Goal: Task Accomplishment & Management: Use online tool/utility

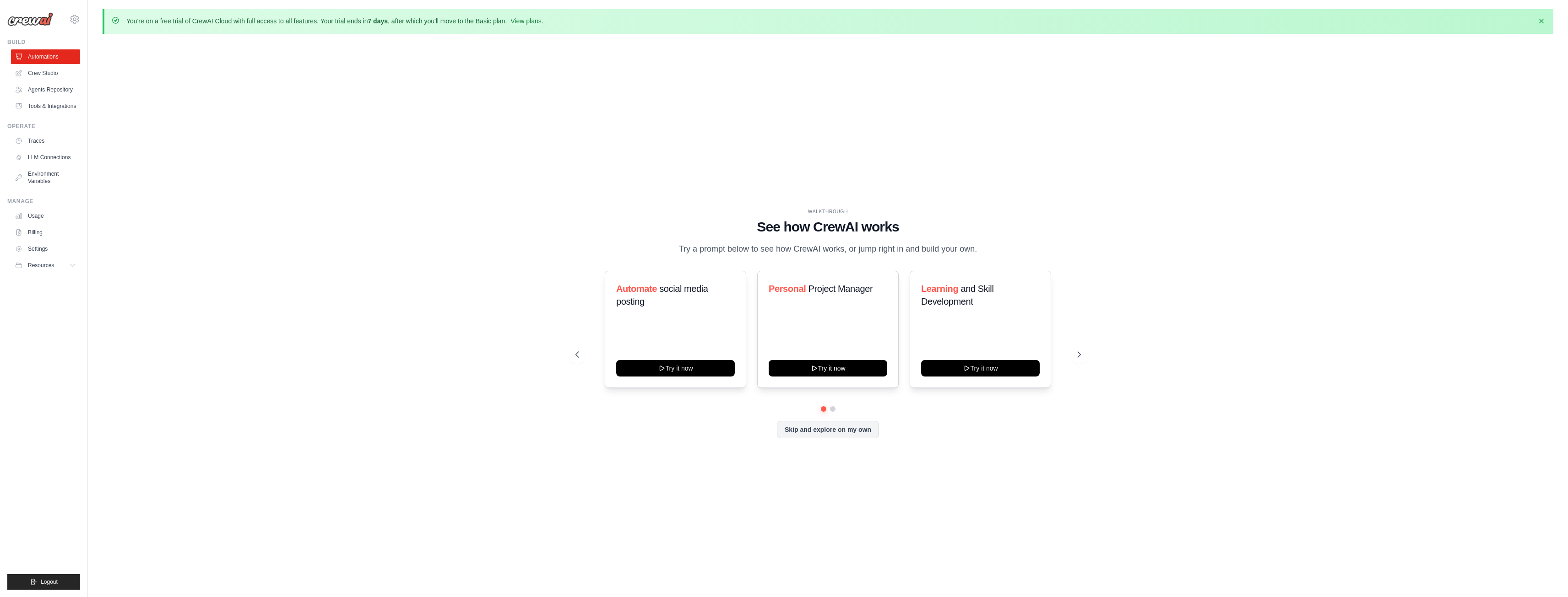
click at [719, 309] on div "WALKTHROUGH See how CrewAI works Try a prompt below to see how CrewAI works, or…" at bounding box center [828, 330] width 1451 height 579
click at [570, 221] on div "WALKTHROUGH See how CrewAI works Try a prompt below to see how CrewAI works, or…" at bounding box center [828, 331] width 528 height 244
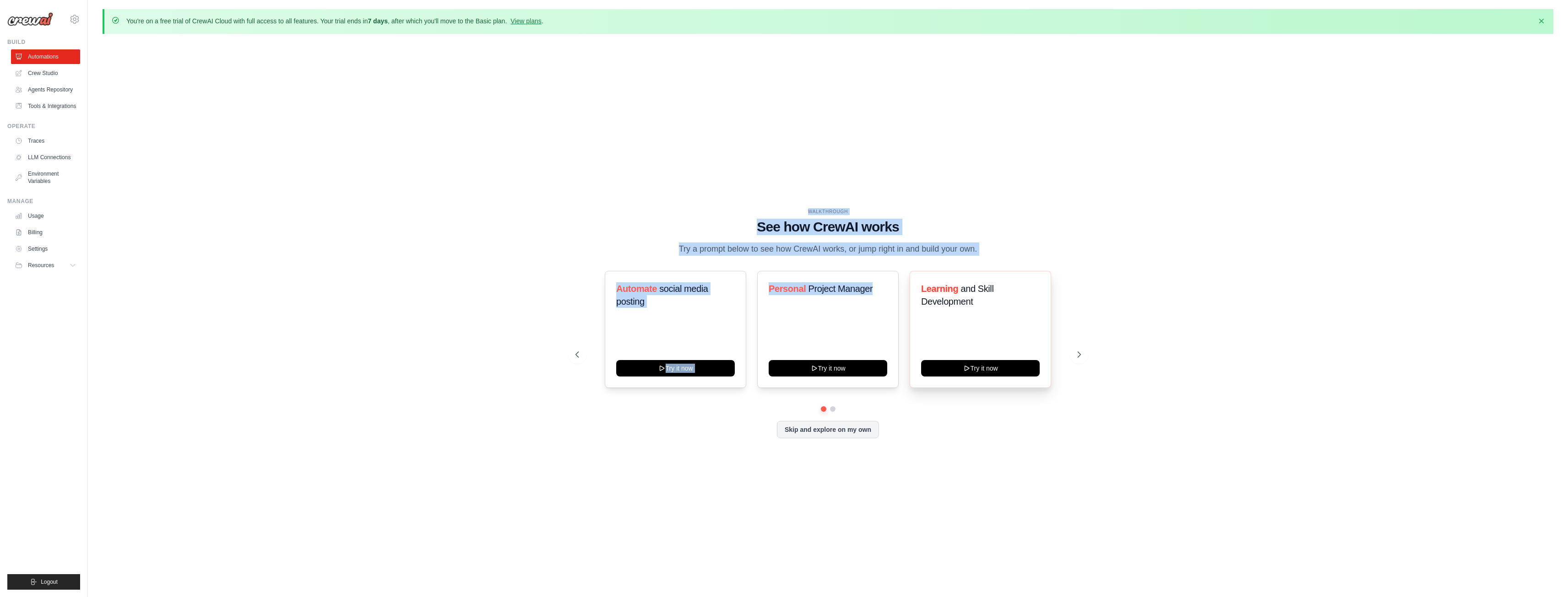
click at [922, 341] on div "WALKTHROUGH See how CrewAI works Try a prompt below to see how CrewAI works, or…" at bounding box center [828, 331] width 528 height 244
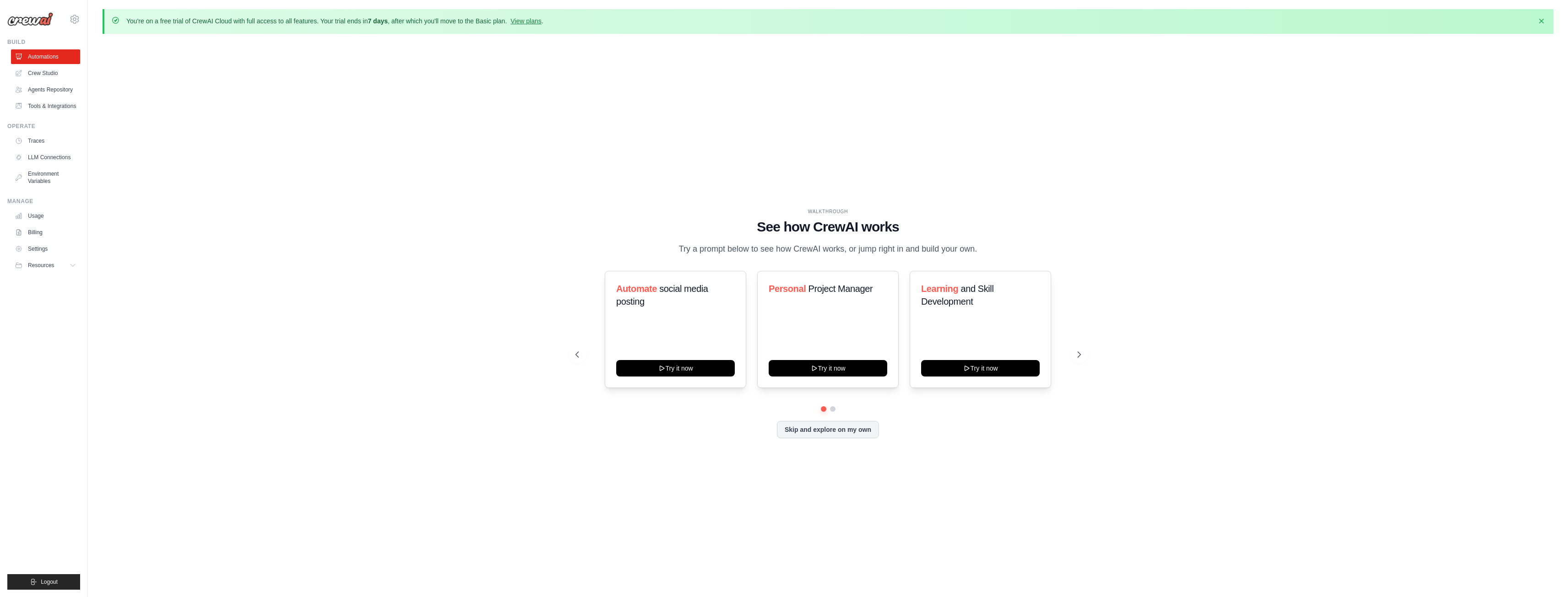
click at [1039, 442] on div "WALKTHROUGH See how CrewAI works Try a prompt below to see how CrewAI works, or…" at bounding box center [828, 331] width 528 height 244
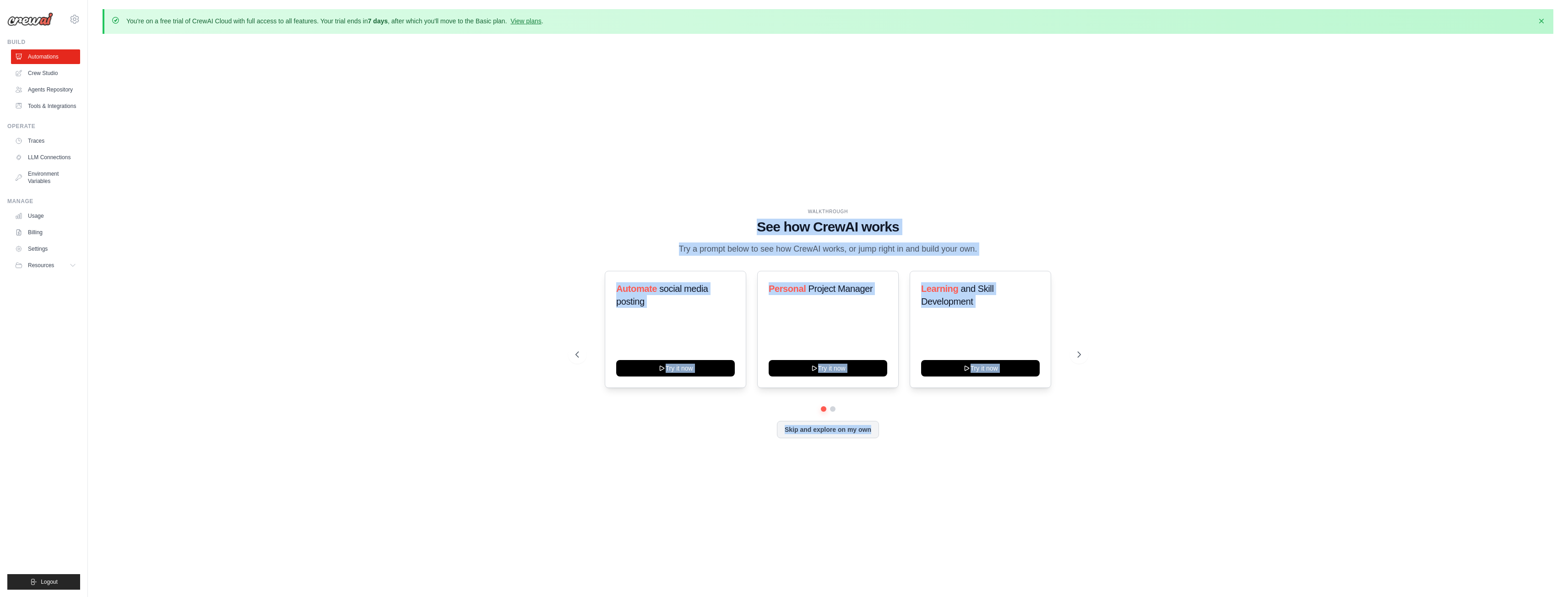
drag, startPoint x: 1039, startPoint y: 442, endPoint x: 617, endPoint y: 216, distance: 478.7
click at [632, 222] on div "WALKTHROUGH See how CrewAI works Try a prompt below to see how CrewAI works, or…" at bounding box center [828, 331] width 528 height 244
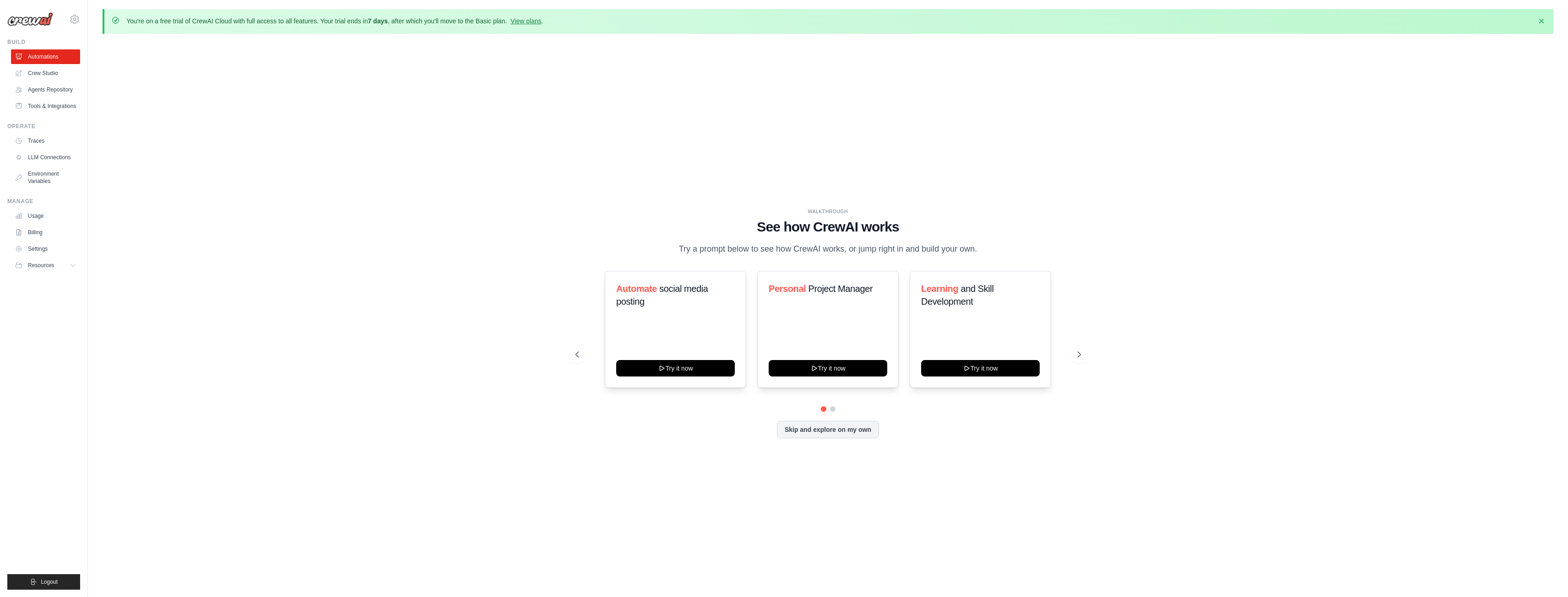
click at [524, 169] on div "WALKTHROUGH See how CrewAI works Try a prompt below to see how CrewAI works, or…" at bounding box center [828, 330] width 1451 height 579
drag, startPoint x: 524, startPoint y: 169, endPoint x: 977, endPoint y: 483, distance: 551.2
click at [954, 477] on div "WALKTHROUGH See how CrewAI works Try a prompt below to see how CrewAI works, or…" at bounding box center [828, 330] width 1451 height 579
click at [982, 483] on div "WALKTHROUGH See how CrewAI works Try a prompt below to see how CrewAI works, or…" at bounding box center [828, 330] width 1451 height 579
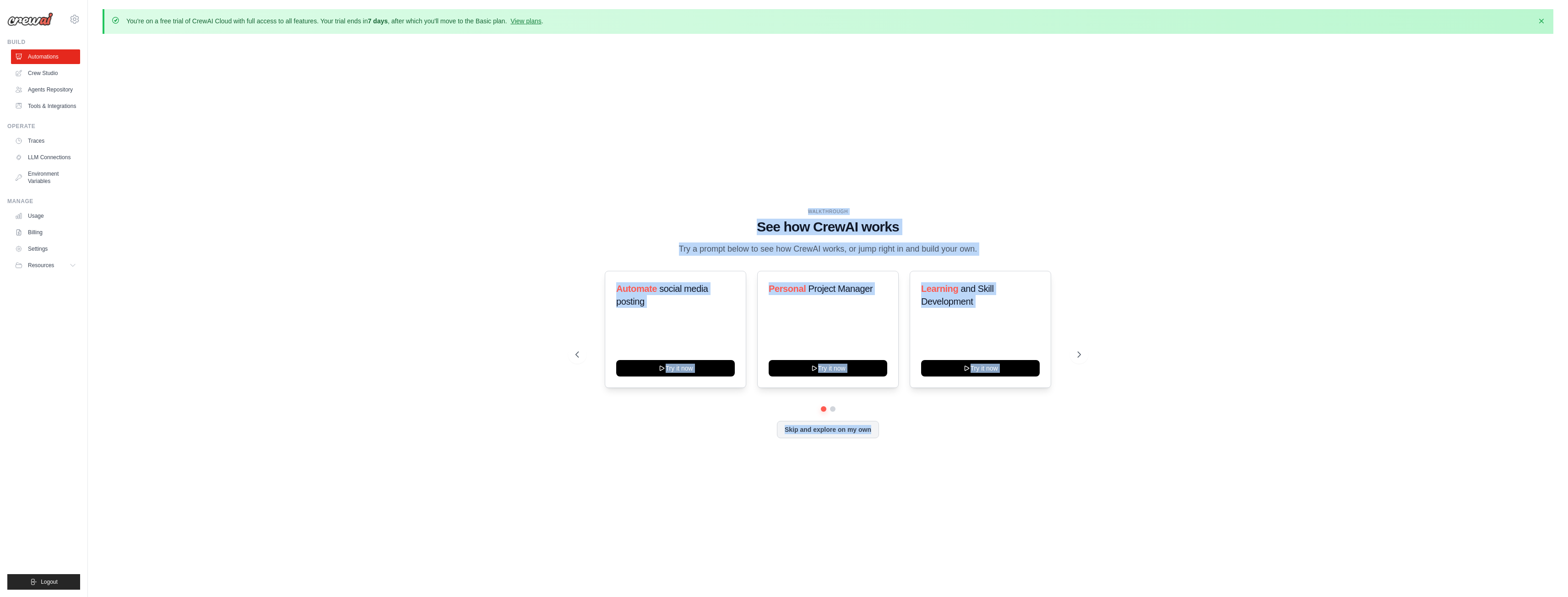
drag, startPoint x: 982, startPoint y: 483, endPoint x: 575, endPoint y: 167, distance: 515.3
click at [578, 169] on div "WALKTHROUGH See how CrewAI works Try a prompt below to see how CrewAI works, or…" at bounding box center [828, 330] width 1451 height 579
click at [563, 159] on div "WALKTHROUGH See how CrewAI works Try a prompt below to see how CrewAI works, or…" at bounding box center [828, 330] width 1451 height 579
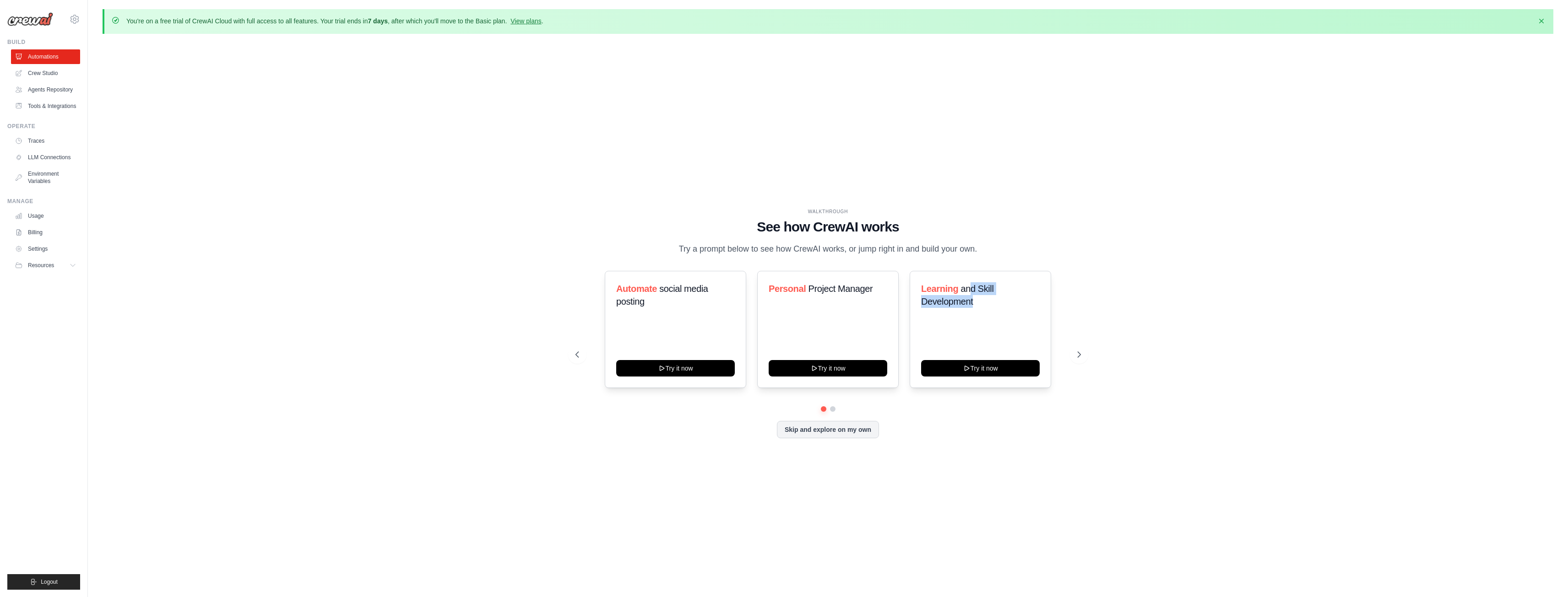
drag, startPoint x: 971, startPoint y: 284, endPoint x: 1095, endPoint y: 347, distance: 139.1
click at [1073, 343] on div "Automate social media posting Try it now Personal Project Manager Try it now Le…" at bounding box center [828, 329] width 506 height 117
click at [1158, 356] on div "WALKTHROUGH See how CrewAI works Try a prompt below to see how CrewAI works, or…" at bounding box center [828, 330] width 1451 height 579
drag, startPoint x: 1133, startPoint y: 420, endPoint x: 905, endPoint y: 186, distance: 326.7
click at [909, 196] on div "WALKTHROUGH See how CrewAI works Try a prompt below to see how CrewAI works, or…" at bounding box center [828, 330] width 1451 height 579
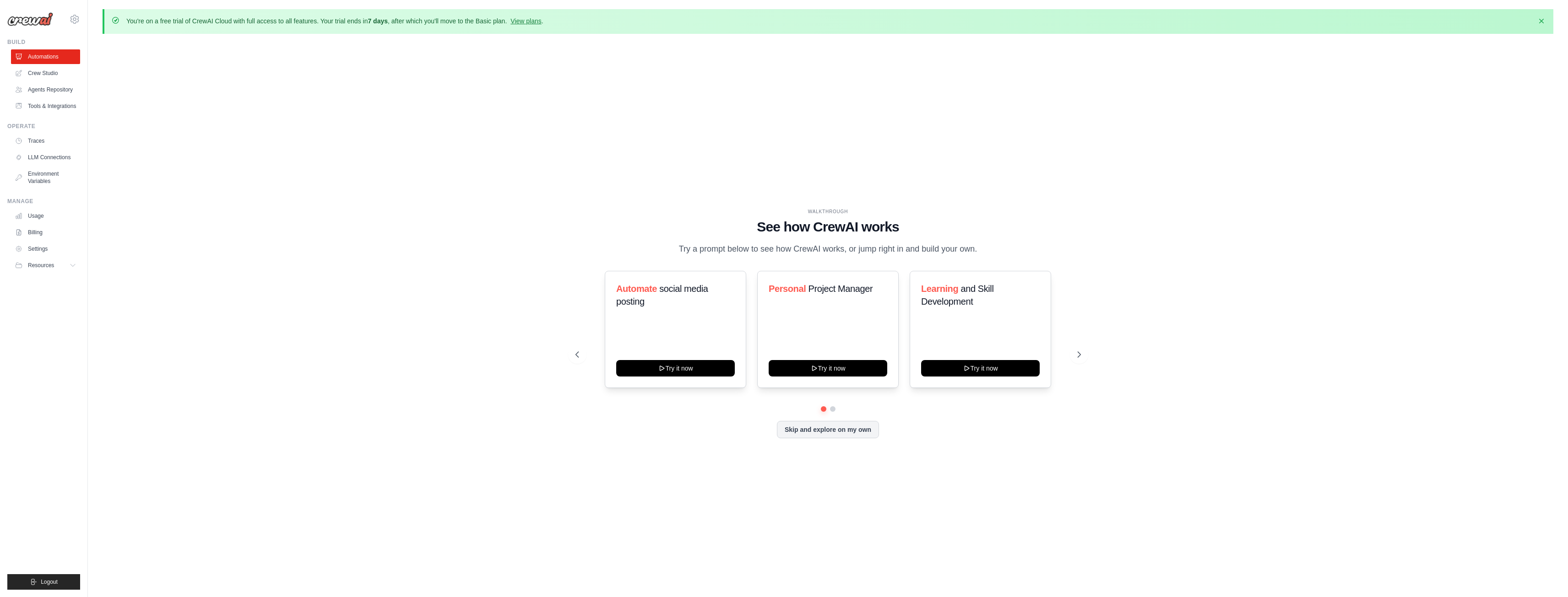
click at [905, 186] on div "WALKTHROUGH See how CrewAI works Try a prompt below to see how CrewAI works, or…" at bounding box center [828, 330] width 1451 height 579
drag, startPoint x: 905, startPoint y: 186, endPoint x: 1032, endPoint y: 482, distance: 322.1
click at [1025, 469] on div "WALKTHROUGH See how CrewAI works Try a prompt below to see how CrewAI works, or…" at bounding box center [828, 330] width 1451 height 579
click at [1034, 485] on div "WALKTHROUGH See how CrewAI works Try a prompt below to see how CrewAI works, or…" at bounding box center [828, 330] width 1451 height 579
click at [692, 246] on p "Try a prompt below to see how CrewAI works, or jump right in and build your own." at bounding box center [828, 249] width 307 height 13
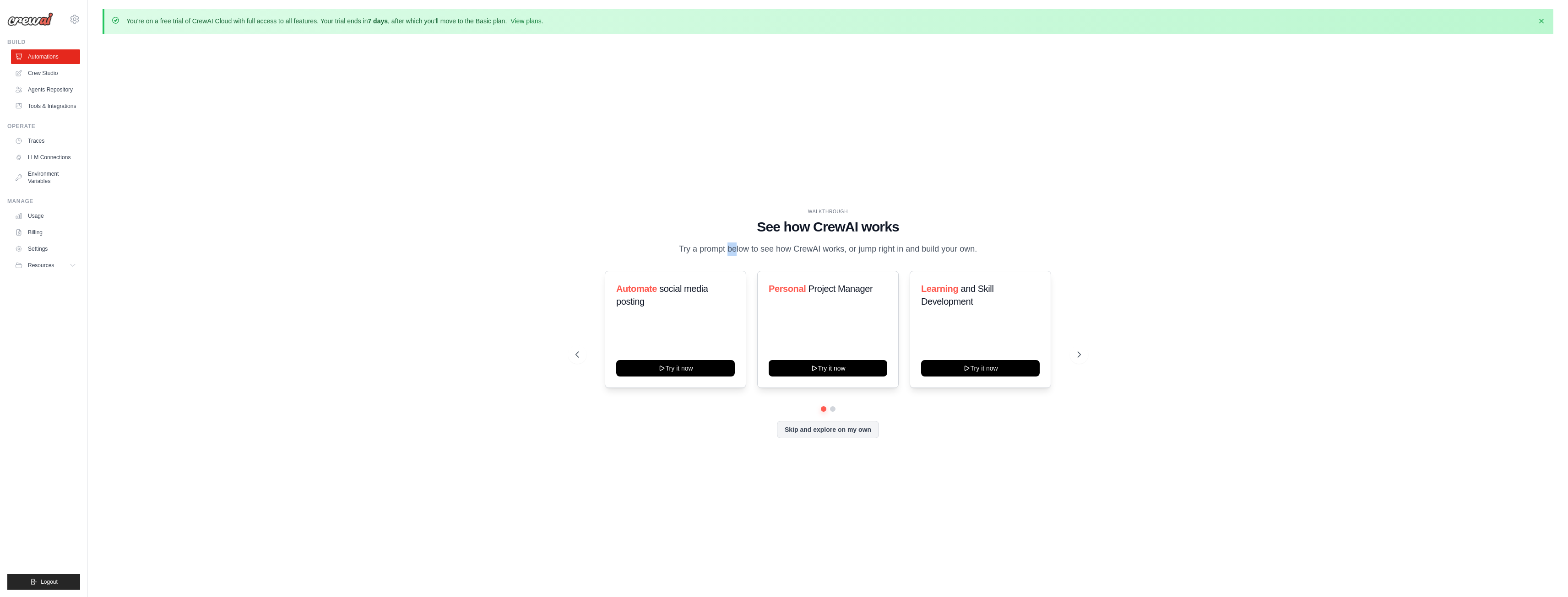
click at [692, 246] on p "Try a prompt below to see how CrewAI works, or jump right in and build your own." at bounding box center [828, 249] width 307 height 13
click at [613, 183] on div "WALKTHROUGH See how CrewAI works Try a prompt below to see how CrewAI works, or…" at bounding box center [828, 330] width 1451 height 579
click at [833, 373] on button "Try it now" at bounding box center [828, 367] width 119 height 16
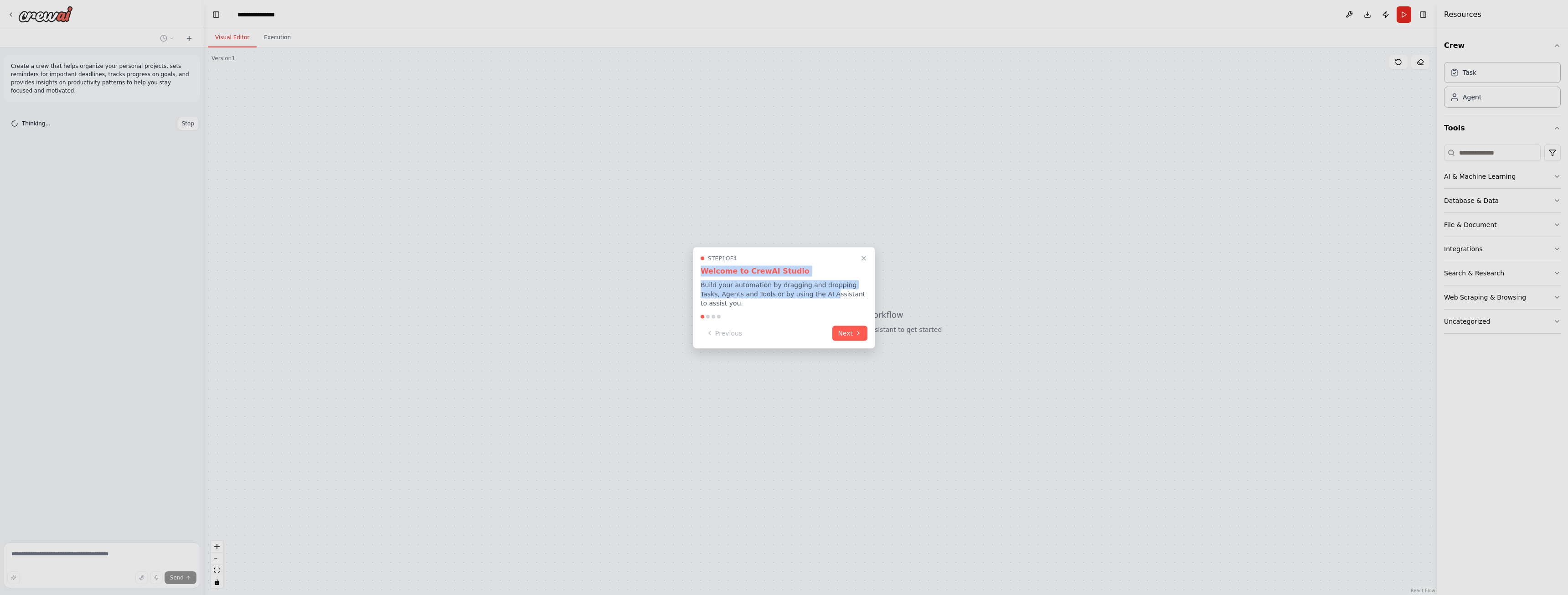
drag, startPoint x: 807, startPoint y: 301, endPoint x: 743, endPoint y: 259, distance: 76.6
click at [745, 259] on div "Step 1 of 4 Welcome to CrewAI Studio Build your automation by dragging and drop…" at bounding box center [784, 281] width 167 height 53
click at [782, 297] on p "Build your automation by dragging and dropping Tasks, Agents and Tools or by us…" at bounding box center [784, 294] width 167 height 27
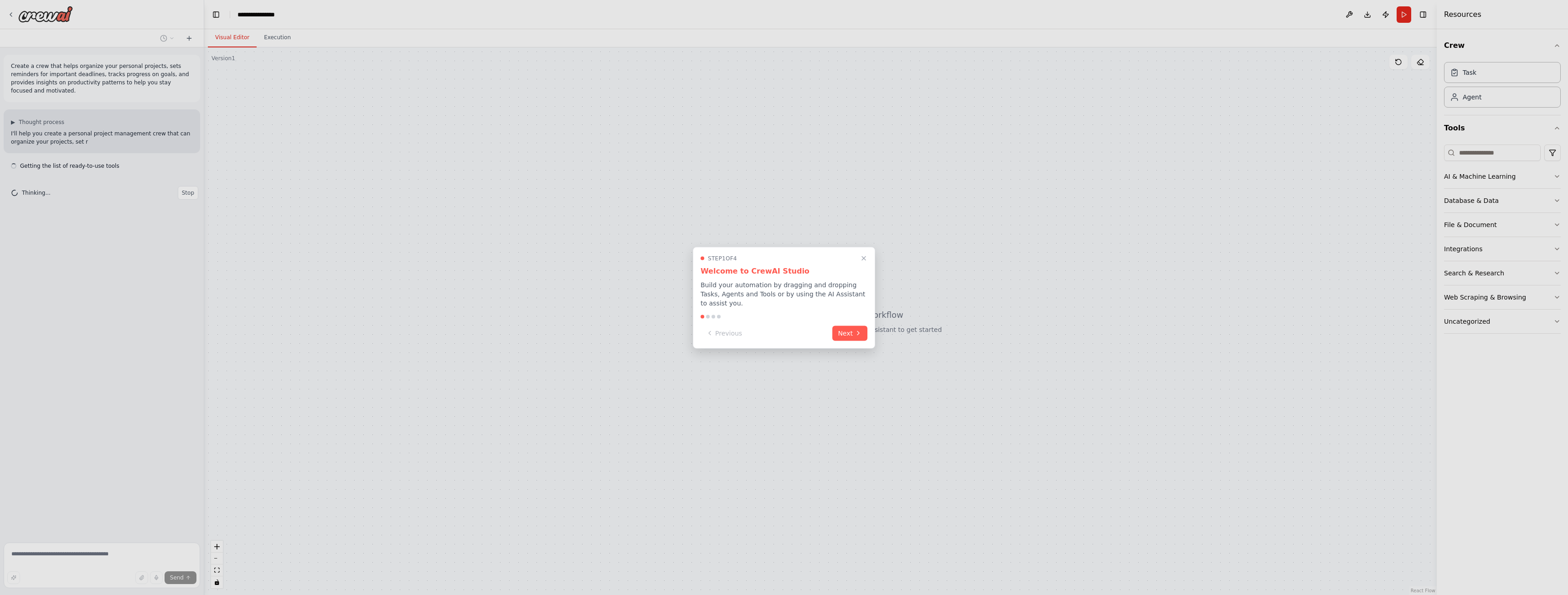
click at [790, 303] on div "Step 1 of 4 Welcome to CrewAI Studio Build your automation by dragging and drop…" at bounding box center [784, 297] width 183 height 102
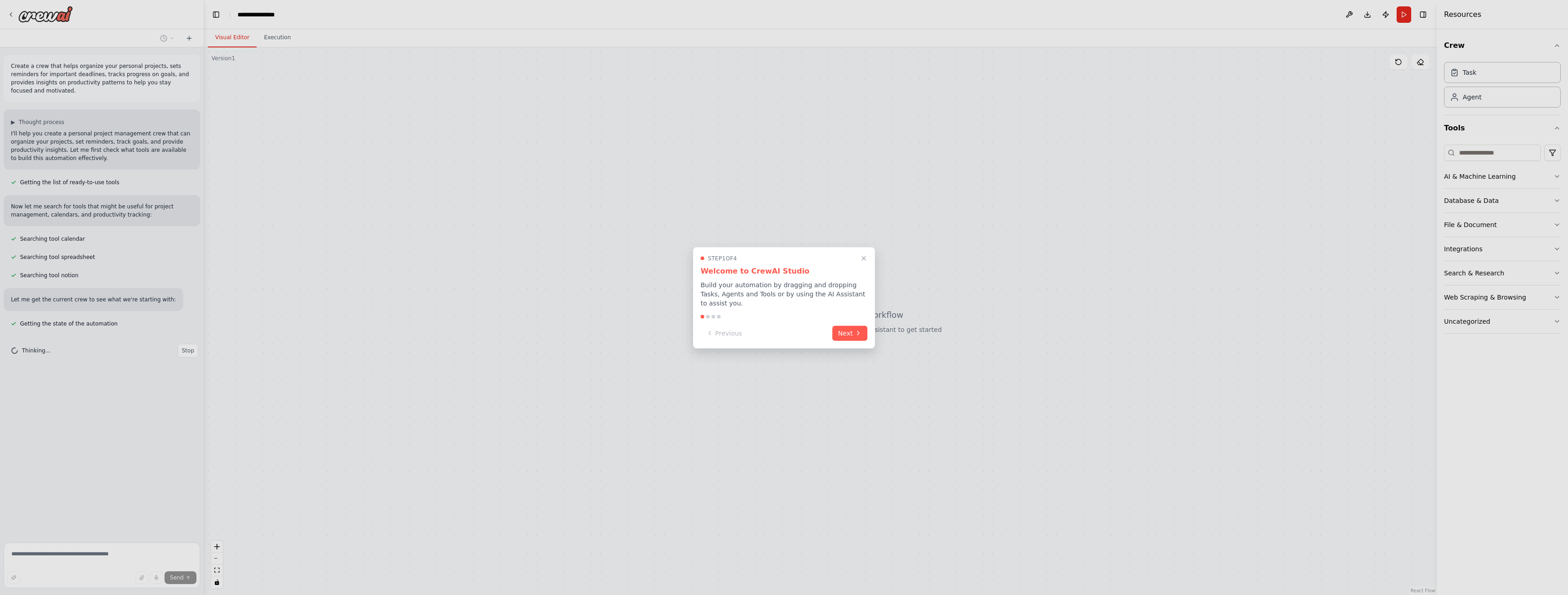
click at [707, 309] on div "Step 1 of 4 Welcome to CrewAI Studio Build your automation by dragging and drop…" at bounding box center [784, 297] width 183 height 102
click at [831, 294] on p "Build your automation by dragging and dropping Tasks, Agents and Tools or by us…" at bounding box center [784, 294] width 167 height 27
click at [853, 333] on button "Next" at bounding box center [850, 332] width 35 height 15
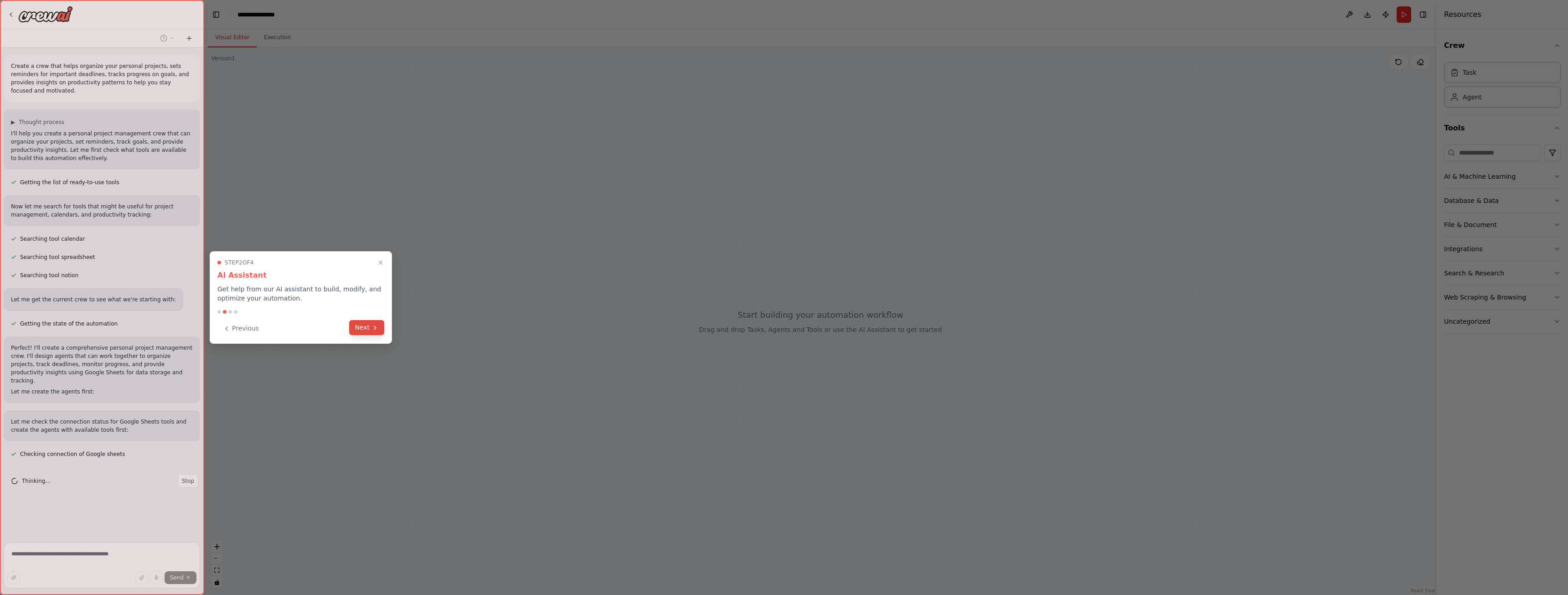
click at [359, 329] on button "Next" at bounding box center [367, 328] width 35 height 15
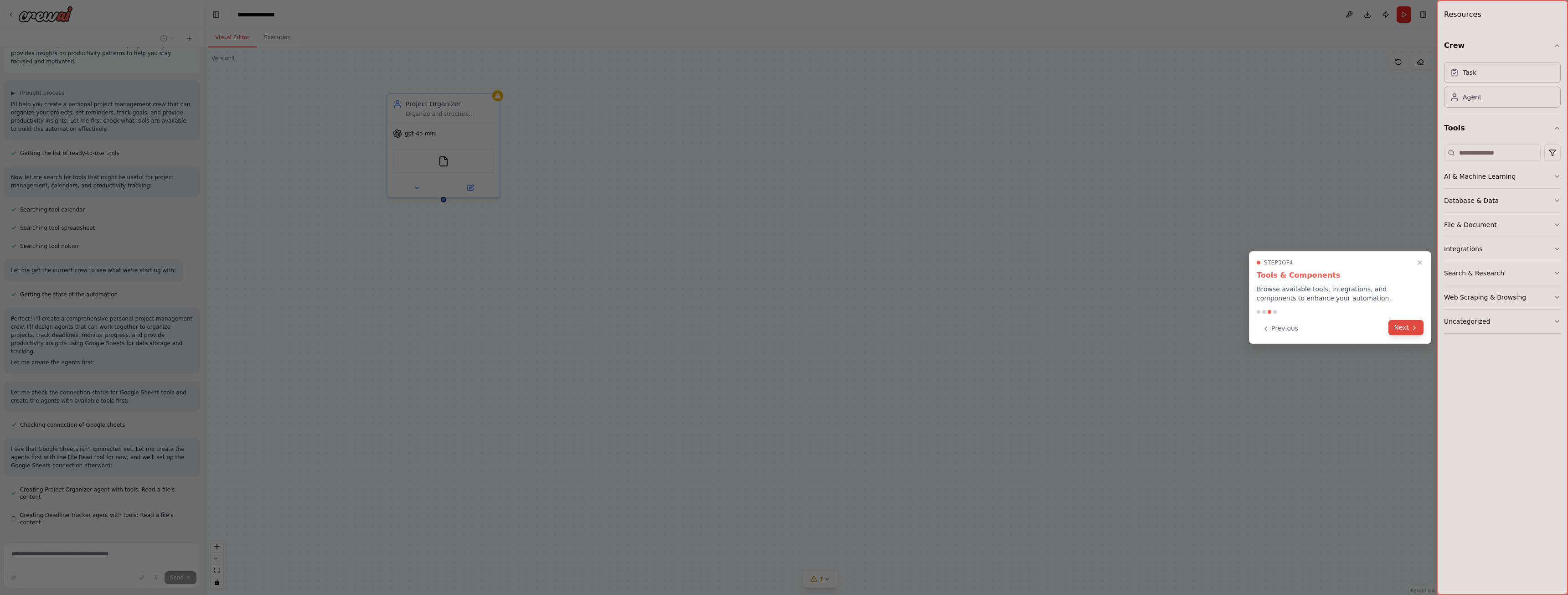
scroll to position [30, 0]
click at [1406, 326] on button "Next" at bounding box center [1406, 328] width 35 height 15
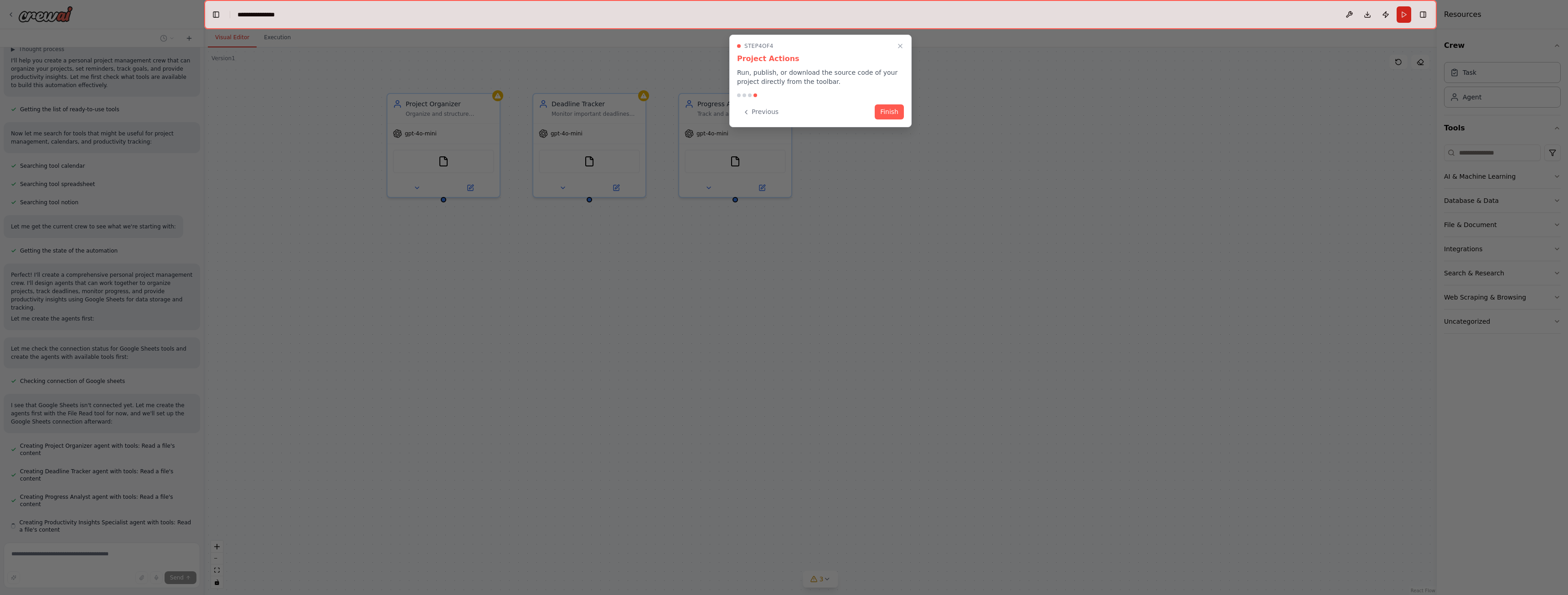
scroll to position [74, 0]
click at [897, 108] on button "Finish" at bounding box center [889, 111] width 29 height 15
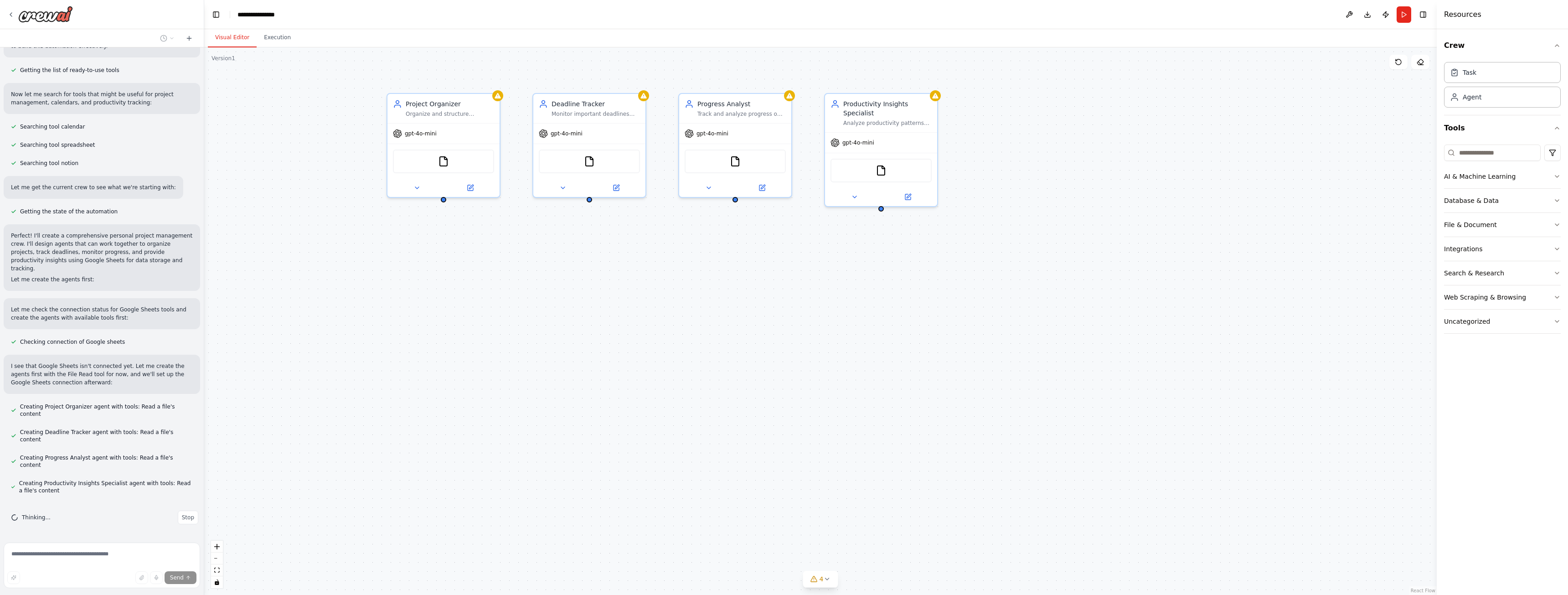
drag, startPoint x: 380, startPoint y: 193, endPoint x: 333, endPoint y: 188, distance: 47.3
click at [332, 188] on div "Project Organizer Organize and structure personal projects by creating comprehe…" at bounding box center [820, 321] width 1233 height 547
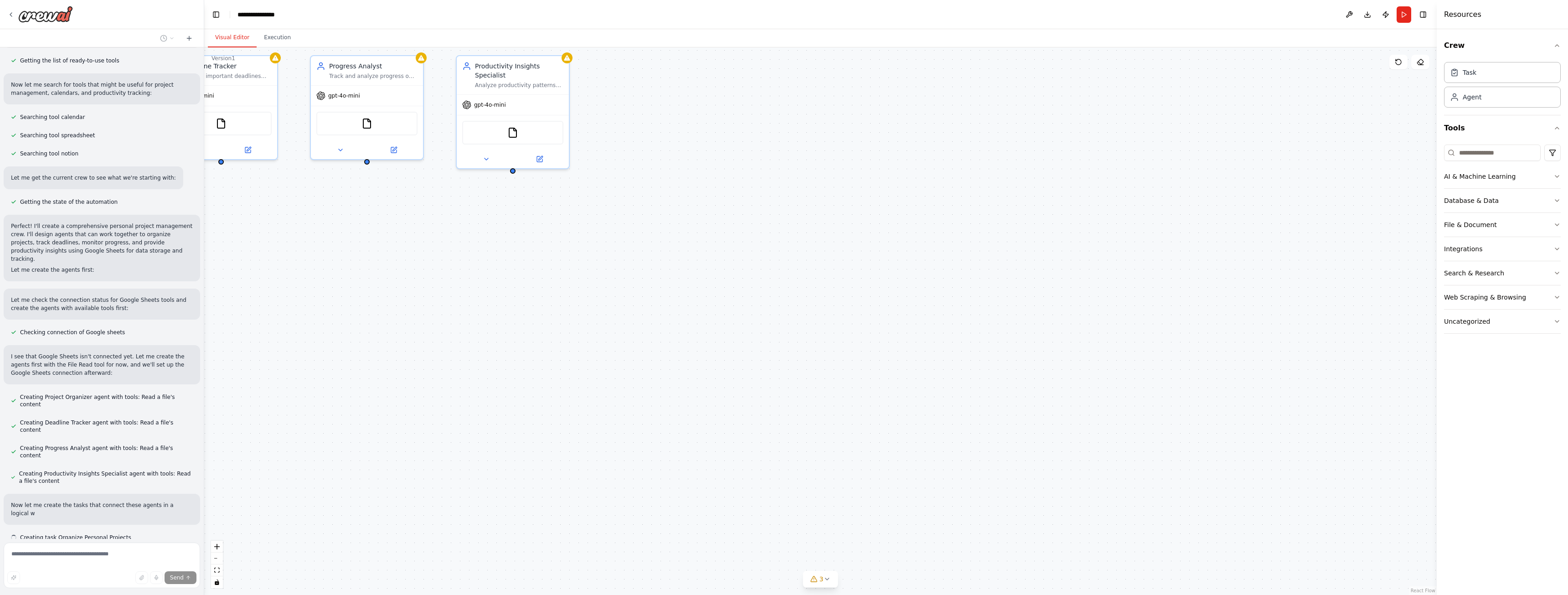
scroll to position [130, 0]
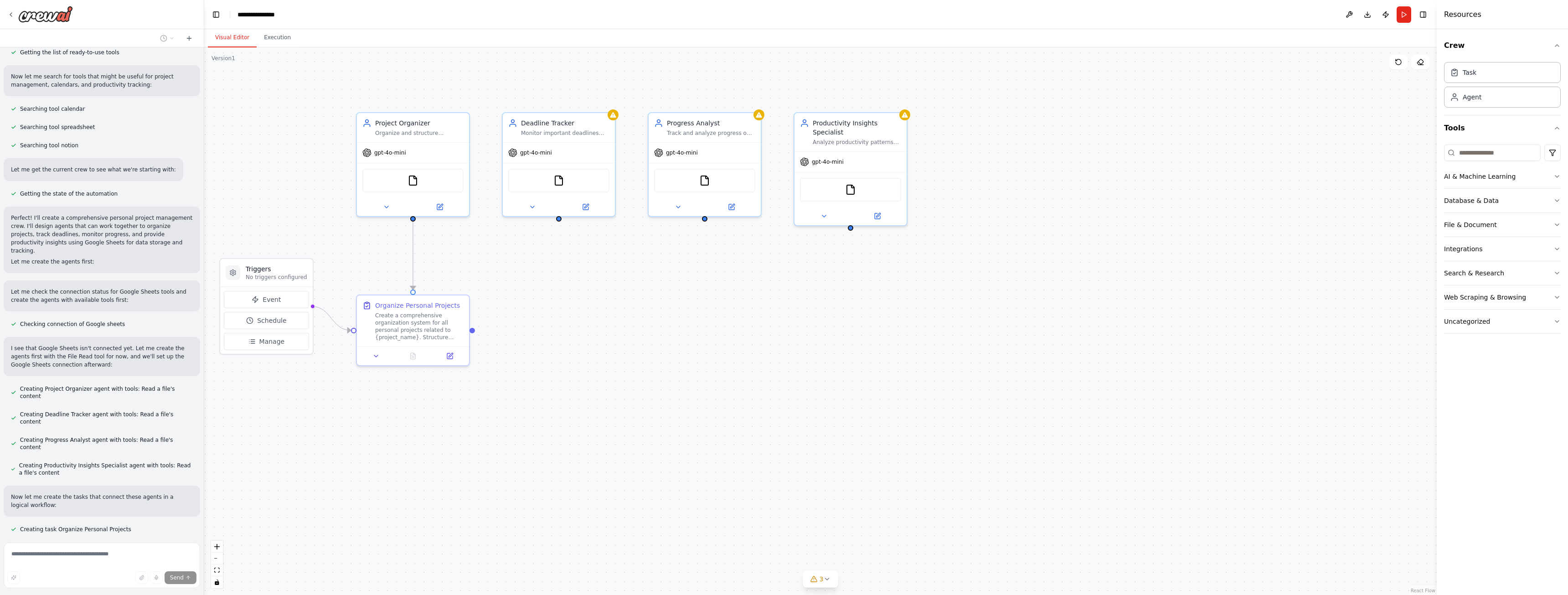
drag, startPoint x: 511, startPoint y: 204, endPoint x: 1140, endPoint y: 268, distance: 632.2
click at [1140, 268] on div ".deletable-edge-delete-btn { width: 20px; height: 20px; border: 0px solid #ffff…" at bounding box center [820, 321] width 1233 height 547
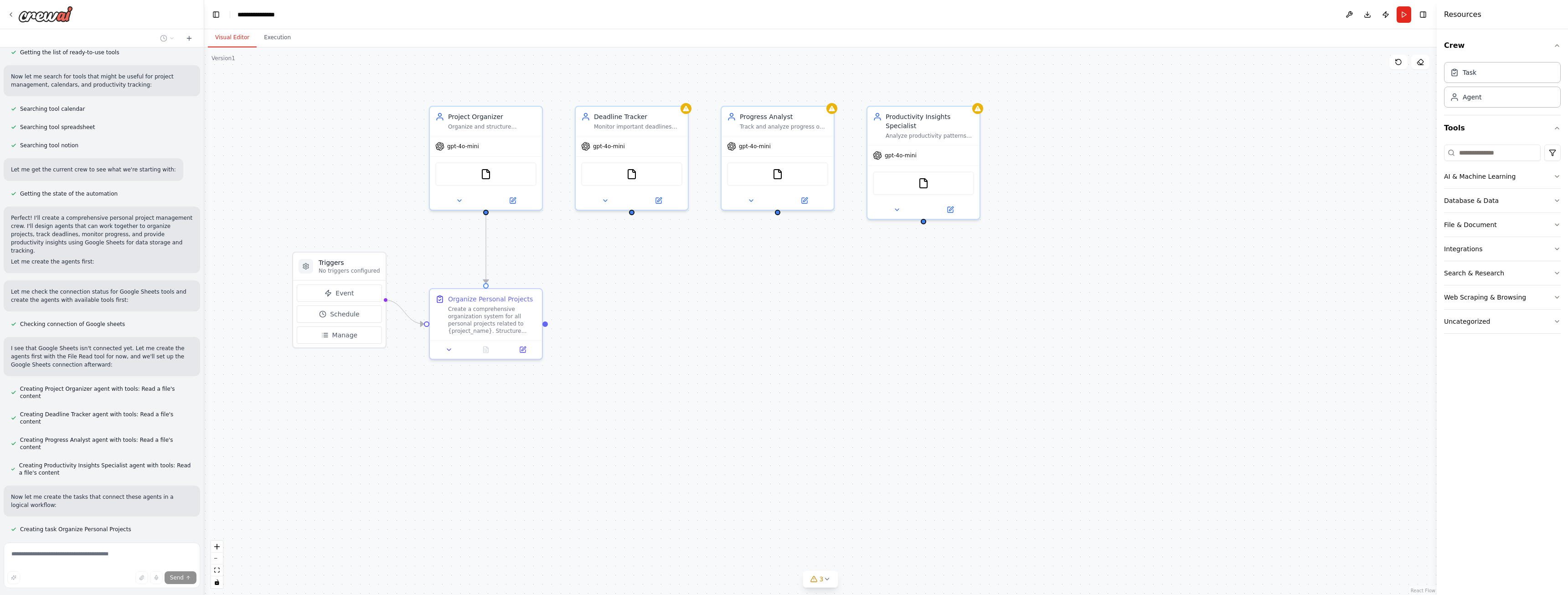
drag, startPoint x: 992, startPoint y: 219, endPoint x: 1040, endPoint y: 211, distance: 48.7
click at [1040, 211] on div ".deletable-edge-delete-btn { width: 20px; height: 20px; border: 0px solid #ffff…" at bounding box center [820, 321] width 1233 height 547
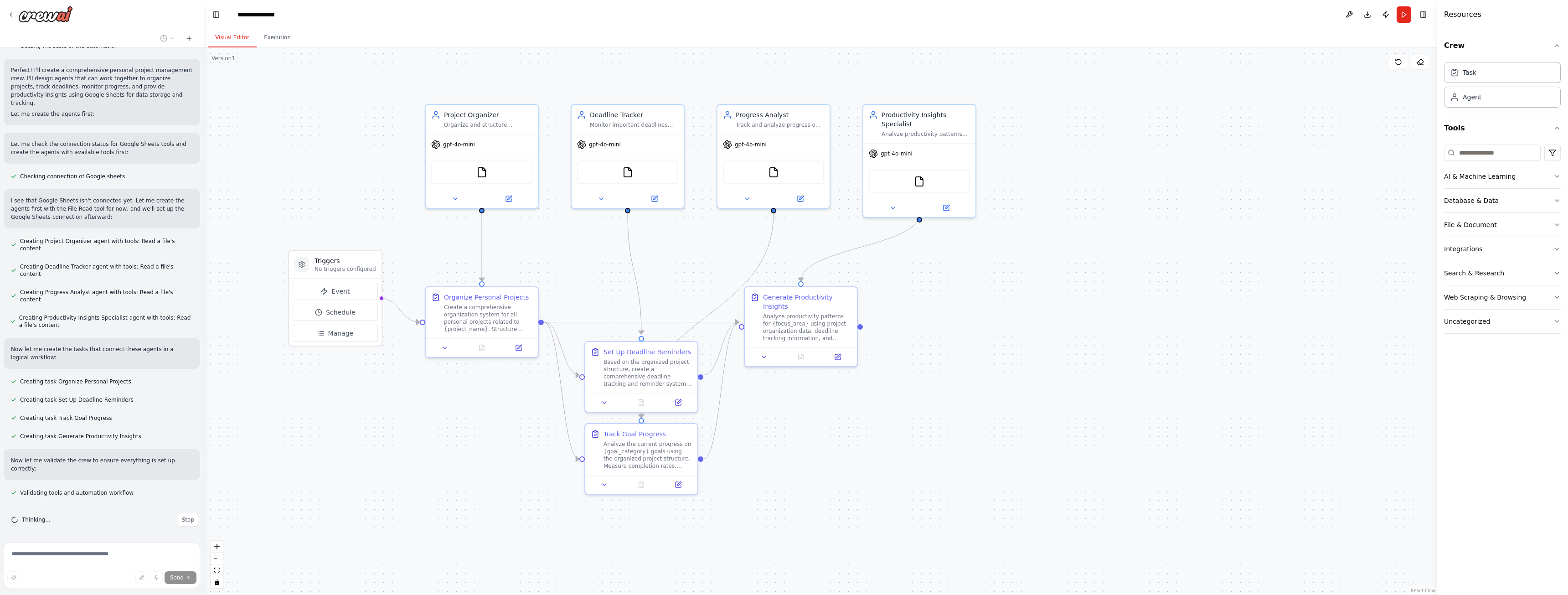
scroll to position [289, 0]
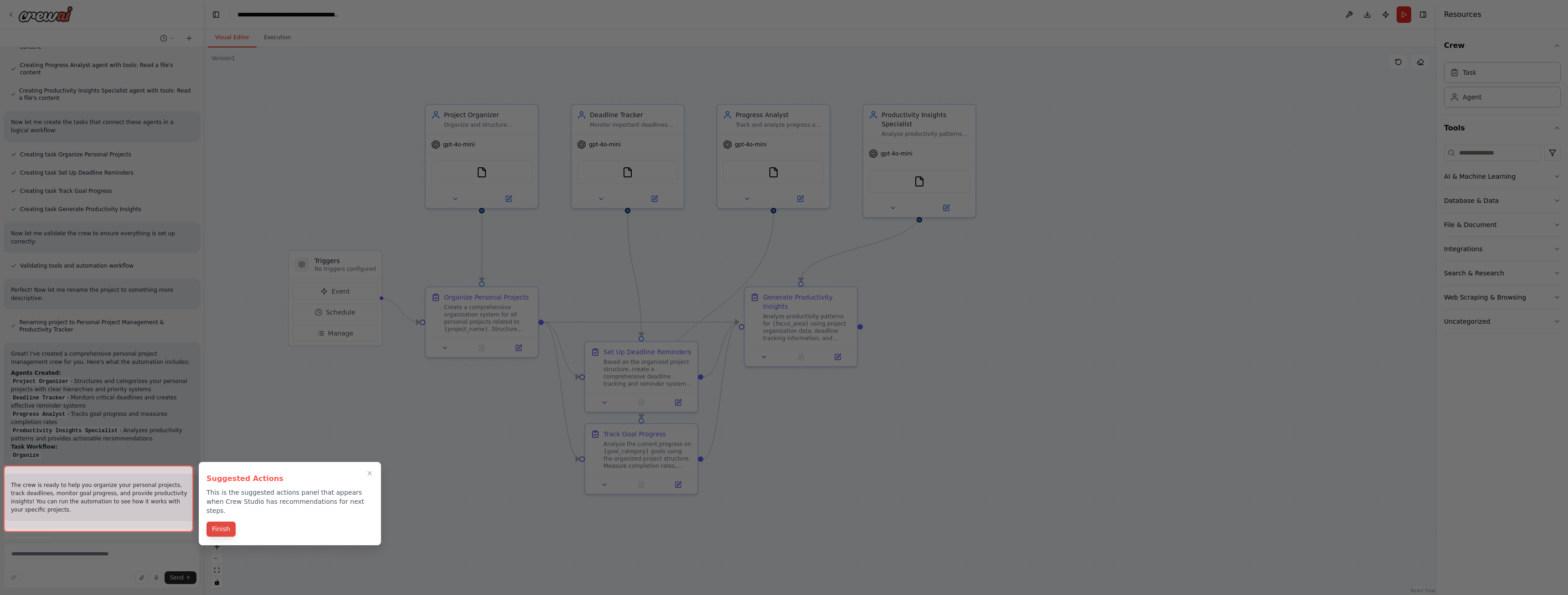
click at [215, 522] on button "Finish" at bounding box center [221, 529] width 29 height 15
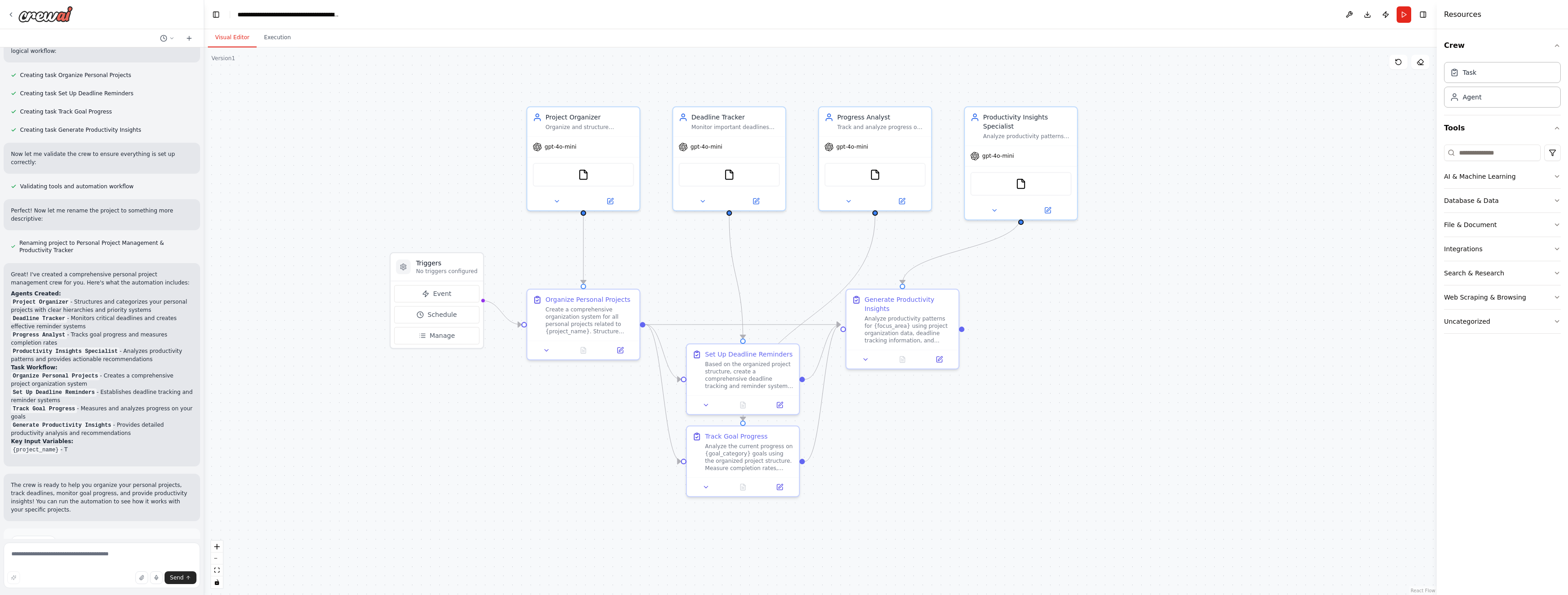
drag, startPoint x: 290, startPoint y: 389, endPoint x: 390, endPoint y: 395, distance: 100.2
click at [390, 395] on div ".deletable-edge-delete-btn { width: 20px; height: 20px; border: 0px solid #ffff…" at bounding box center [820, 321] width 1233 height 547
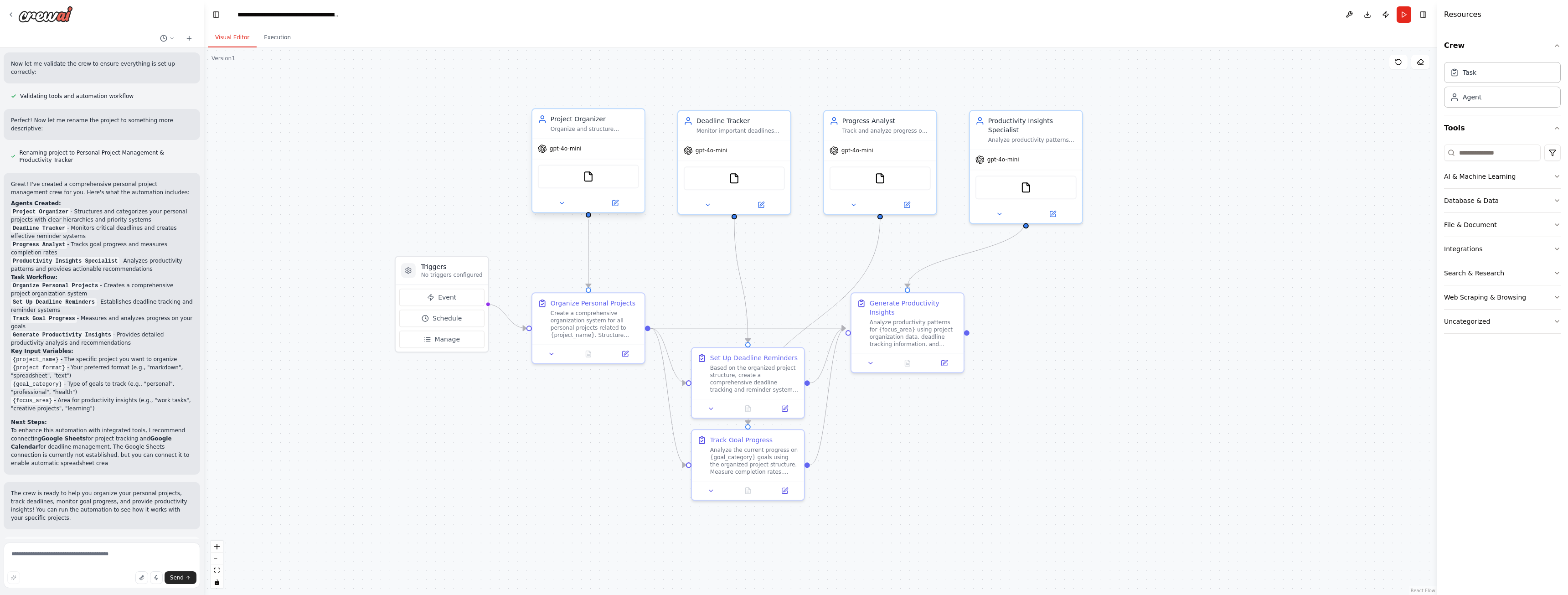
scroll to position [683, 0]
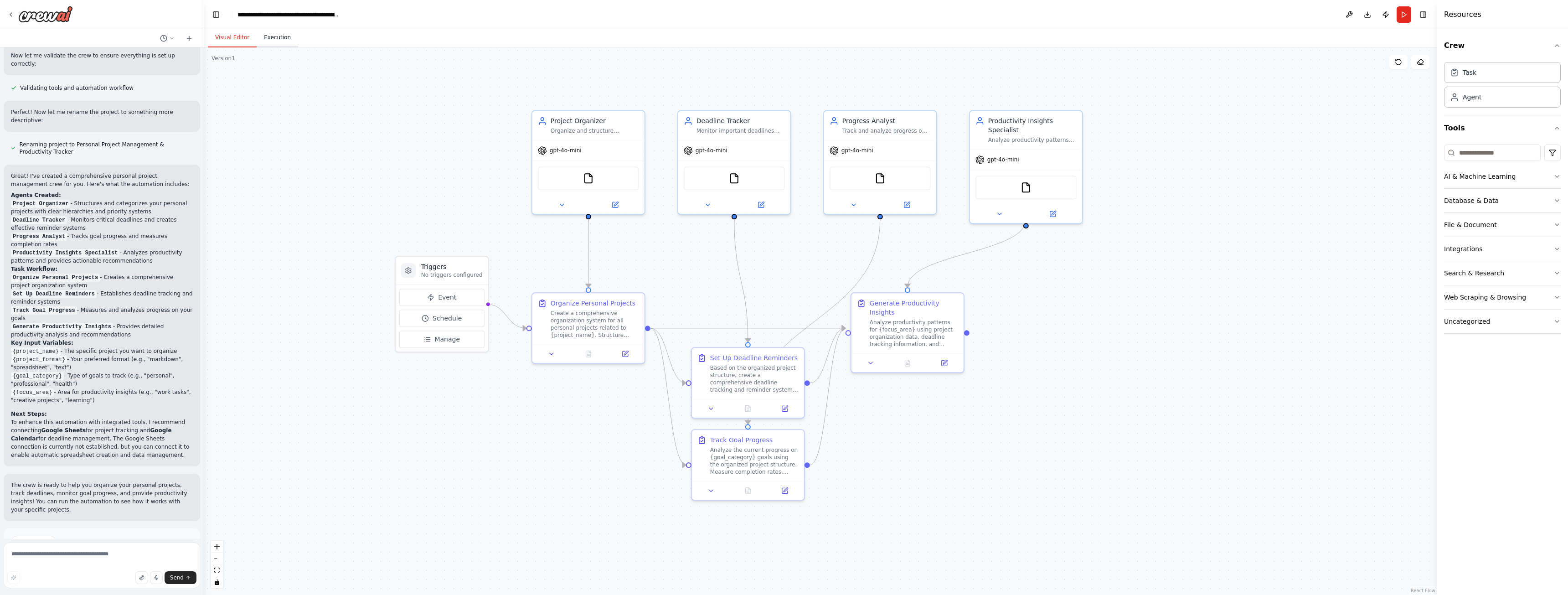
click at [266, 35] on button "Execution" at bounding box center [278, 37] width 41 height 19
click at [236, 37] on button "Visual Editor" at bounding box center [232, 37] width 49 height 19
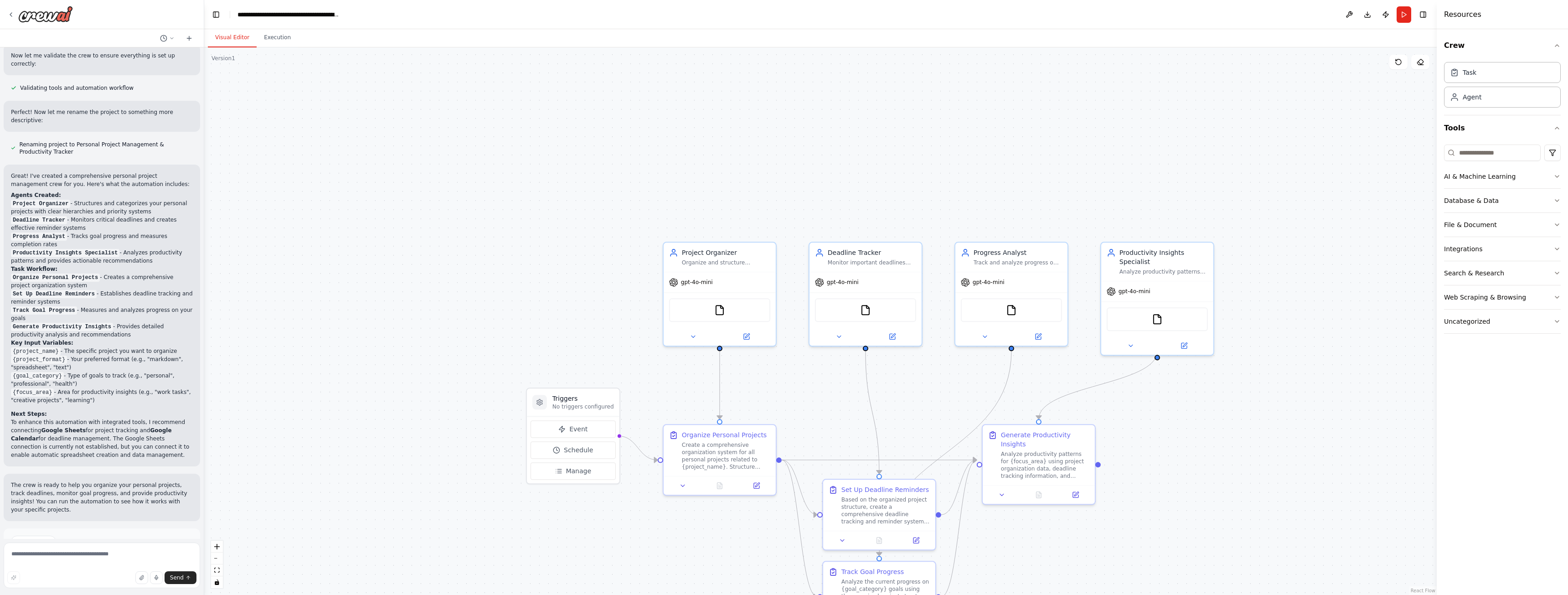
drag, startPoint x: 377, startPoint y: 177, endPoint x: 531, endPoint y: 324, distance: 212.9
click at [531, 324] on div ".deletable-edge-delete-btn { width: 20px; height: 20px; border: 0px solid #ffff…" at bounding box center [820, 321] width 1233 height 547
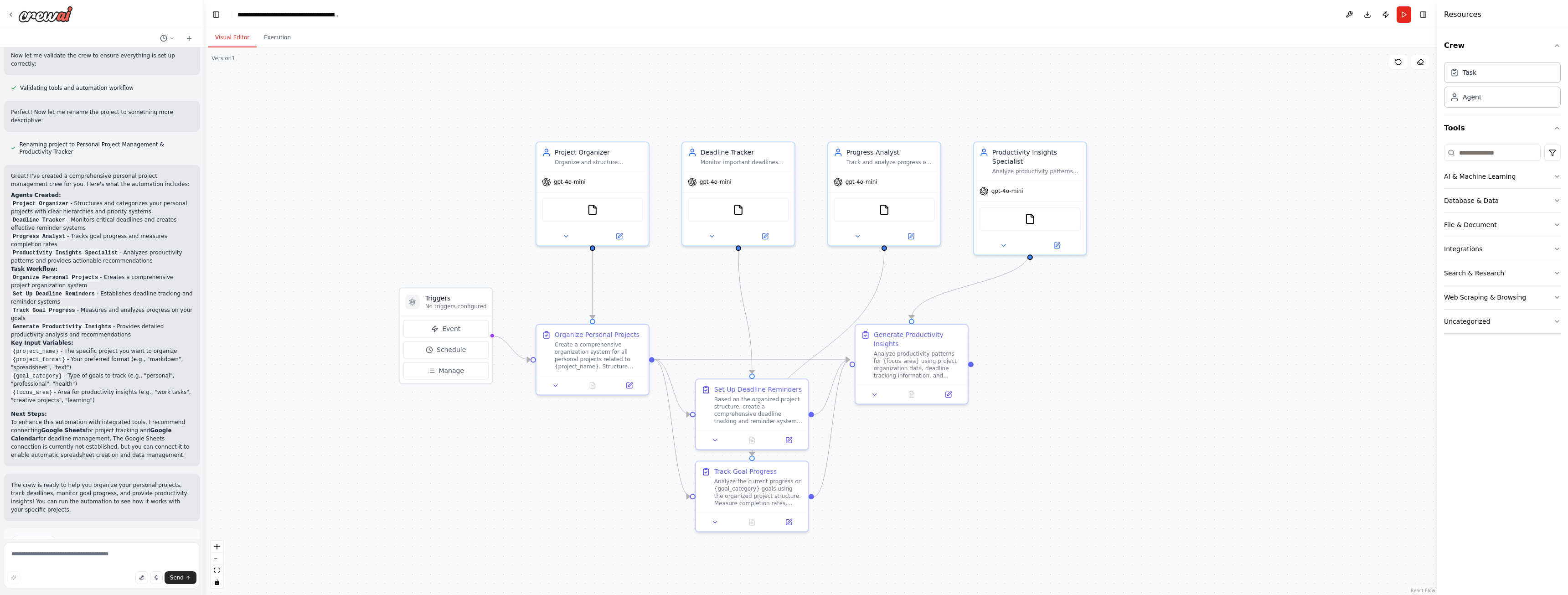
drag, startPoint x: 500, startPoint y: 300, endPoint x: 367, endPoint y: 193, distance: 170.7
click at [367, 193] on div ".deletable-edge-delete-btn { width: 20px; height: 20px; border: 0px solid #ffff…" at bounding box center [820, 321] width 1233 height 547
click at [191, 39] on icon at bounding box center [189, 38] width 7 height 7
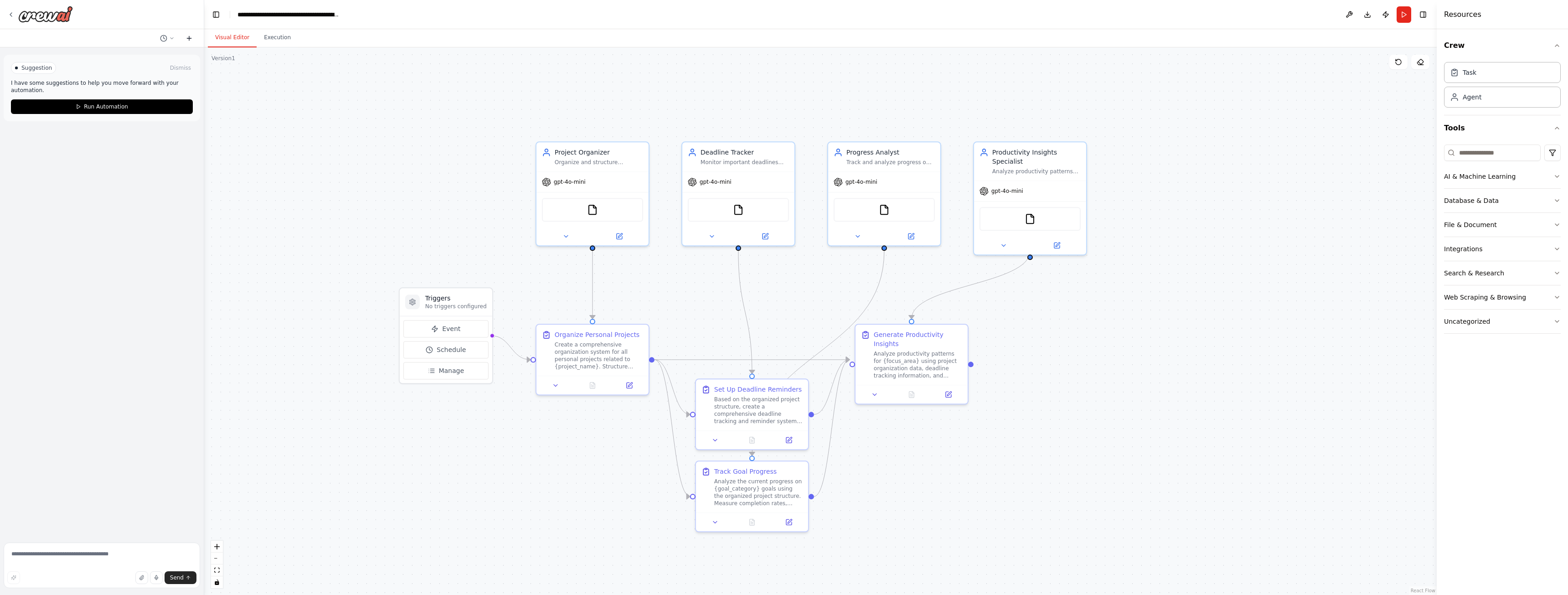
scroll to position [0, 0]
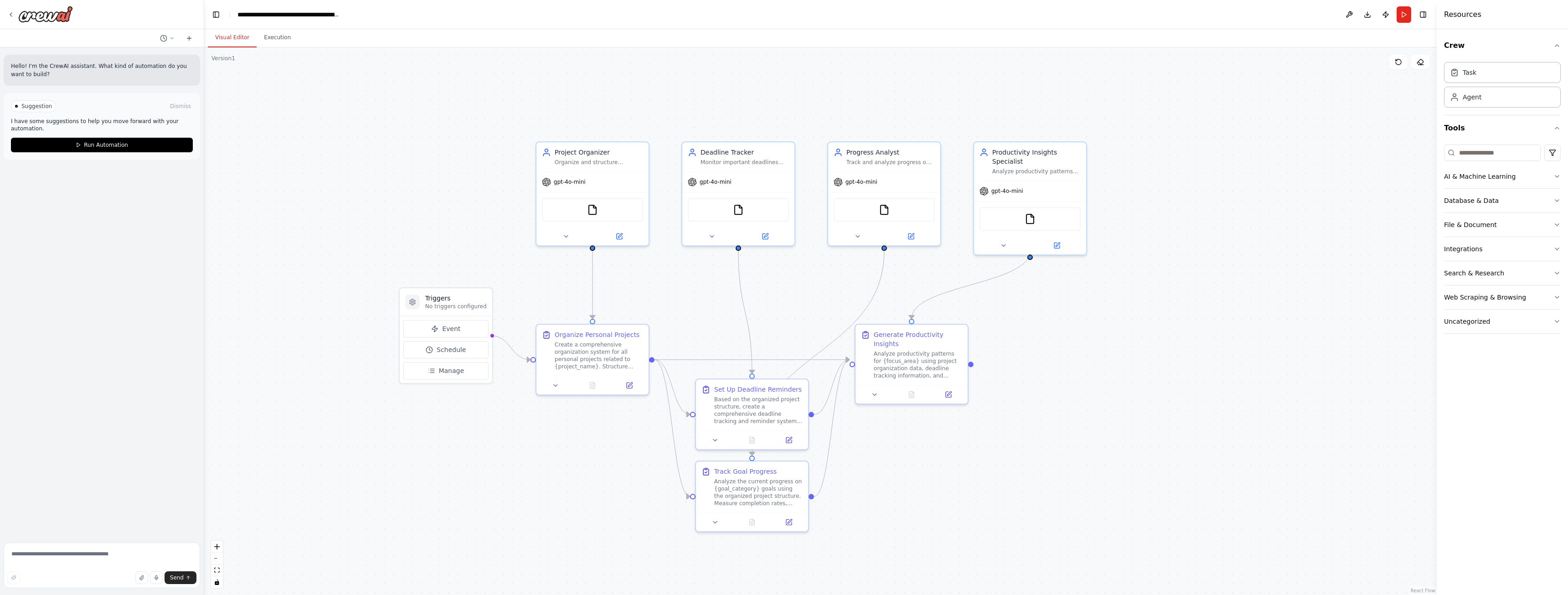
click at [306, 9] on header "**********" at bounding box center [820, 15] width 1233 height 29
click at [309, 15] on div "**********" at bounding box center [289, 14] width 102 height 9
click at [57, 15] on img at bounding box center [46, 14] width 55 height 16
click at [10, 16] on icon at bounding box center [11, 15] width 7 height 7
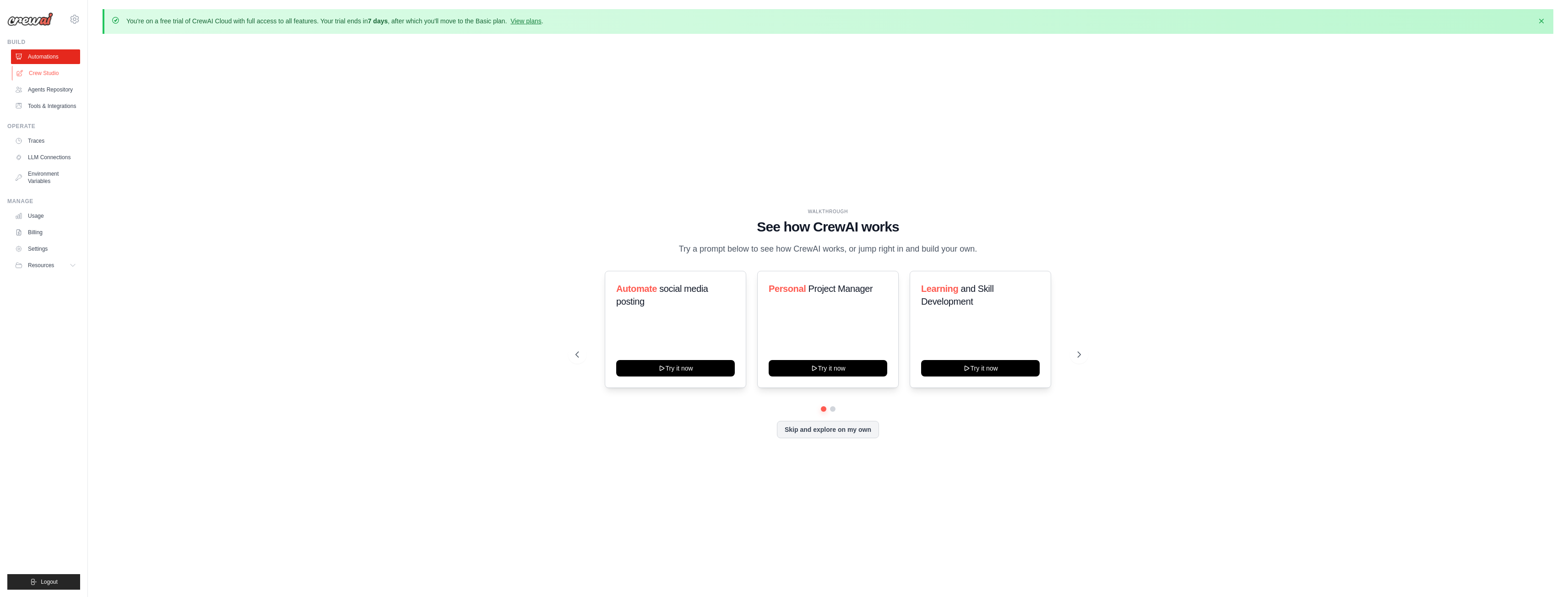
click at [62, 80] on link "Crew Studio" at bounding box center [46, 73] width 69 height 15
click at [50, 74] on link "Crew Studio" at bounding box center [46, 73] width 69 height 15
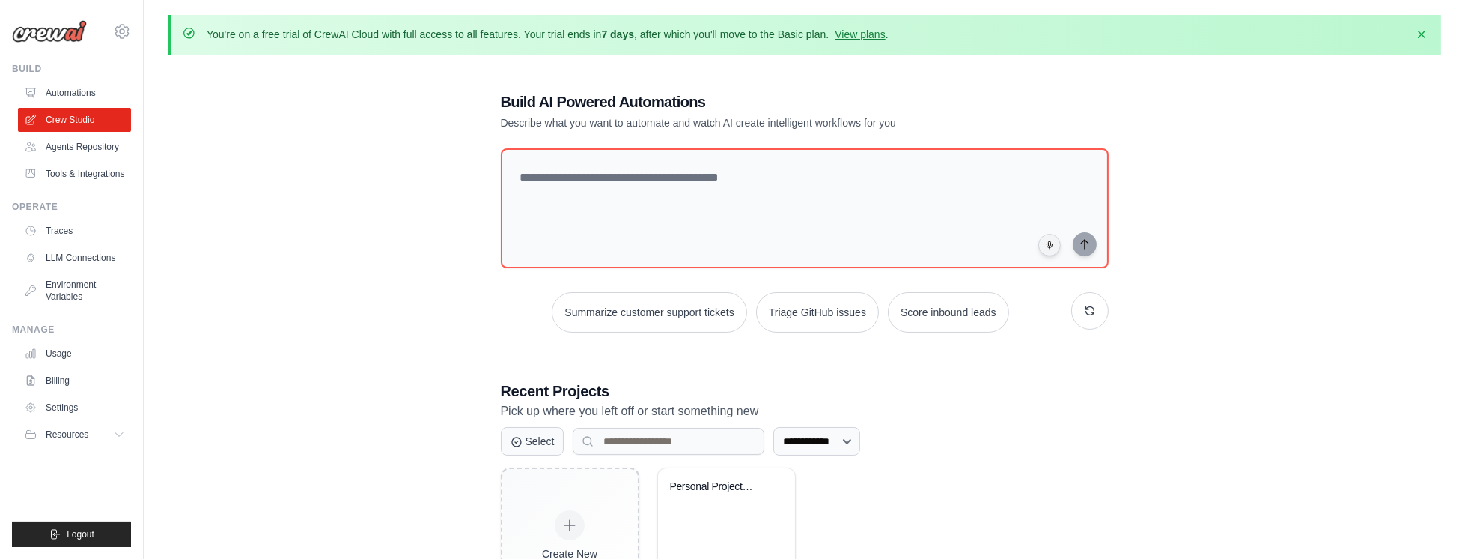
click at [560, 120] on p "Describe what you want to automate and watch AI create intelligent workflows fo…" at bounding box center [752, 122] width 503 height 15
click at [404, 117] on div "**********" at bounding box center [805, 354] width 1274 height 574
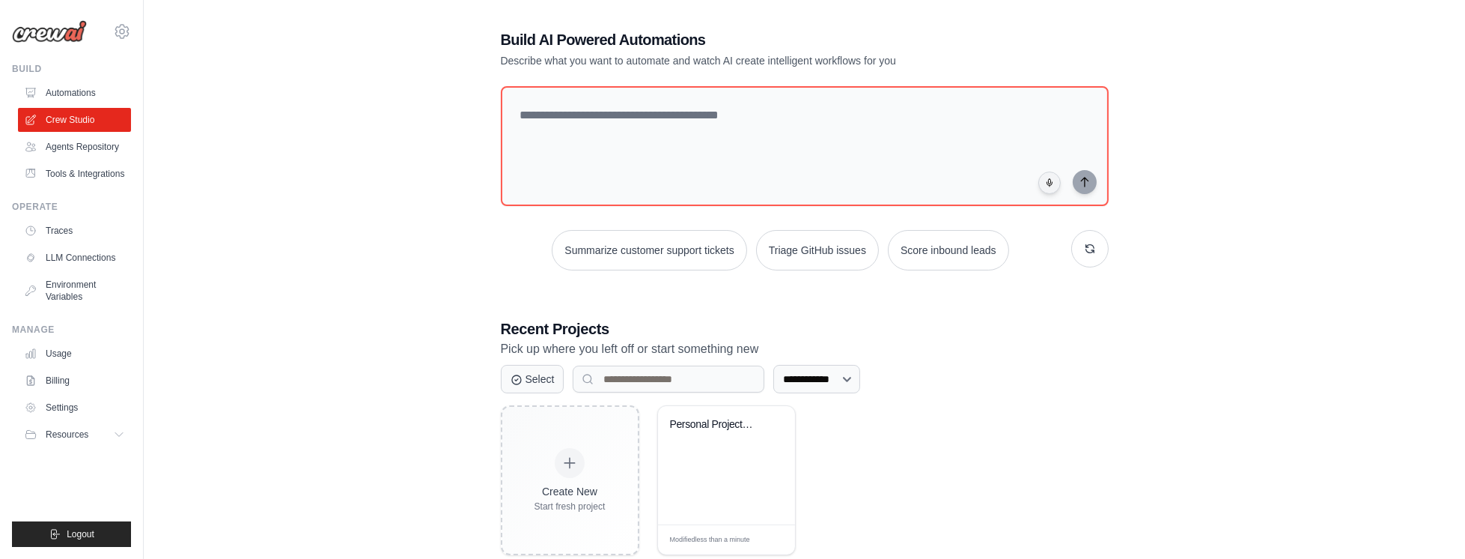
scroll to position [96, 0]
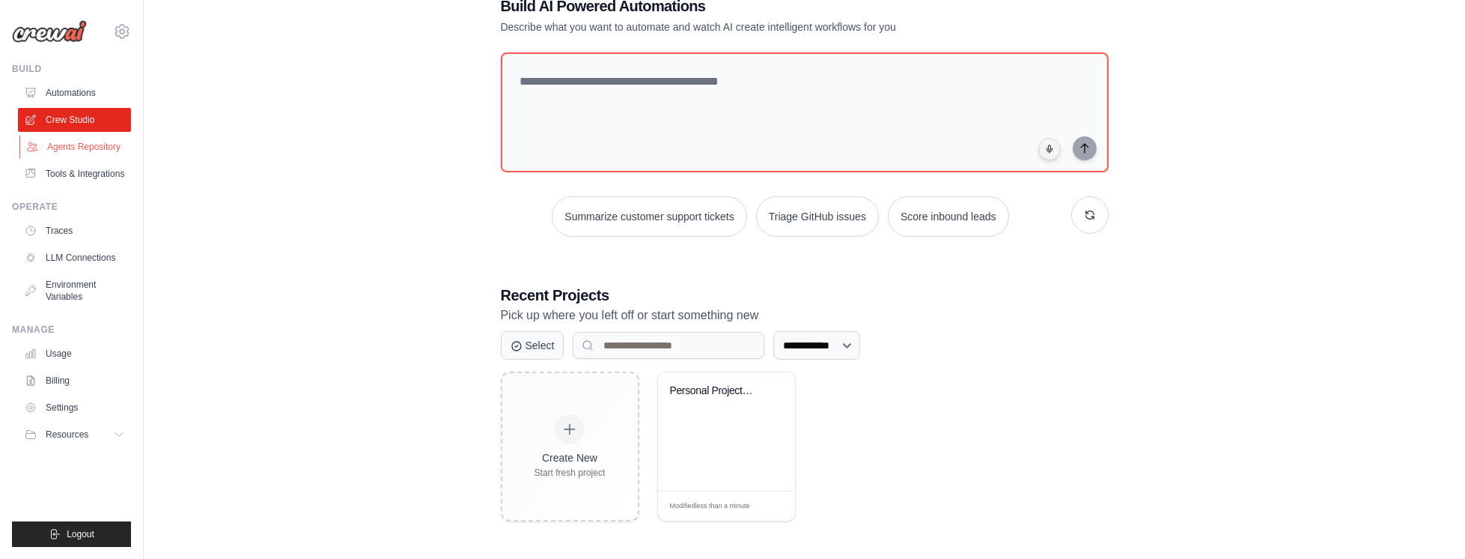
click at [100, 153] on link "Agents Repository" at bounding box center [75, 147] width 113 height 24
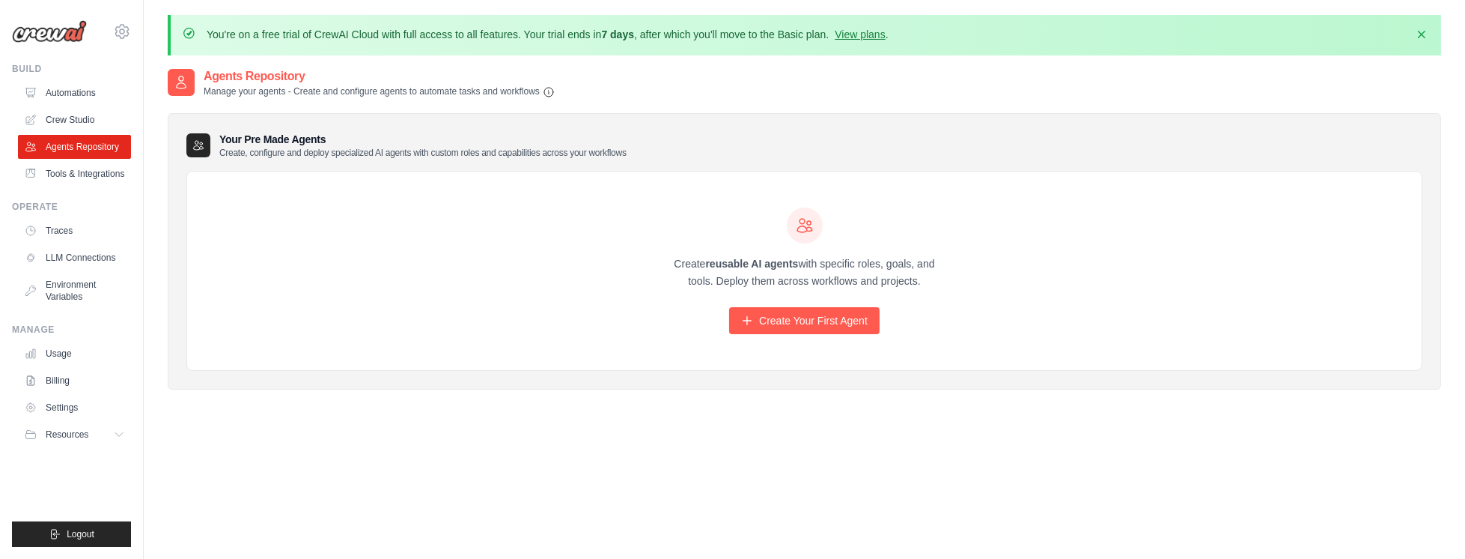
drag, startPoint x: 556, startPoint y: 45, endPoint x: 524, endPoint y: 26, distance: 37.2
click at [524, 26] on div "You're on a free trial of CrewAI Cloud with full access to all features. Your t…" at bounding box center [805, 320] width 1322 height 611
click at [588, 141] on h3 "Your Pre Made Agents Create, configure and deploy specialized AI agents with cu…" at bounding box center [422, 145] width 407 height 27
drag, startPoint x: 622, startPoint y: 84, endPoint x: 624, endPoint y: 222, distance: 137.8
click at [623, 216] on div "Agents Repository Manage your agents - Create and configure agents to automate …" at bounding box center [805, 240] width 1274 height 346
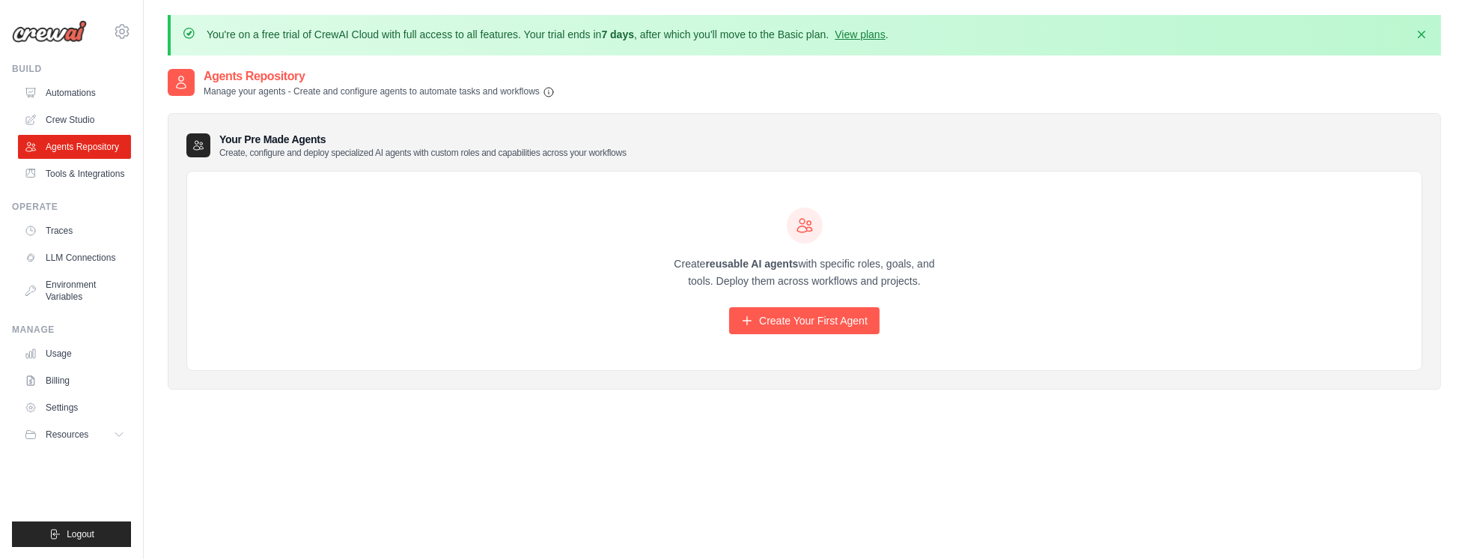
click at [624, 225] on div "Create reusable AI agents with specific roles, goals, and tools. Deploy them ac…" at bounding box center [804, 270] width 1235 height 199
click at [78, 169] on link "Tools & Integrations" at bounding box center [75, 174] width 113 height 24
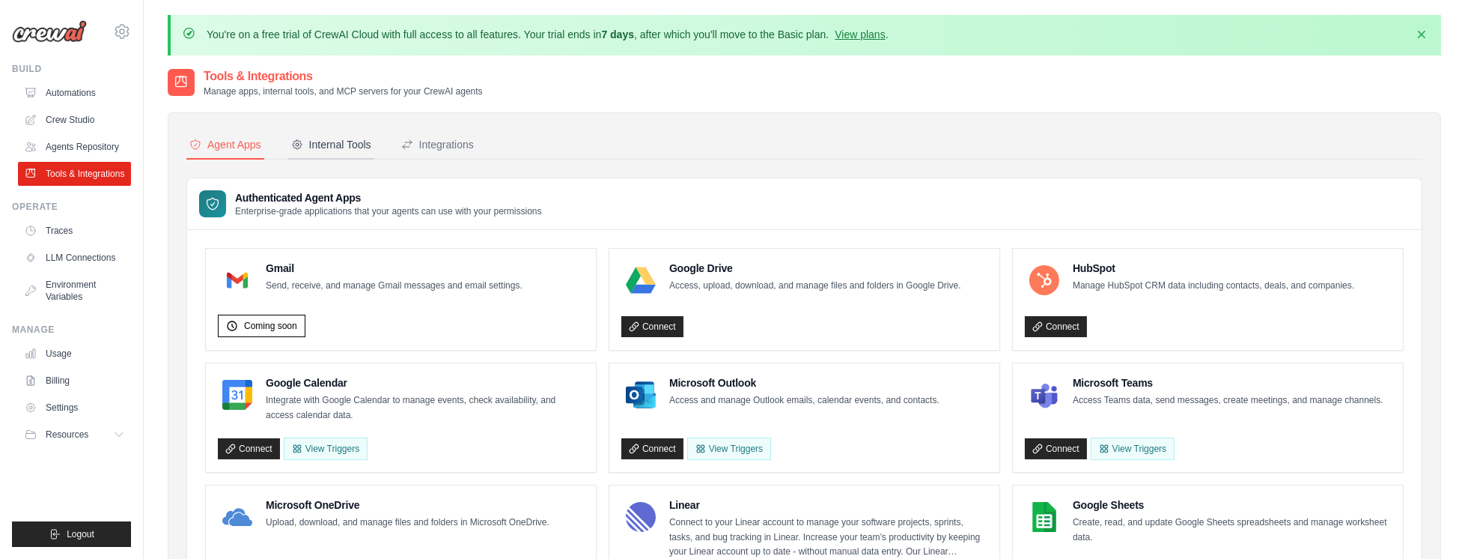
click at [355, 148] on div "Internal Tools" at bounding box center [331, 144] width 80 height 15
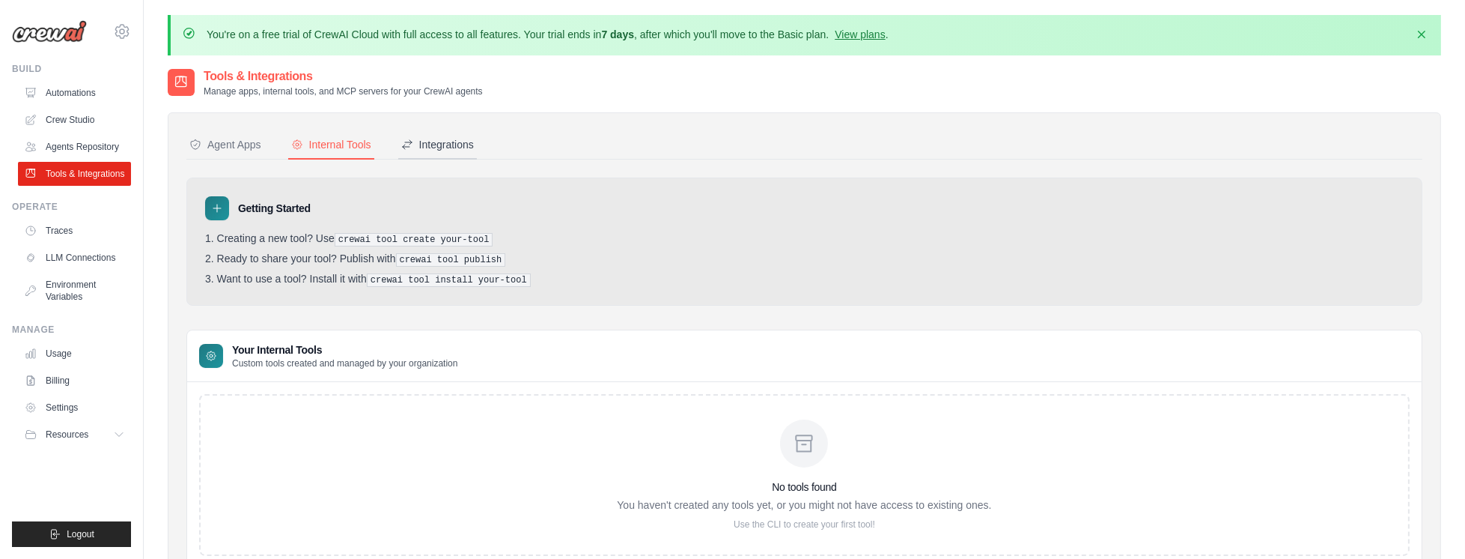
click at [429, 147] on div "Integrations" at bounding box center [437, 144] width 73 height 15
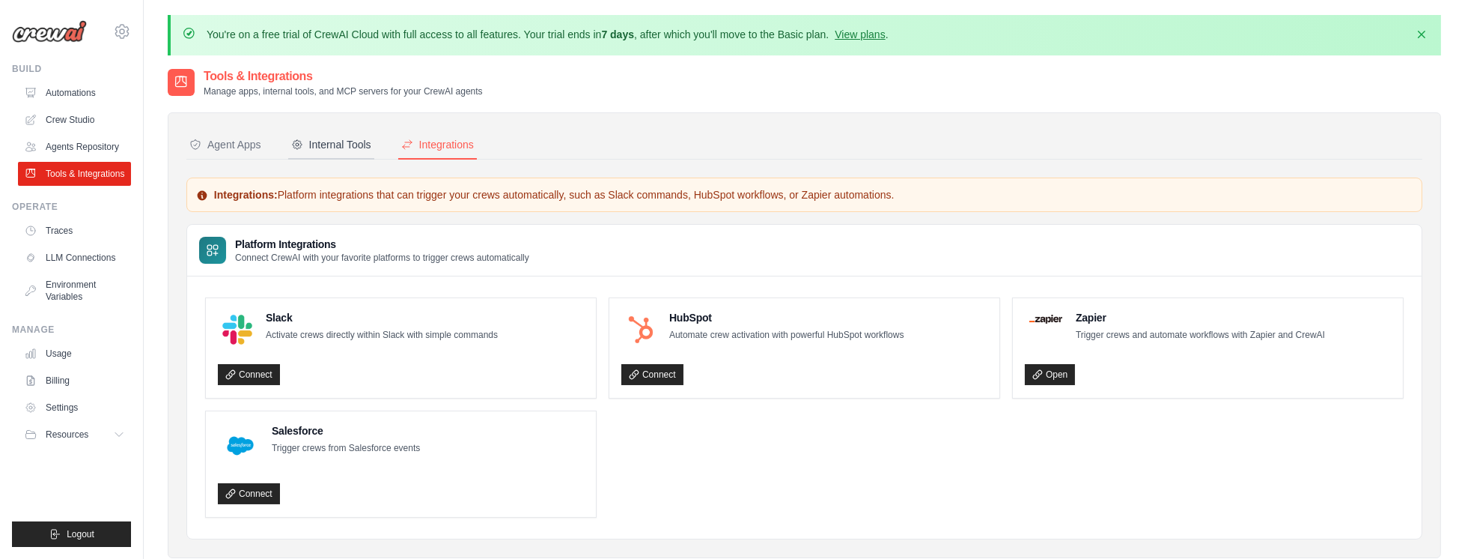
click at [348, 147] on div "Internal Tools" at bounding box center [331, 144] width 80 height 15
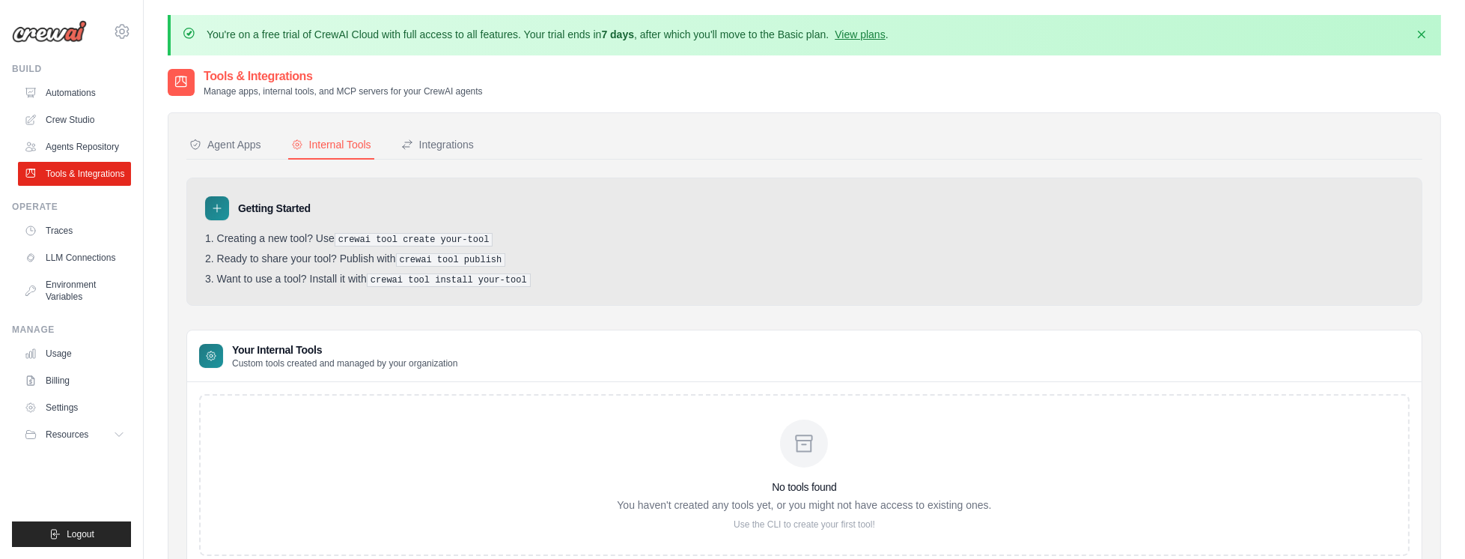
click at [267, 142] on nav "Agent Apps Internal Tools Integrations" at bounding box center [804, 145] width 1236 height 28
click at [110, 139] on link "Agents Repository" at bounding box center [75, 147] width 113 height 24
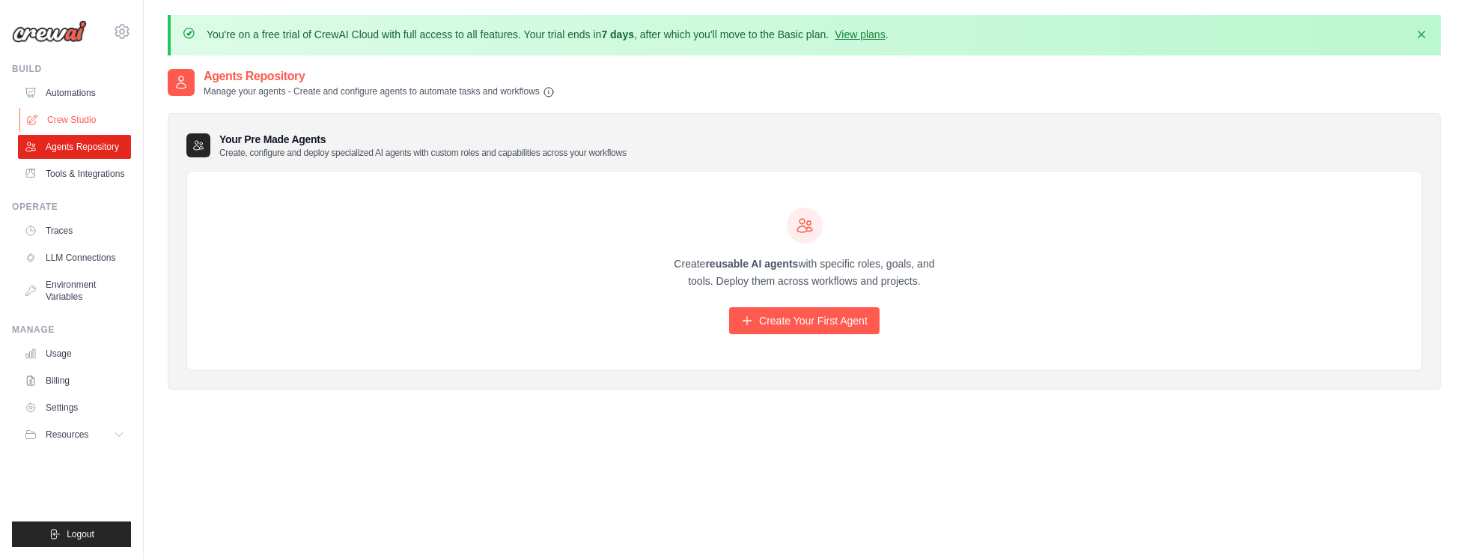
click at [78, 124] on link "Crew Studio" at bounding box center [75, 120] width 113 height 24
click at [58, 117] on link "Crew Studio" at bounding box center [75, 120] width 113 height 24
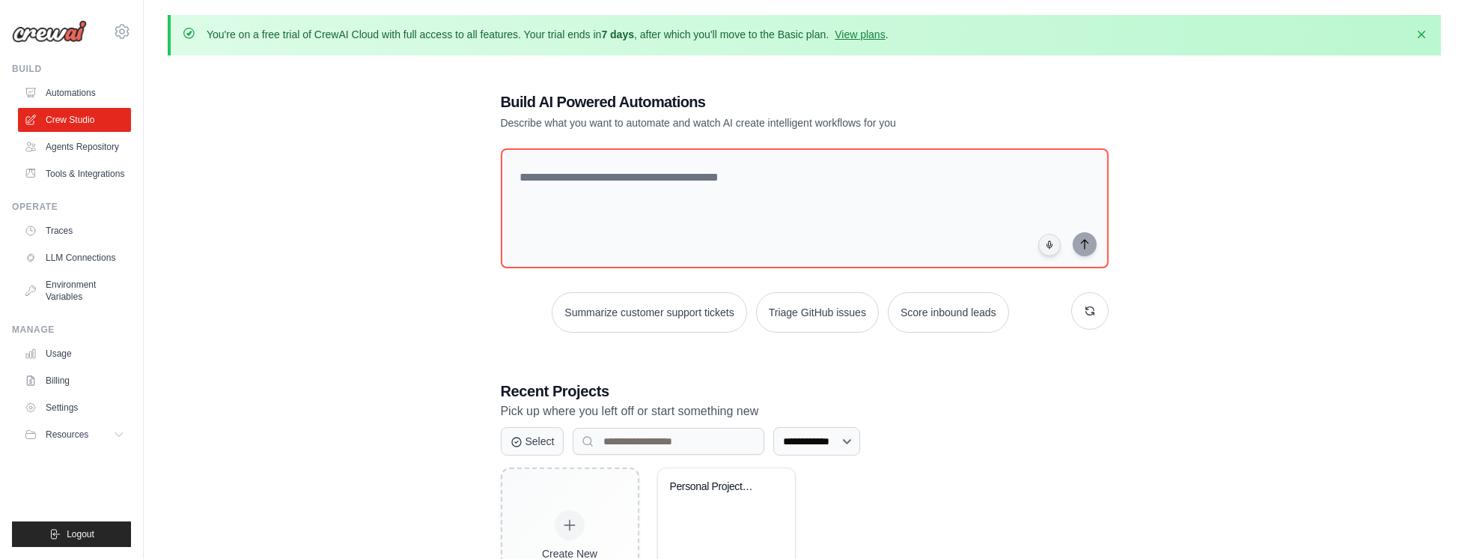
click at [1200, 469] on div "**********" at bounding box center [805, 354] width 1274 height 574
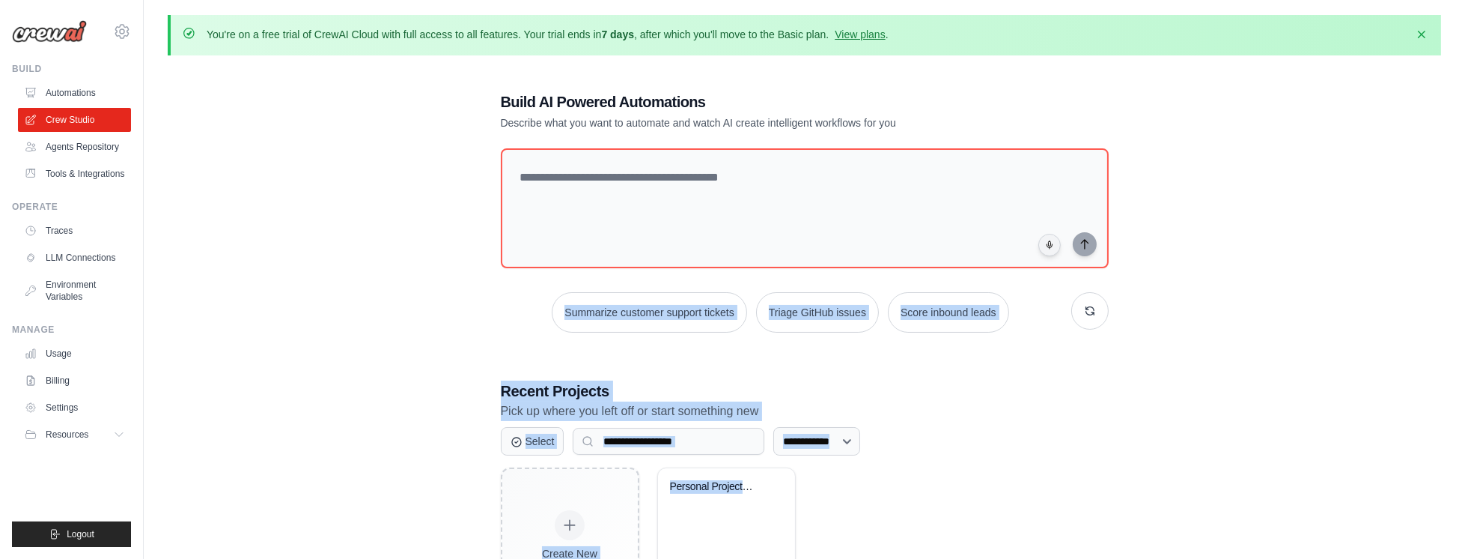
drag, startPoint x: 1079, startPoint y: 461, endPoint x: 231, endPoint y: 205, distance: 885.5
click at [415, 263] on div "**********" at bounding box center [805, 354] width 1274 height 574
click at [231, 205] on div "**********" at bounding box center [805, 354] width 1274 height 574
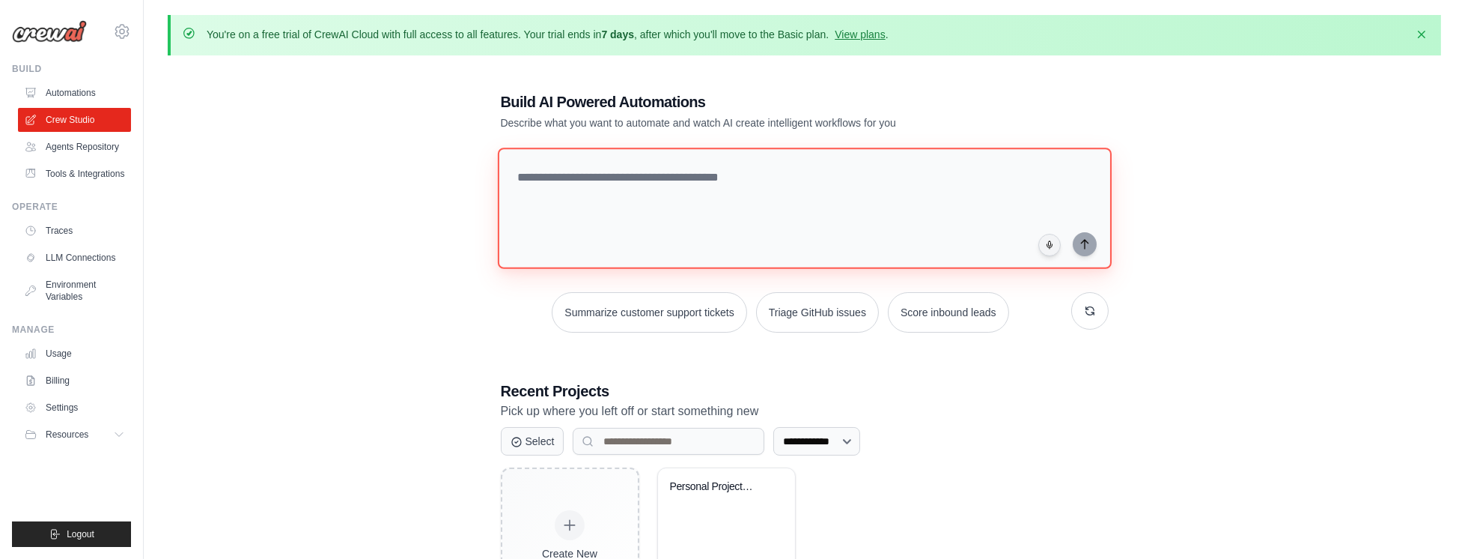
click at [595, 170] on textarea at bounding box center [804, 208] width 614 height 121
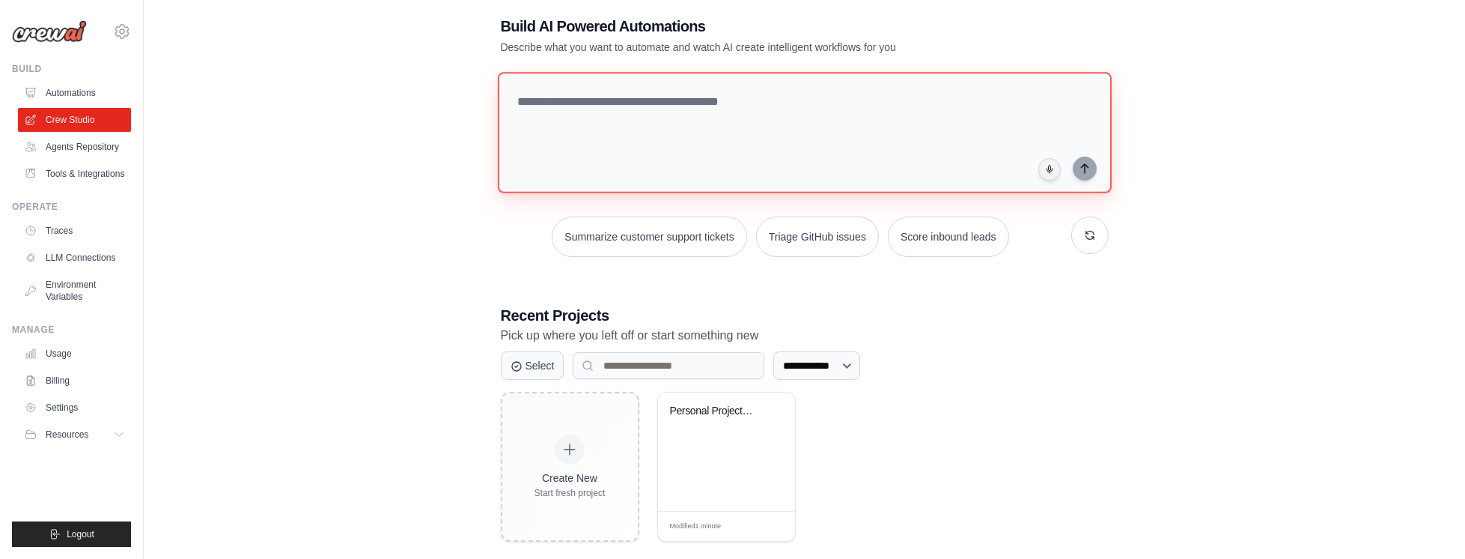
scroll to position [10, 0]
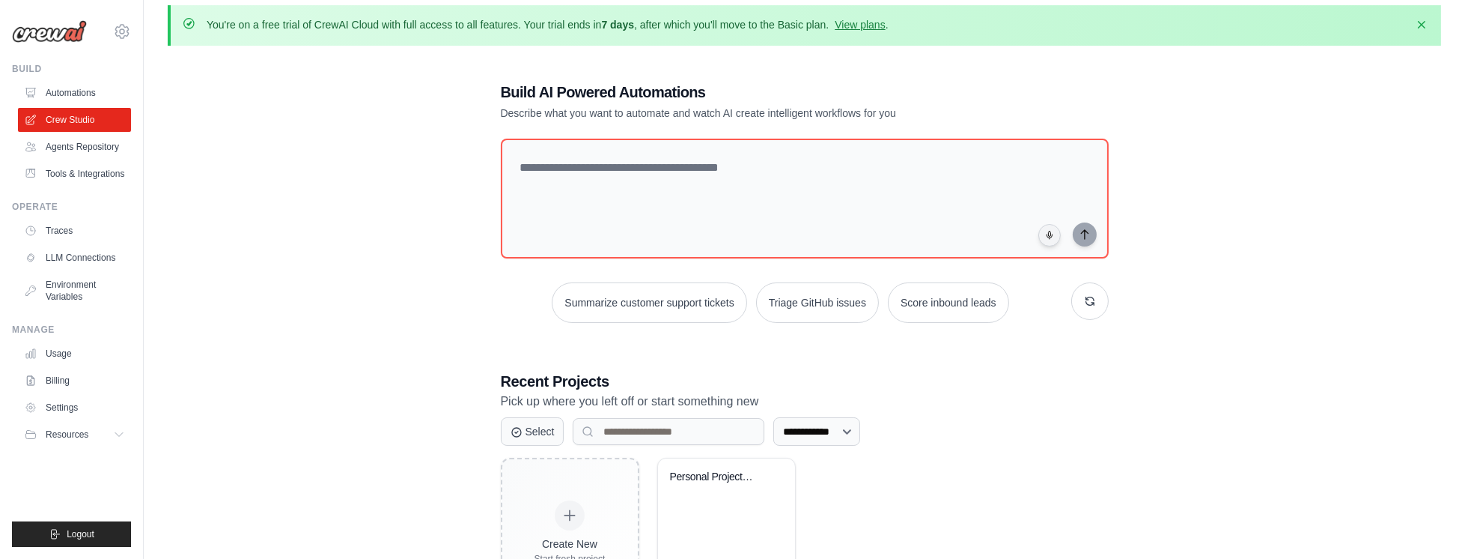
click at [532, 115] on p "Describe what you want to automate and watch AI create intelligent workflows fo…" at bounding box center [752, 113] width 503 height 15
drag, startPoint x: 532, startPoint y: 115, endPoint x: 470, endPoint y: 96, distance: 64.2
click at [529, 114] on p "Describe what you want to automate and watch AI create intelligent workflows fo…" at bounding box center [752, 113] width 503 height 15
click at [443, 88] on div "**********" at bounding box center [805, 345] width 1274 height 574
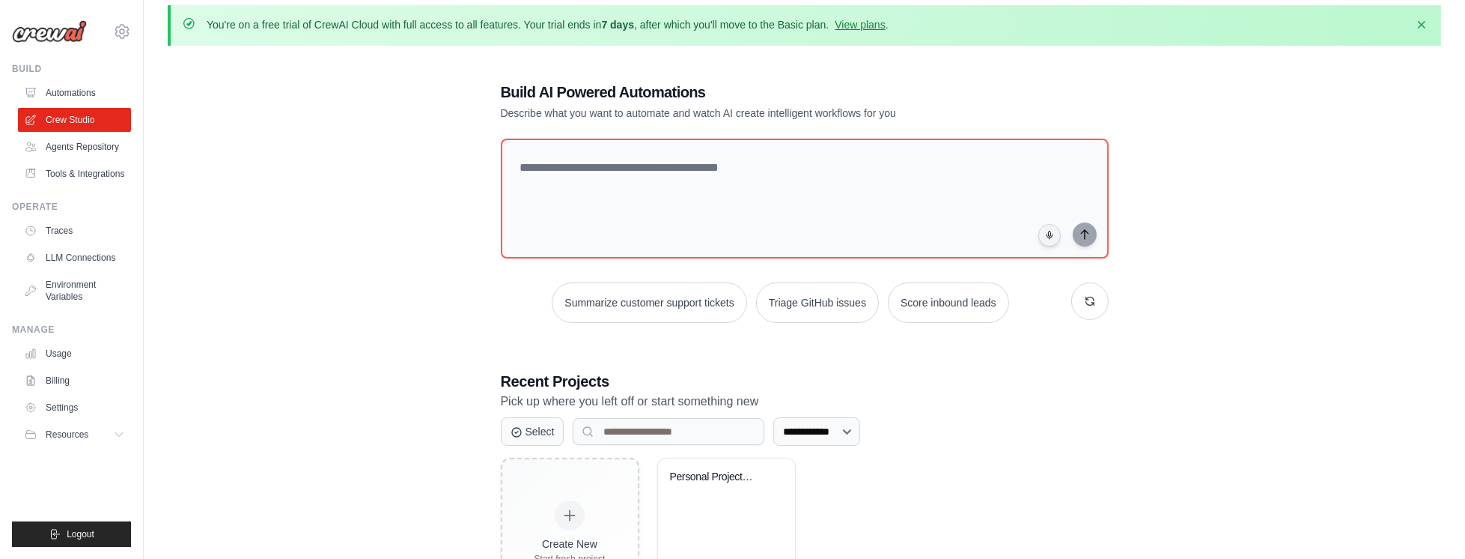
click at [365, 192] on div "**********" at bounding box center [805, 345] width 1274 height 574
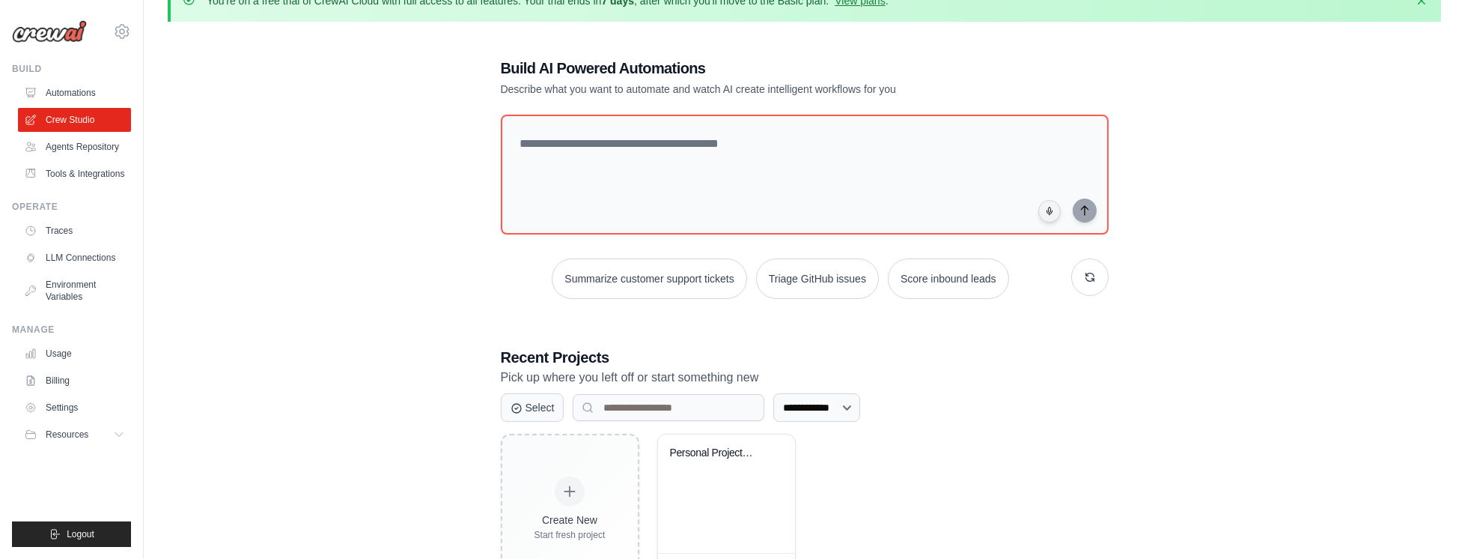
scroll to position [96, 0]
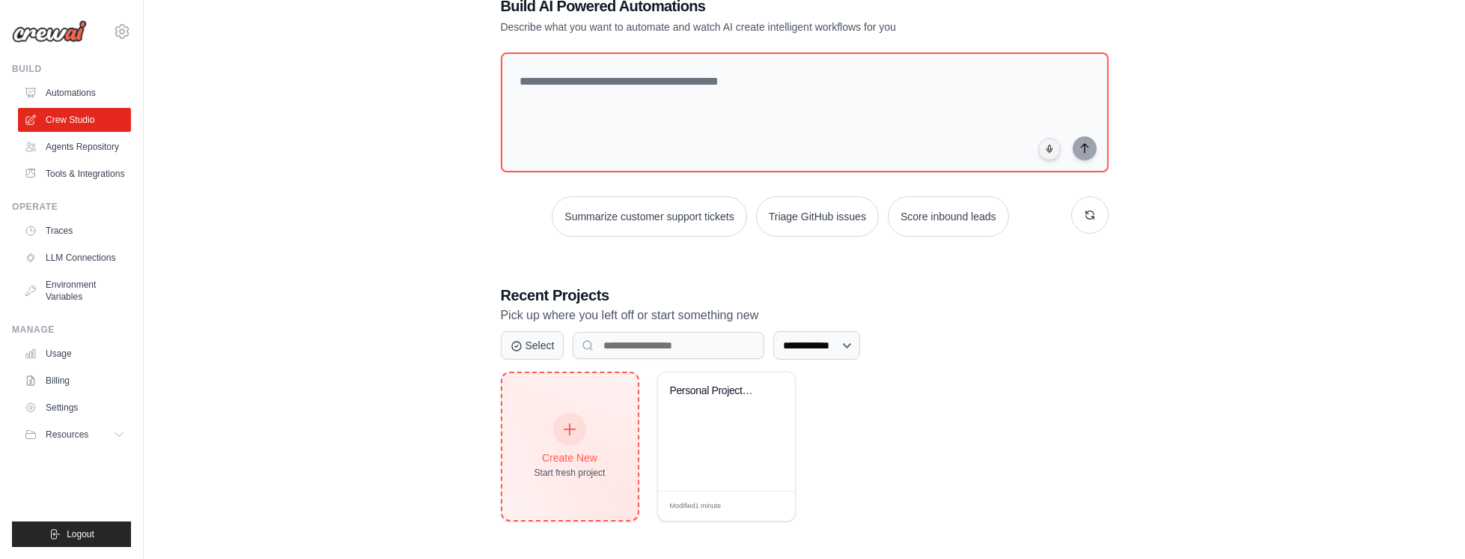
click at [568, 421] on icon at bounding box center [570, 429] width 16 height 16
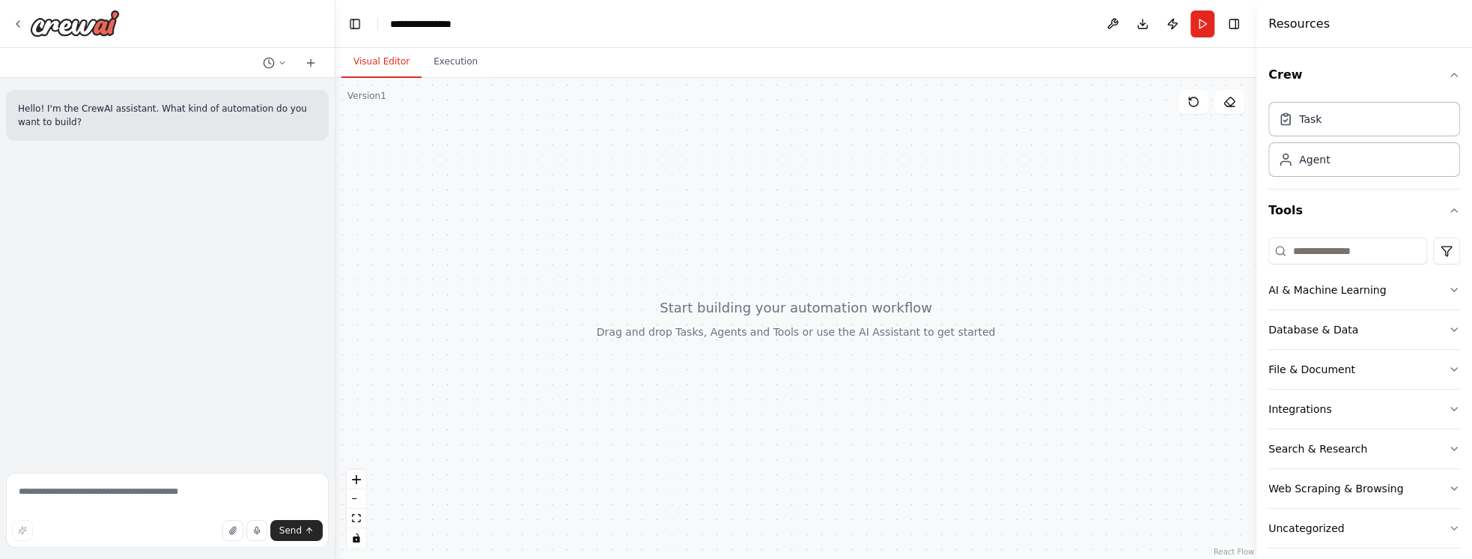
drag, startPoint x: 643, startPoint y: 315, endPoint x: 735, endPoint y: 462, distance: 173.9
click at [735, 462] on div at bounding box center [795, 318] width 921 height 481
click at [201, 496] on textarea at bounding box center [167, 510] width 323 height 75
click at [559, 189] on div at bounding box center [795, 318] width 921 height 481
drag, startPoint x: 649, startPoint y: 280, endPoint x: 687, endPoint y: 322, distance: 56.7
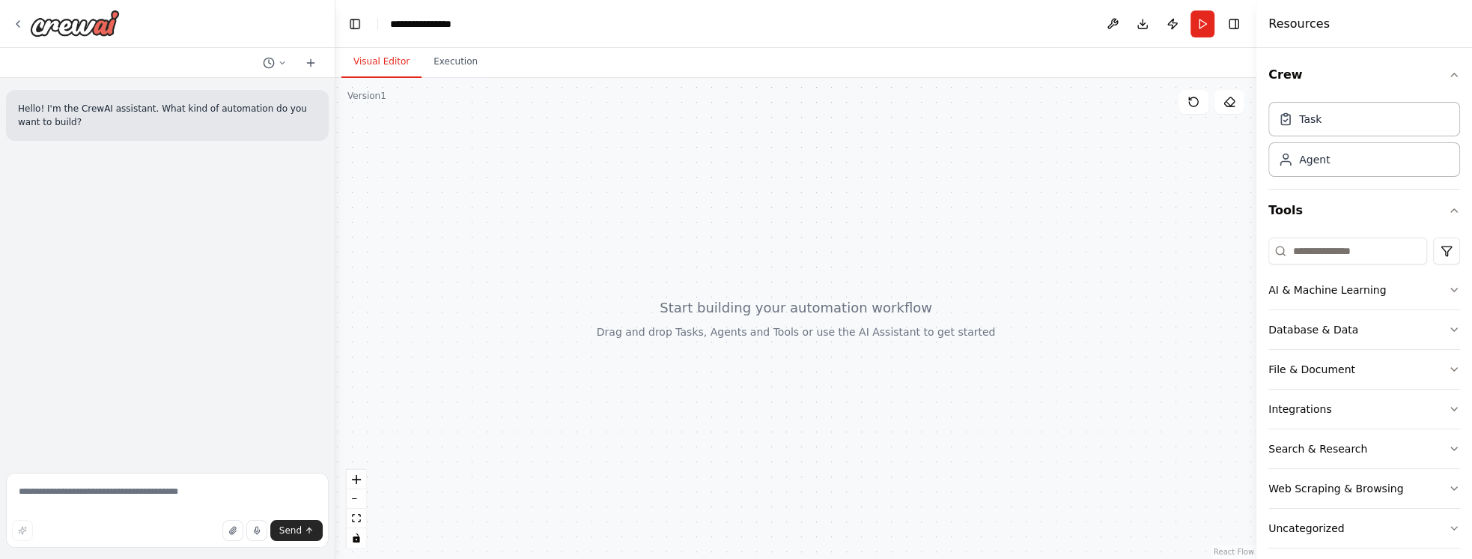
click at [686, 325] on div at bounding box center [795, 318] width 921 height 481
click at [695, 306] on div at bounding box center [795, 318] width 921 height 481
click at [241, 247] on div "Hello! I'm the CrewAI assistant. What kind of automation do you want to build?" at bounding box center [167, 272] width 335 height 389
drag, startPoint x: 392, startPoint y: 115, endPoint x: 401, endPoint y: 123, distance: 11.1
click at [401, 122] on div at bounding box center [795, 318] width 921 height 481
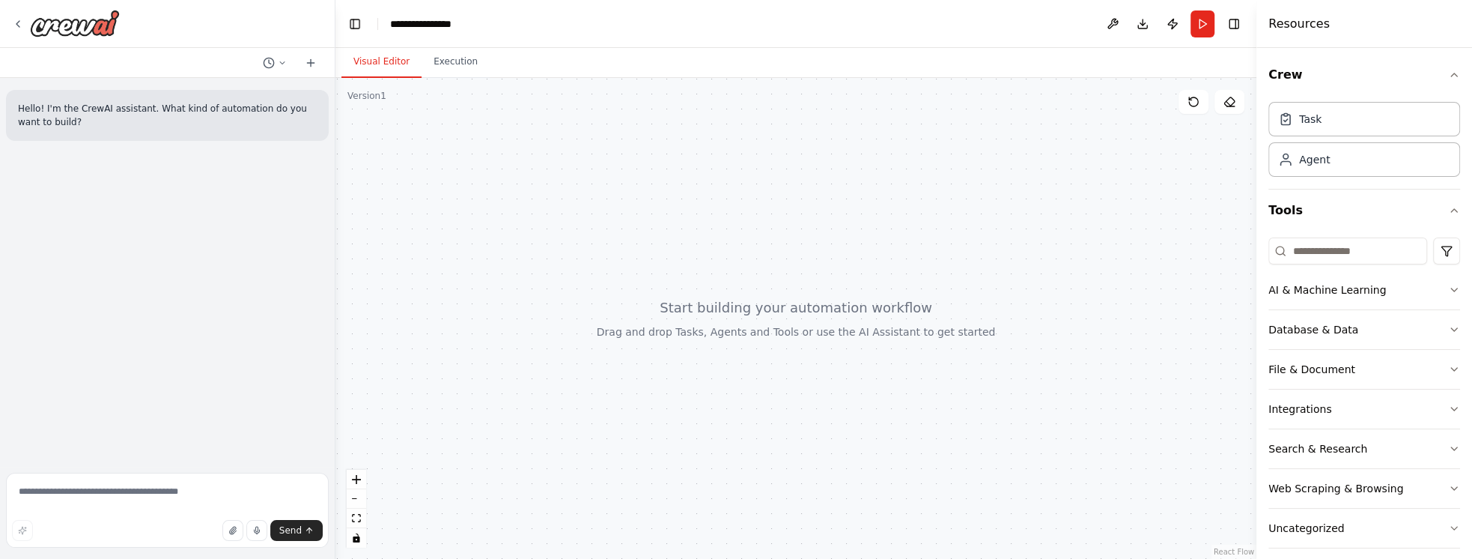
click at [349, 295] on div at bounding box center [795, 318] width 921 height 481
drag, startPoint x: 663, startPoint y: 316, endPoint x: 756, endPoint y: 322, distance: 92.3
click at [753, 355] on div at bounding box center [795, 318] width 921 height 481
click at [756, 321] on div at bounding box center [795, 318] width 921 height 481
click at [755, 321] on div at bounding box center [795, 318] width 921 height 481
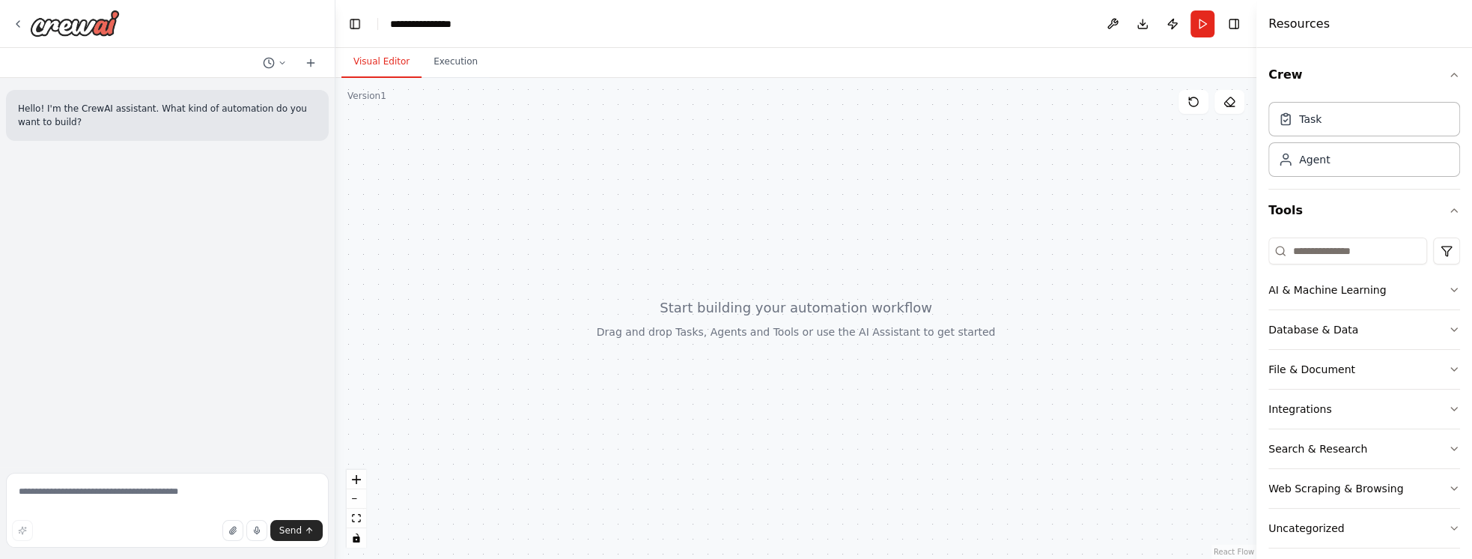
click at [755, 321] on div at bounding box center [795, 318] width 921 height 481
drag, startPoint x: 767, startPoint y: 355, endPoint x: 768, endPoint y: 373, distance: 18.0
click at [767, 356] on div at bounding box center [795, 318] width 921 height 481
click at [449, 73] on button "Execution" at bounding box center [456, 61] width 68 height 31
click at [392, 67] on button "Visual Editor" at bounding box center [381, 61] width 80 height 31
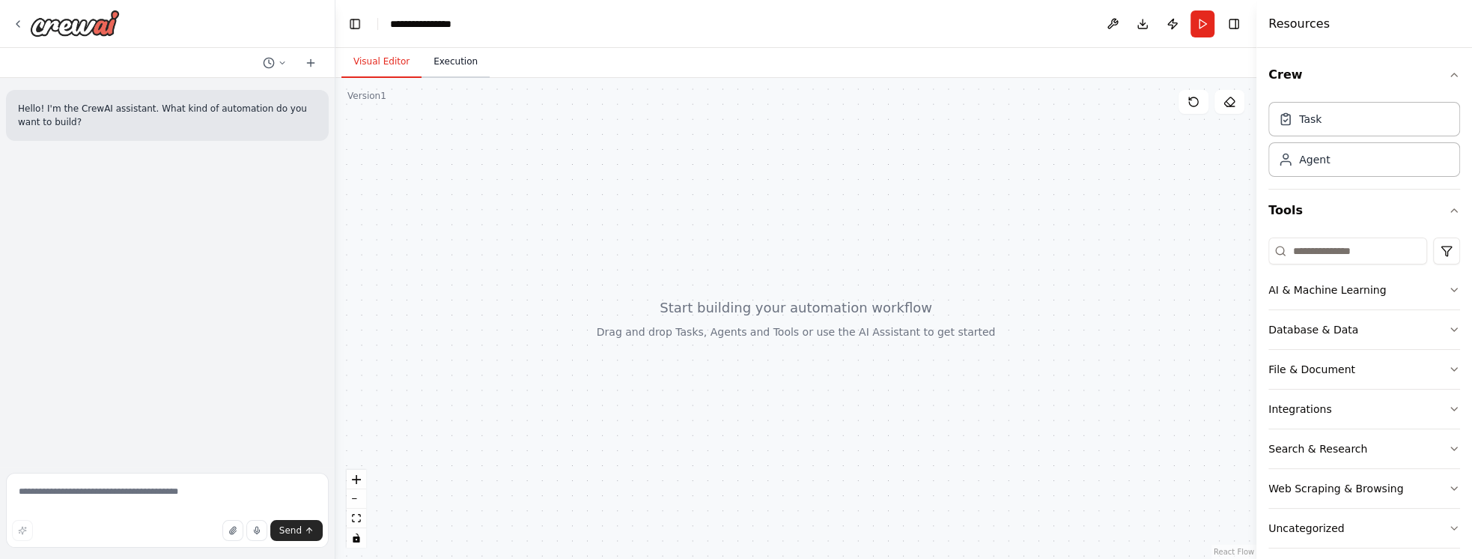
click at [453, 73] on button "Execution" at bounding box center [456, 61] width 68 height 31
click at [383, 74] on button "Visual Editor" at bounding box center [381, 61] width 80 height 31
click at [367, 297] on div at bounding box center [795, 318] width 921 height 481
click at [120, 502] on textarea at bounding box center [167, 510] width 323 height 75
click at [597, 383] on div at bounding box center [795, 318] width 921 height 481
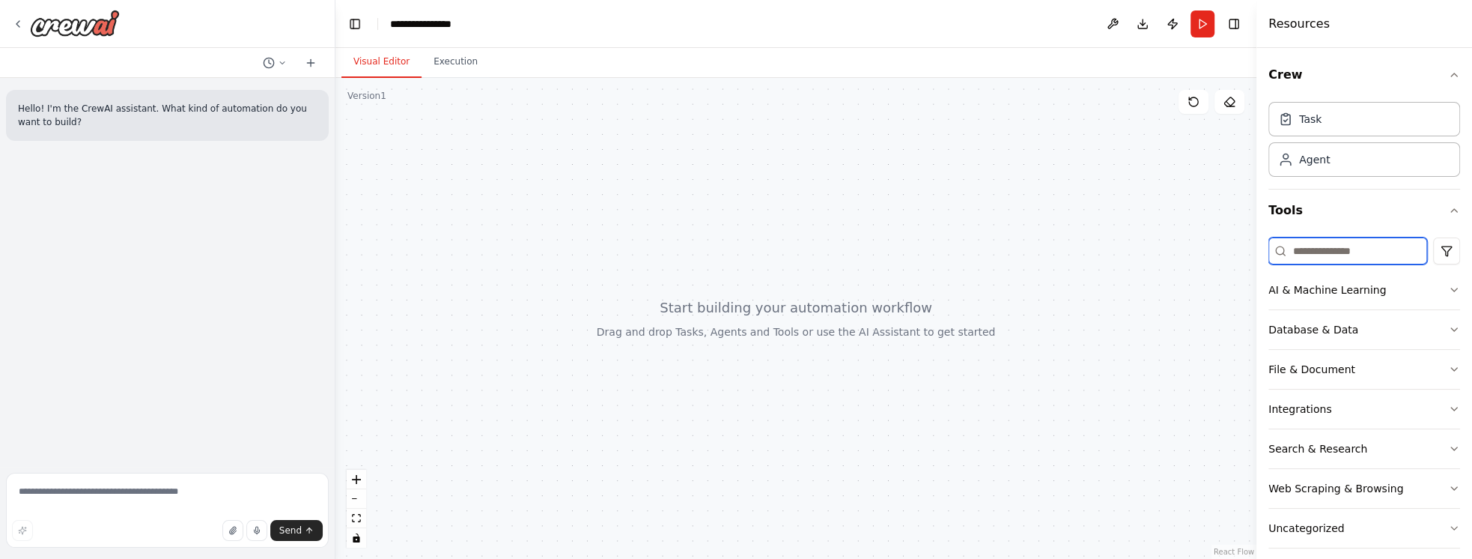
click at [1330, 247] on input at bounding box center [1348, 250] width 159 height 27
click at [1144, 216] on div at bounding box center [795, 318] width 921 height 481
click at [1313, 157] on div "Agent" at bounding box center [1314, 158] width 31 height 15
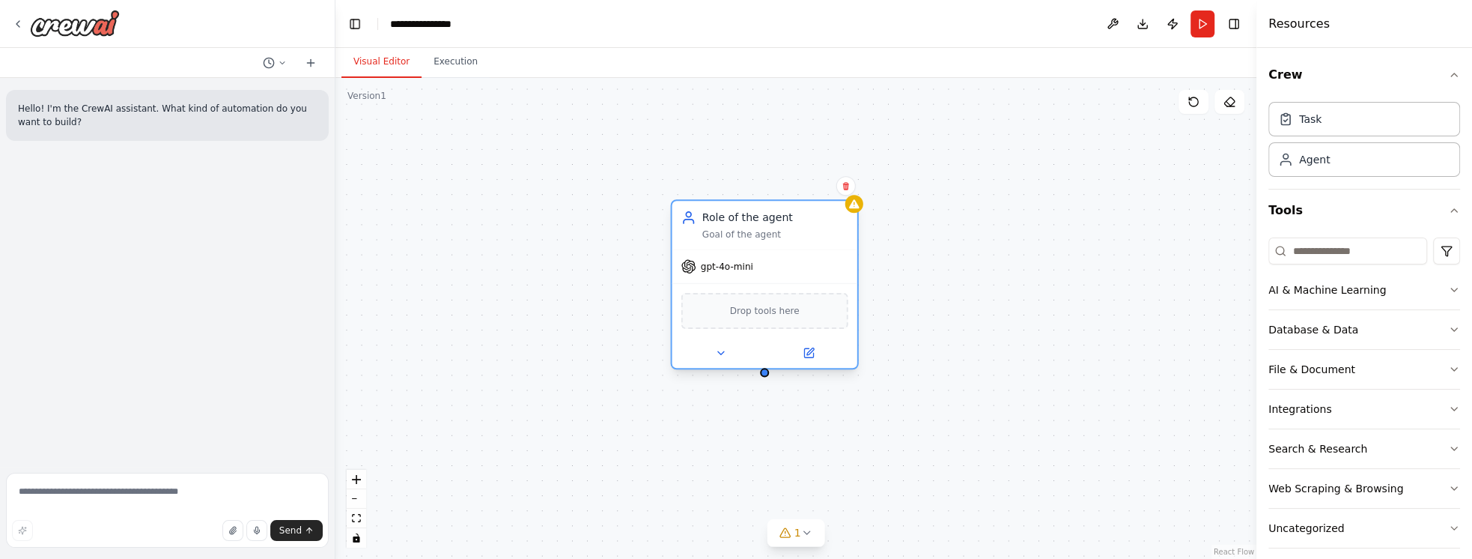
drag, startPoint x: 906, startPoint y: 213, endPoint x: 717, endPoint y: 209, distance: 188.8
click at [717, 209] on div "Role of the agent Goal of the agent" at bounding box center [764, 225] width 185 height 48
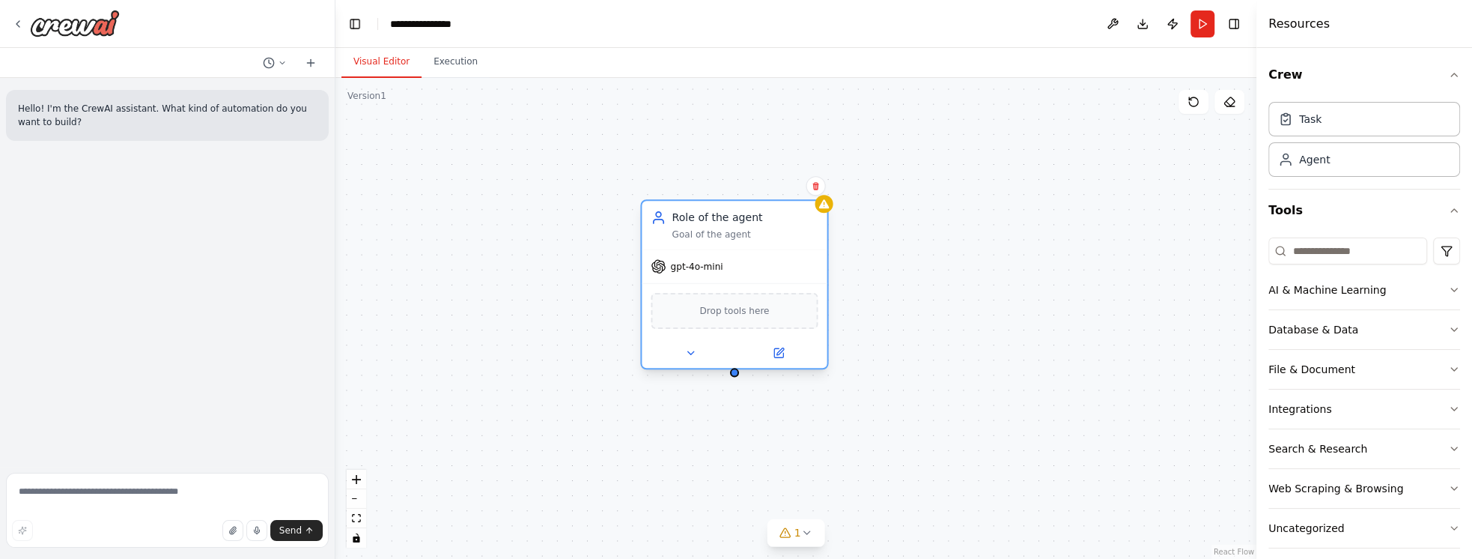
click at [696, 214] on div "Role of the agent" at bounding box center [745, 217] width 146 height 15
click at [702, 239] on div "Goal of the agent" at bounding box center [745, 234] width 146 height 12
click at [741, 226] on div "Role of the agent Goal of the agent" at bounding box center [745, 225] width 146 height 30
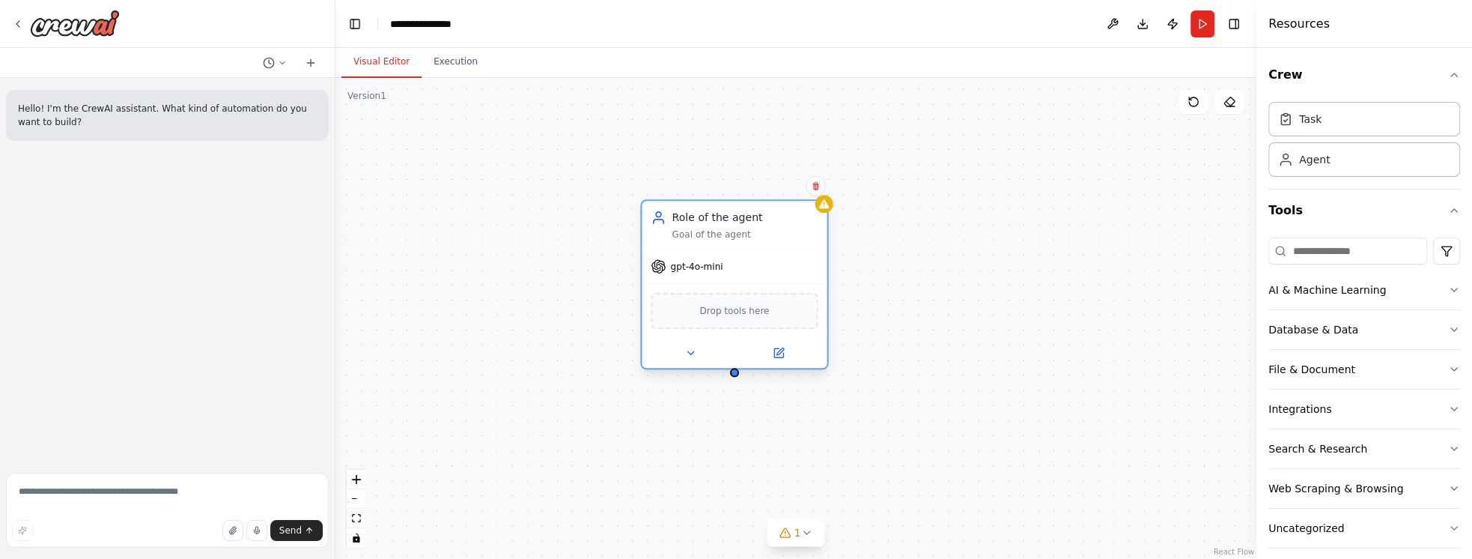
click at [741, 226] on div "Role of the agent Goal of the agent" at bounding box center [745, 225] width 146 height 30
drag, startPoint x: 753, startPoint y: 228, endPoint x: 719, endPoint y: 227, distance: 34.5
click at [719, 227] on div "Role of the agent Goal of the agent" at bounding box center [745, 225] width 146 height 30
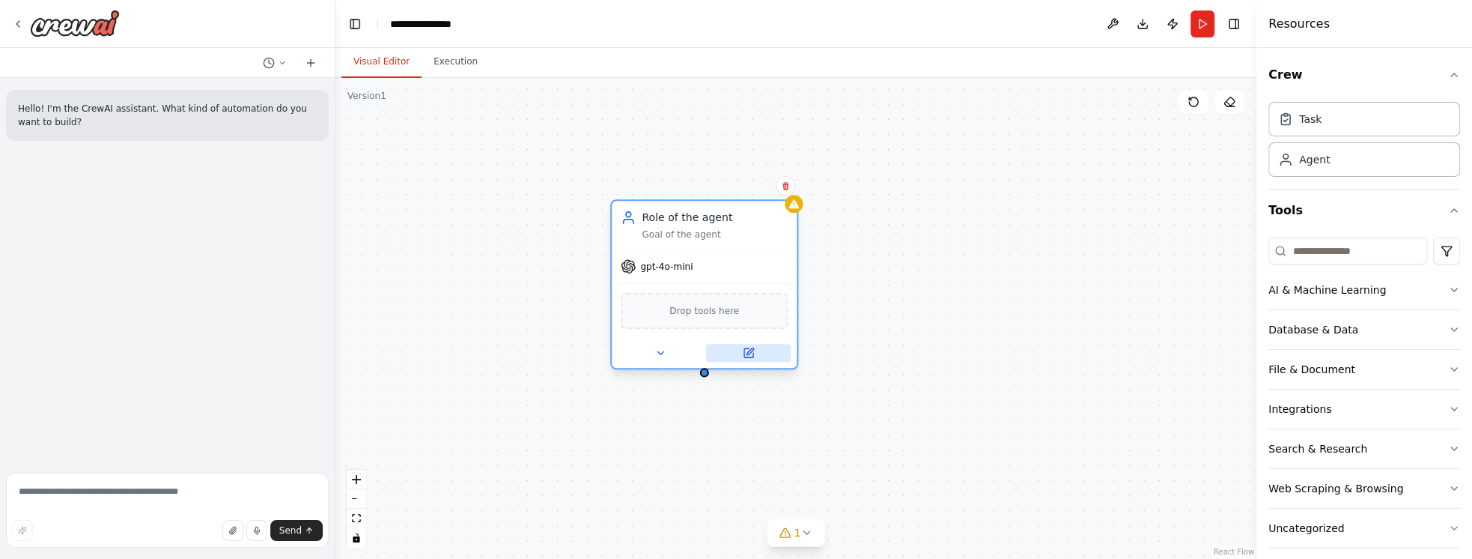
click at [756, 355] on button at bounding box center [748, 353] width 85 height 18
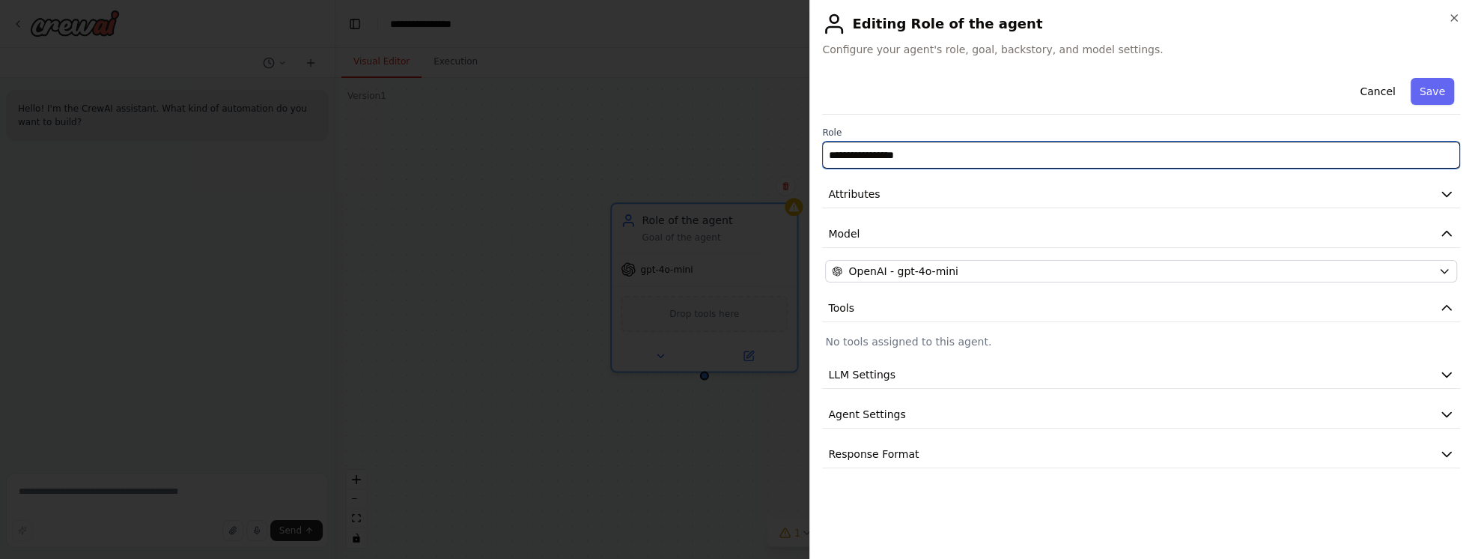
click at [935, 160] on input "**********" at bounding box center [1141, 155] width 638 height 27
type input "**********"
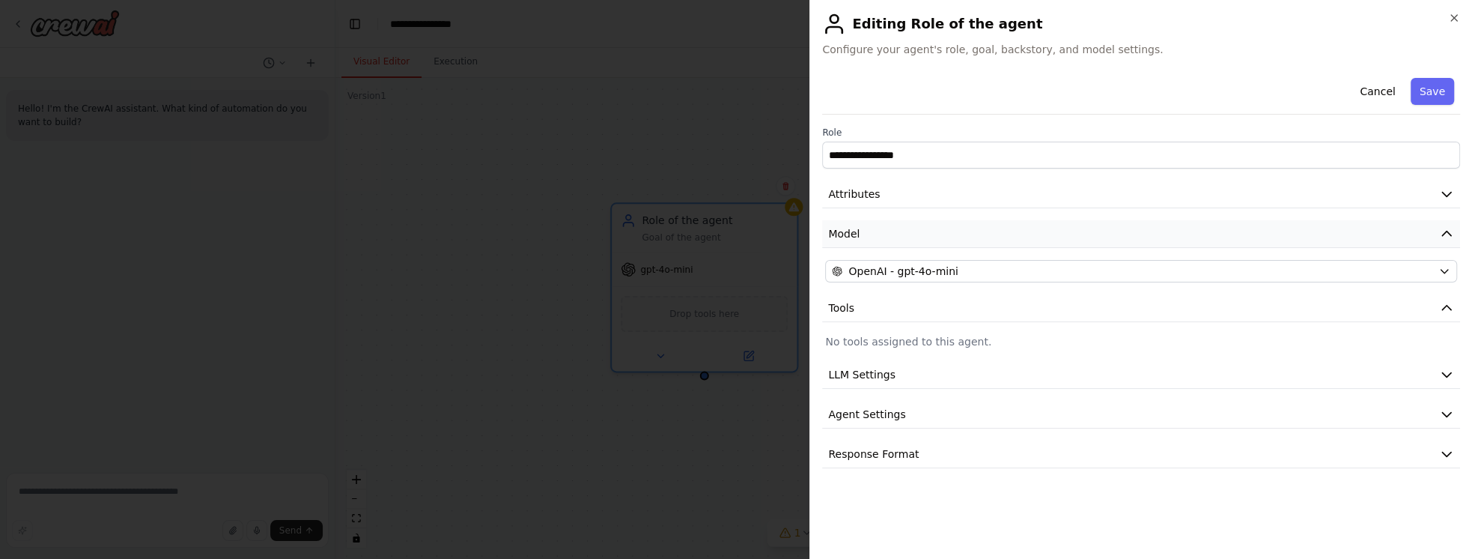
click at [886, 228] on button "Model" at bounding box center [1141, 234] width 638 height 28
click at [890, 231] on button "Model" at bounding box center [1141, 234] width 638 height 28
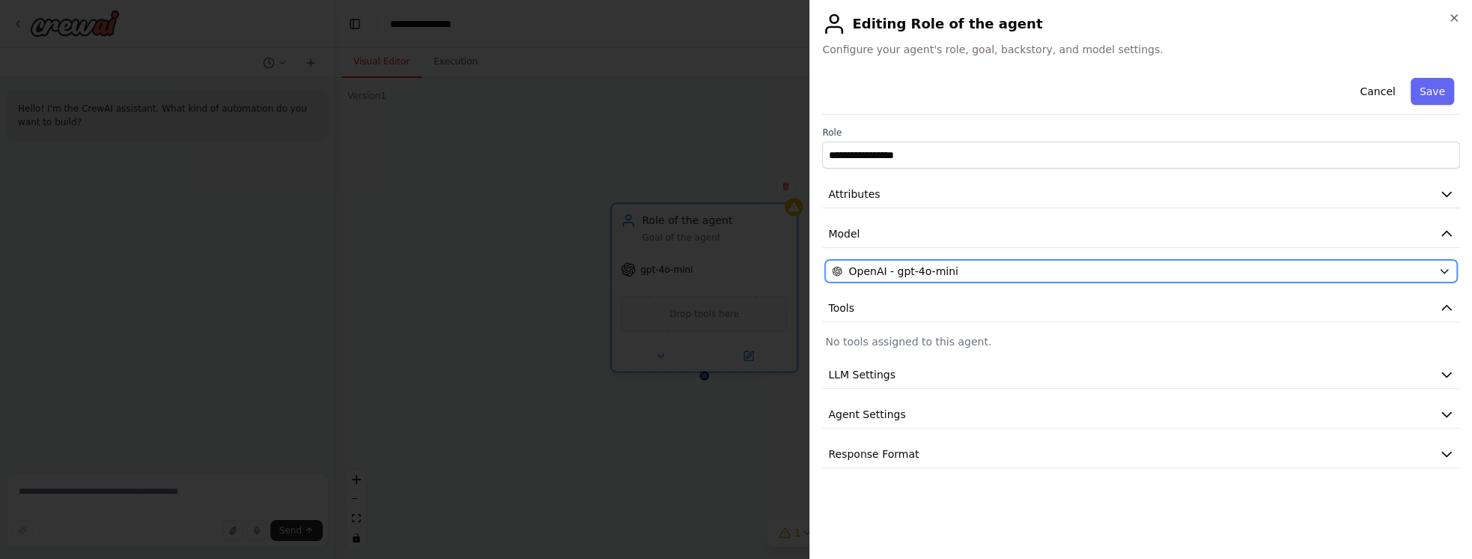
click at [909, 273] on span "OpenAI - gpt-4o-mini" at bounding box center [902, 271] width 109 height 15
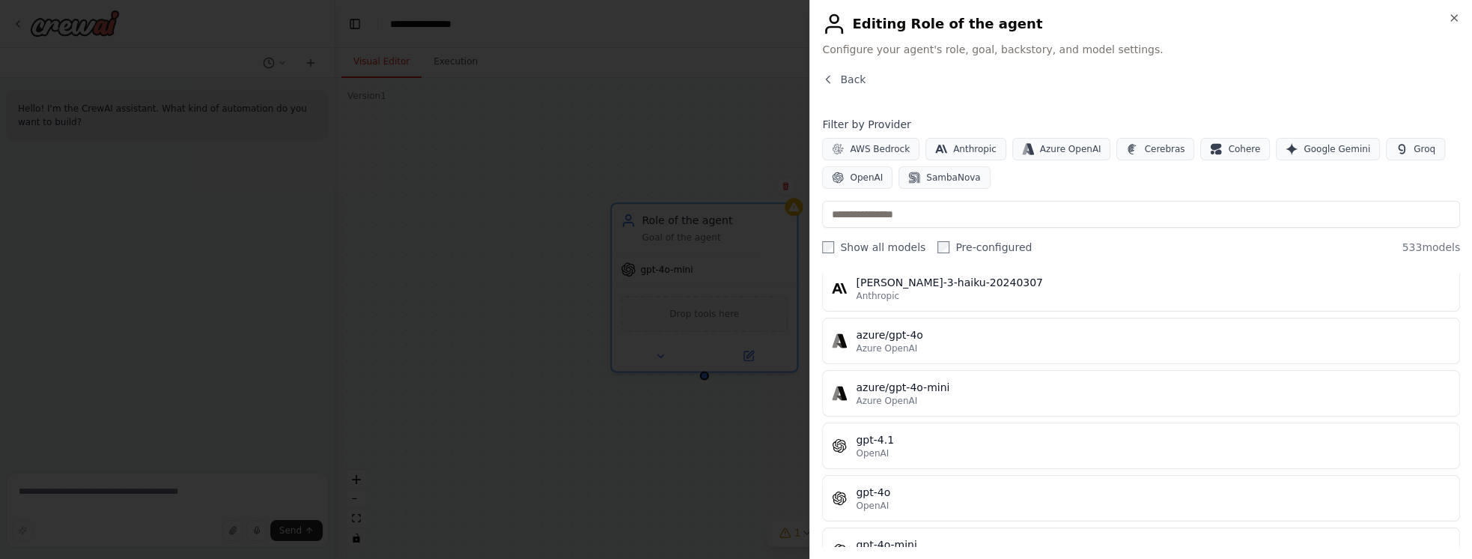
scroll to position [128, 0]
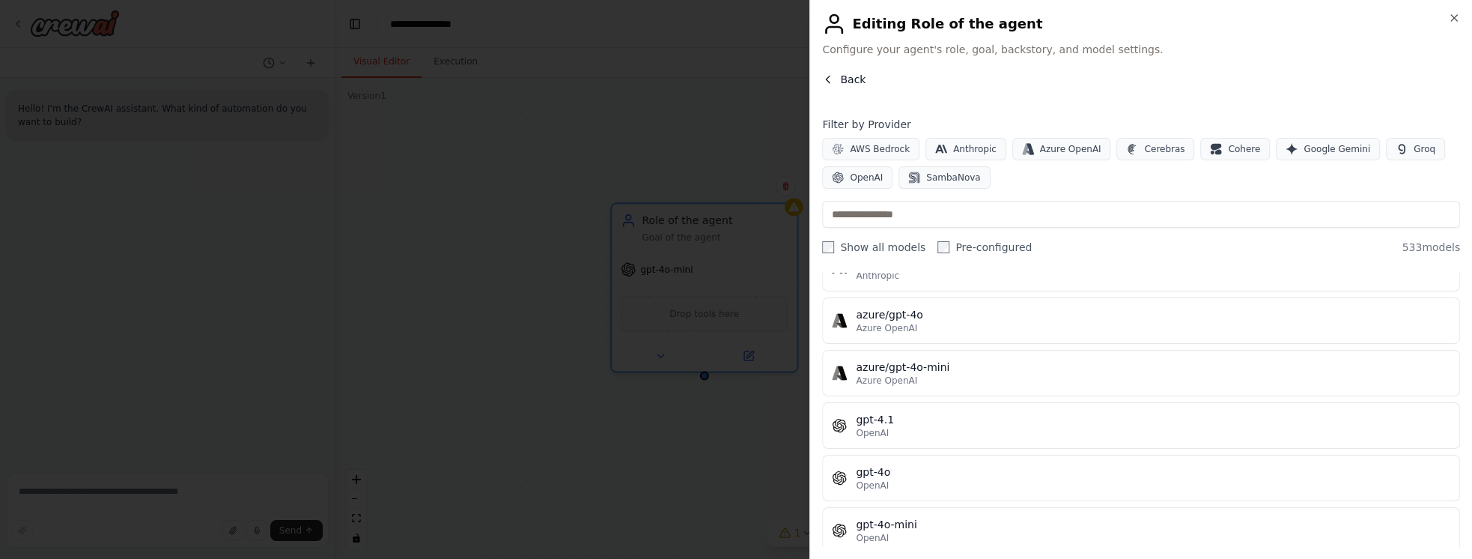
click at [828, 75] on icon "button" at bounding box center [828, 79] width 12 height 12
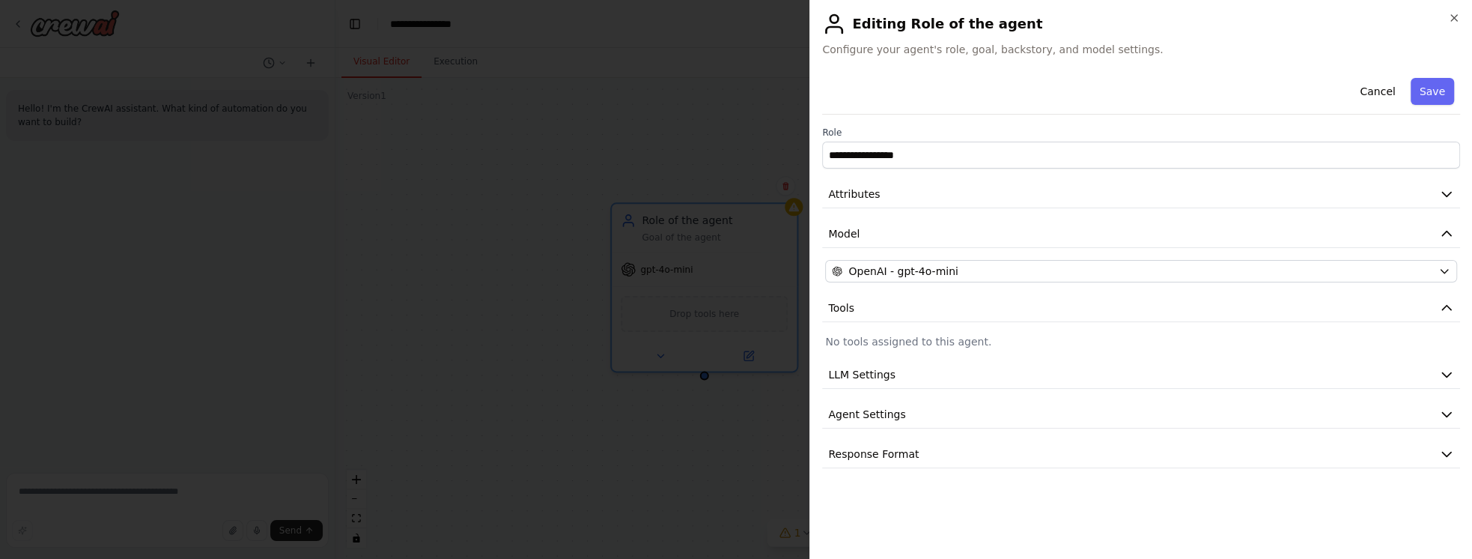
click at [930, 341] on p "No tools assigned to this agent." at bounding box center [1141, 341] width 632 height 15
click at [930, 371] on button "LLM Settings" at bounding box center [1141, 375] width 638 height 28
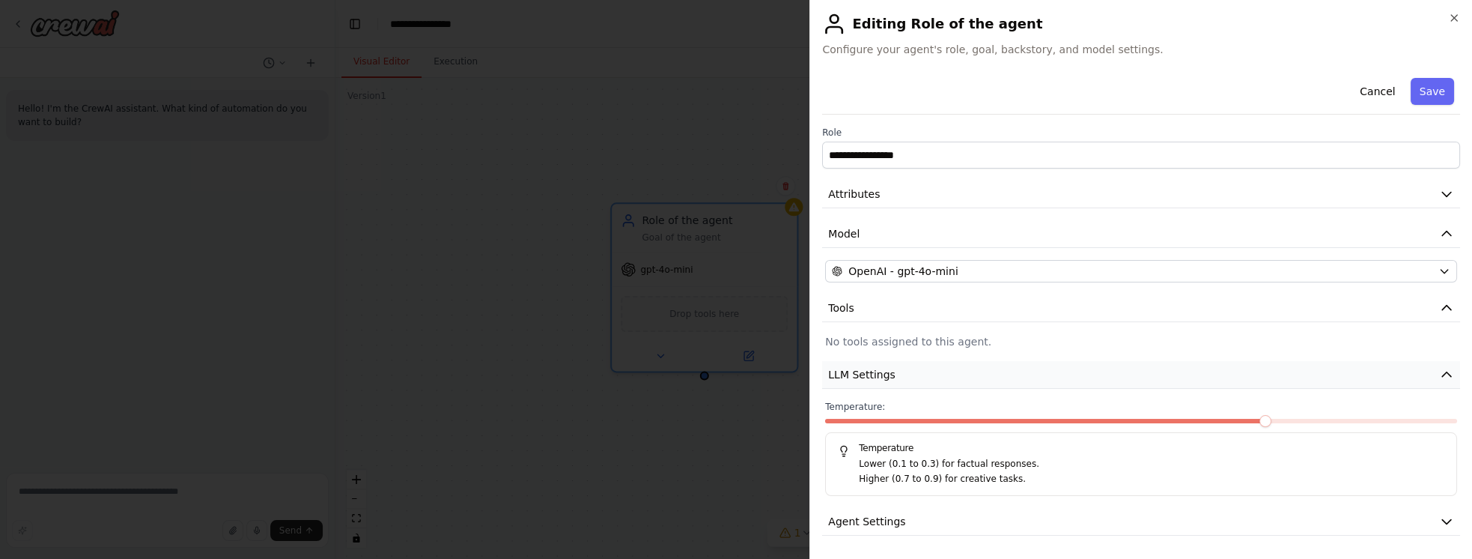
click at [930, 371] on button "LLM Settings" at bounding box center [1141, 375] width 638 height 28
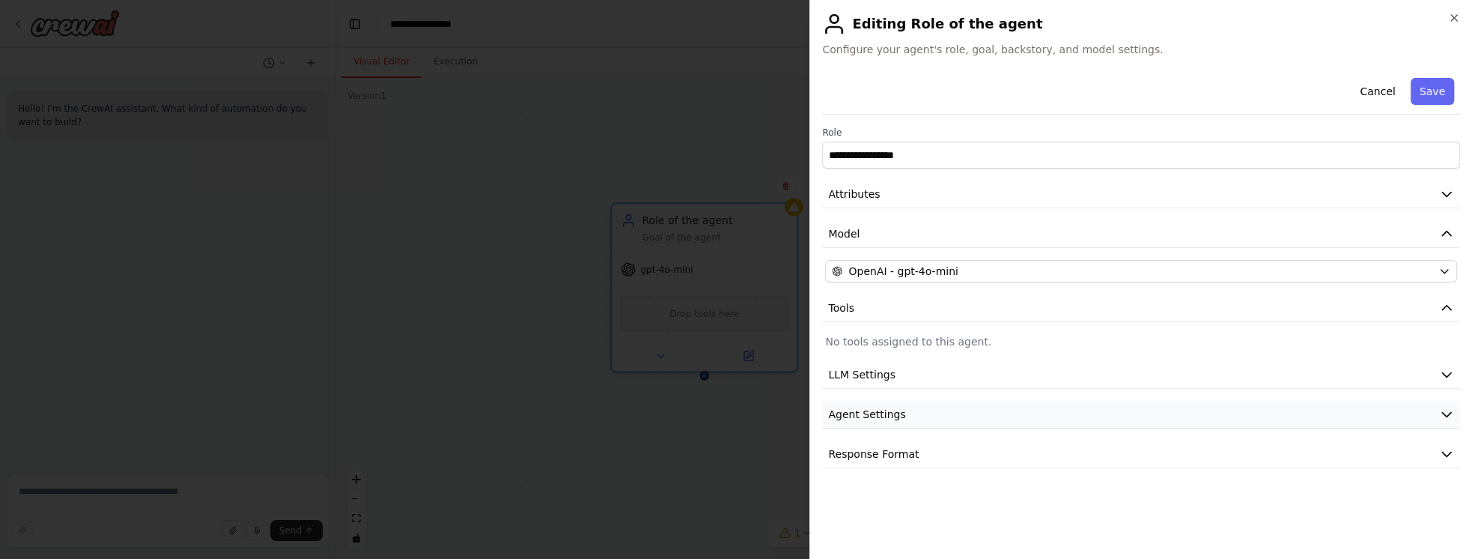
click at [921, 415] on button "Agent Settings" at bounding box center [1141, 415] width 638 height 28
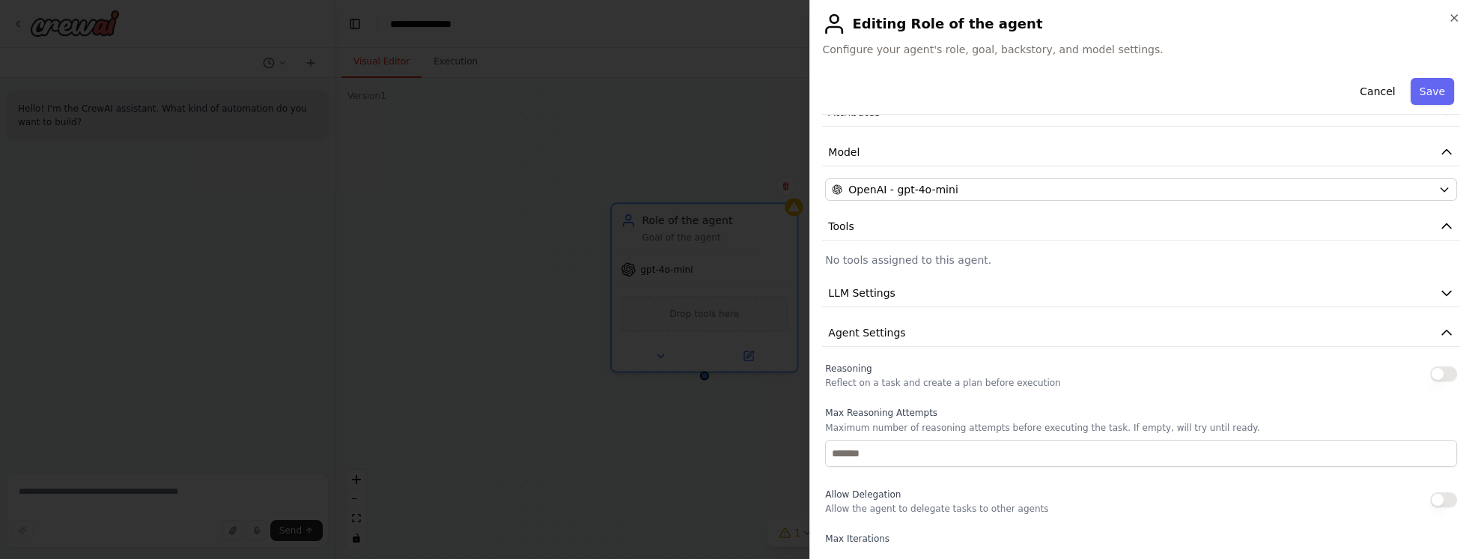
scroll to position [85, 0]
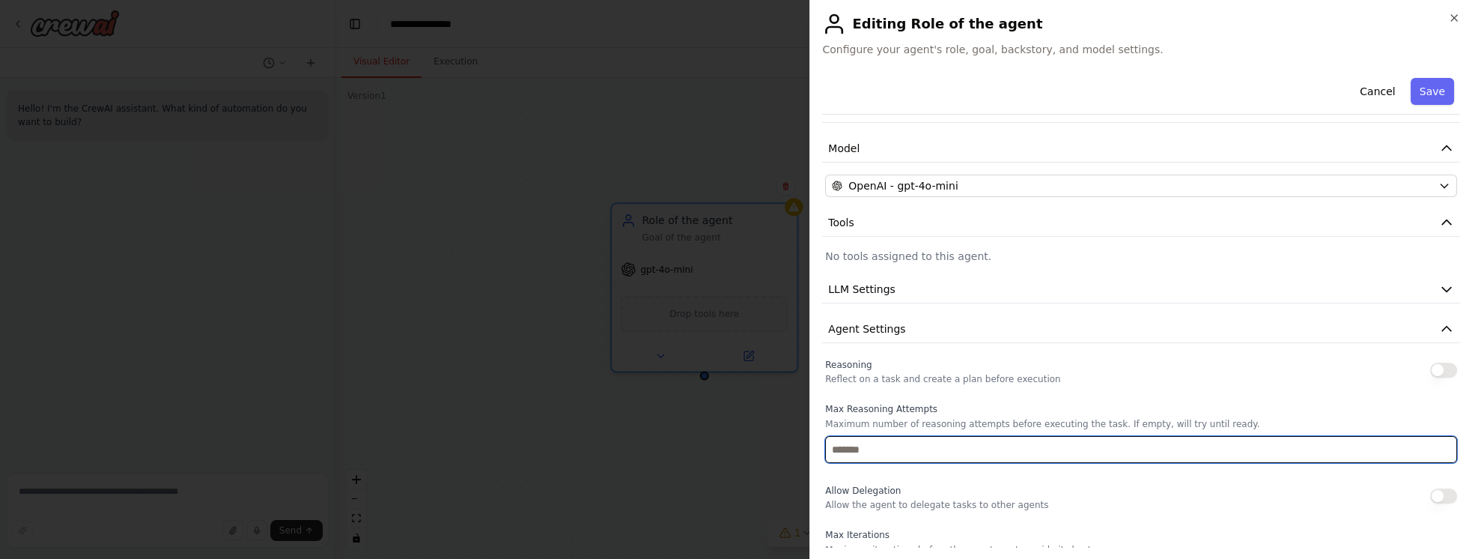
click at [863, 452] on input "number" at bounding box center [1141, 449] width 632 height 27
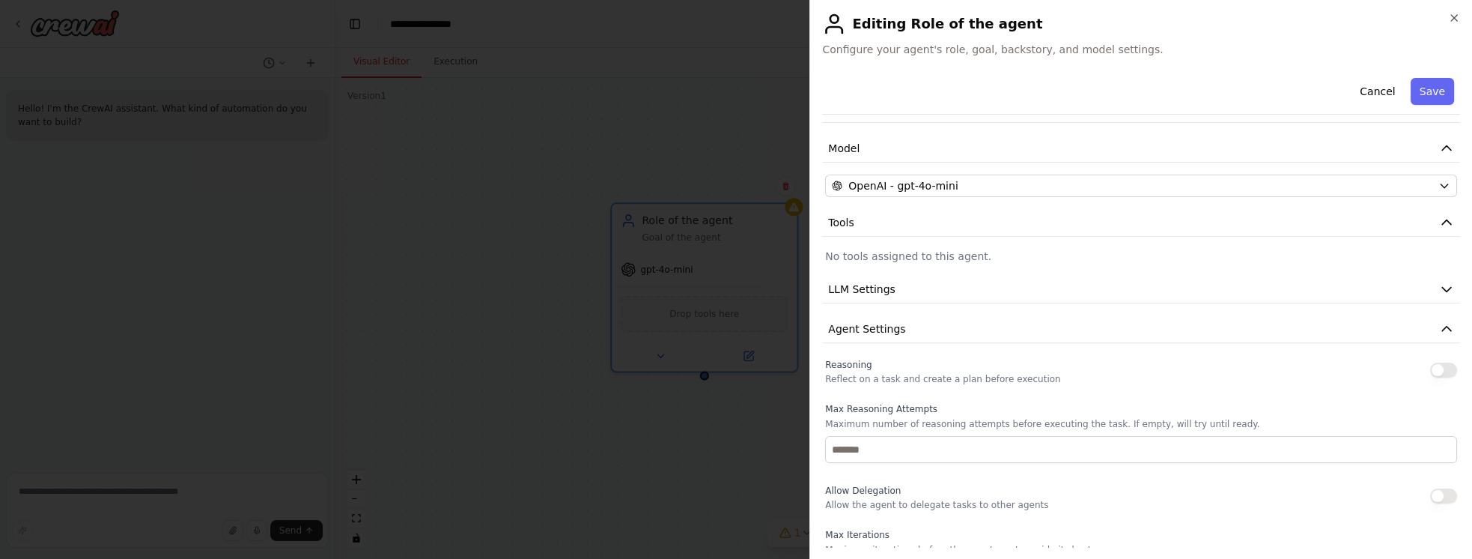
click at [894, 407] on label "Max Reasoning Attempts" at bounding box center [1141, 409] width 632 height 12
click at [923, 326] on button "Agent Settings" at bounding box center [1141, 329] width 638 height 28
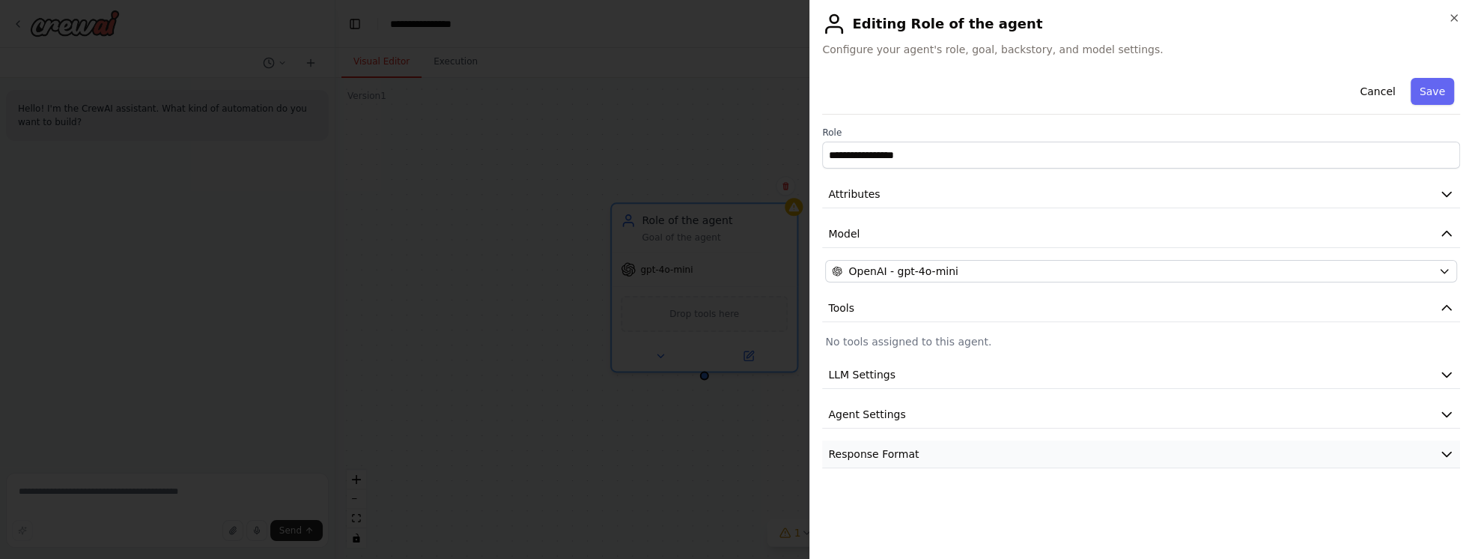
click at [886, 458] on span "Response Format" at bounding box center [873, 453] width 91 height 15
click at [903, 450] on span "Response Format" at bounding box center [873, 453] width 91 height 15
click at [1230, 40] on div "Editing Role of the agent Configure your agent's role, goal, backstory, and mod…" at bounding box center [1141, 34] width 638 height 45
click at [889, 202] on button "Attributes" at bounding box center [1141, 194] width 638 height 28
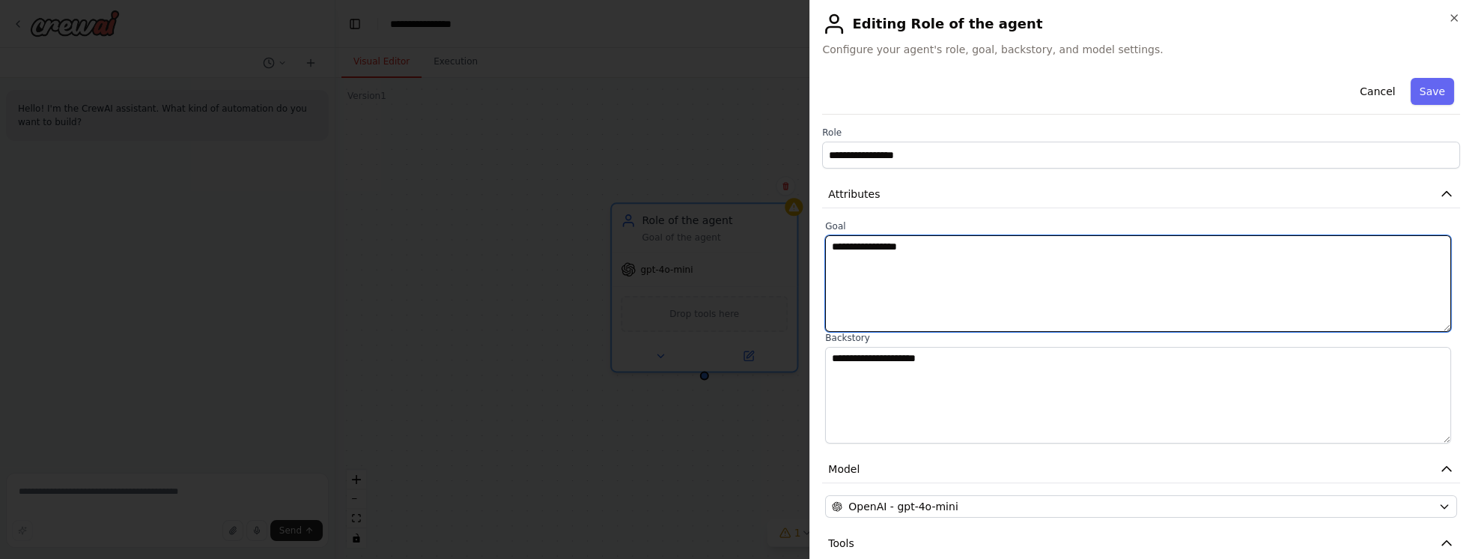
click at [909, 257] on textarea "**********" at bounding box center [1137, 283] width 625 height 97
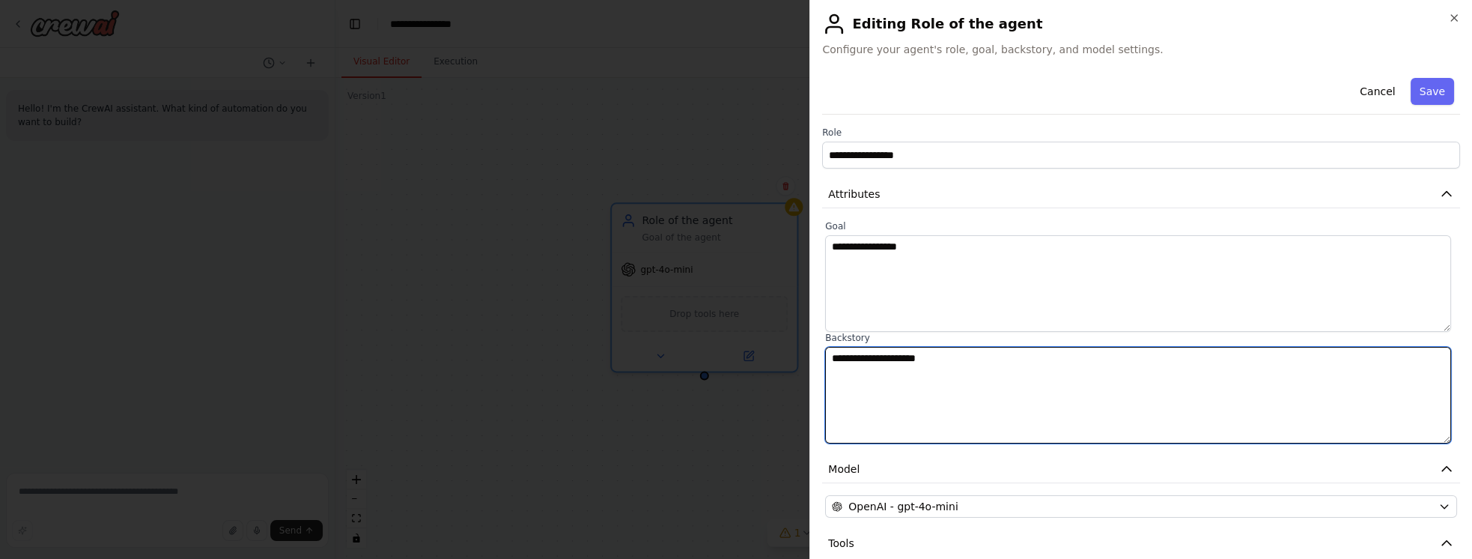
click at [932, 396] on textarea "**********" at bounding box center [1137, 395] width 625 height 97
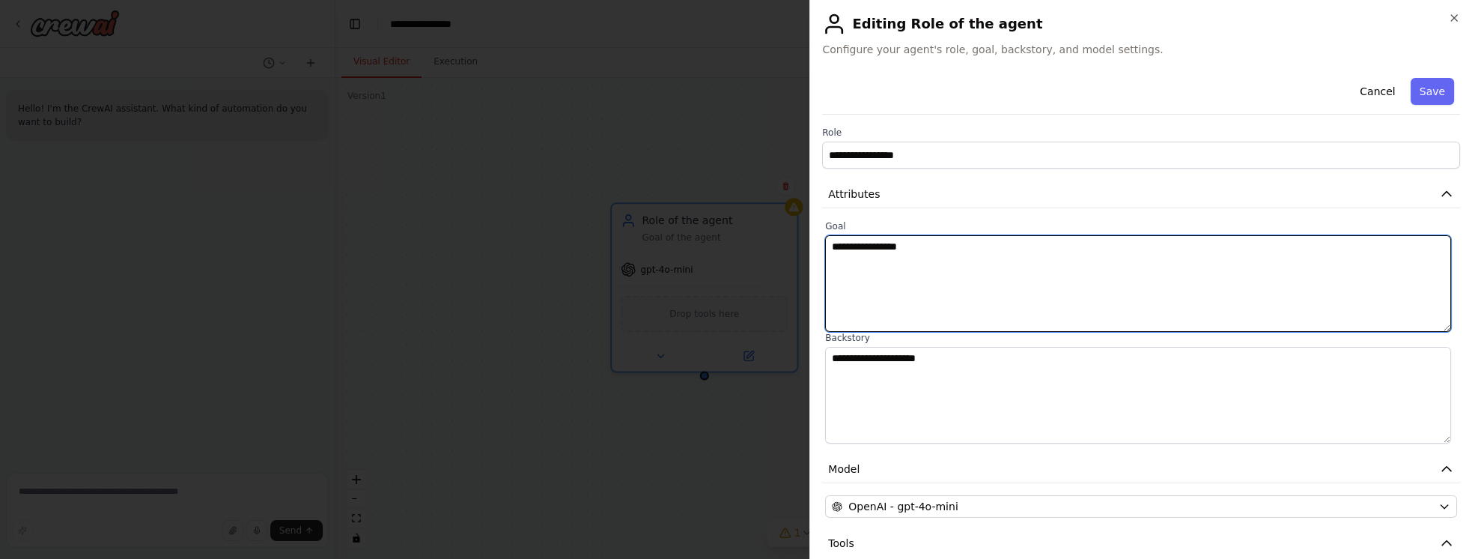
drag, startPoint x: 920, startPoint y: 267, endPoint x: 941, endPoint y: 386, distance: 121.5
click at [920, 284] on textarea "**********" at bounding box center [1137, 283] width 625 height 97
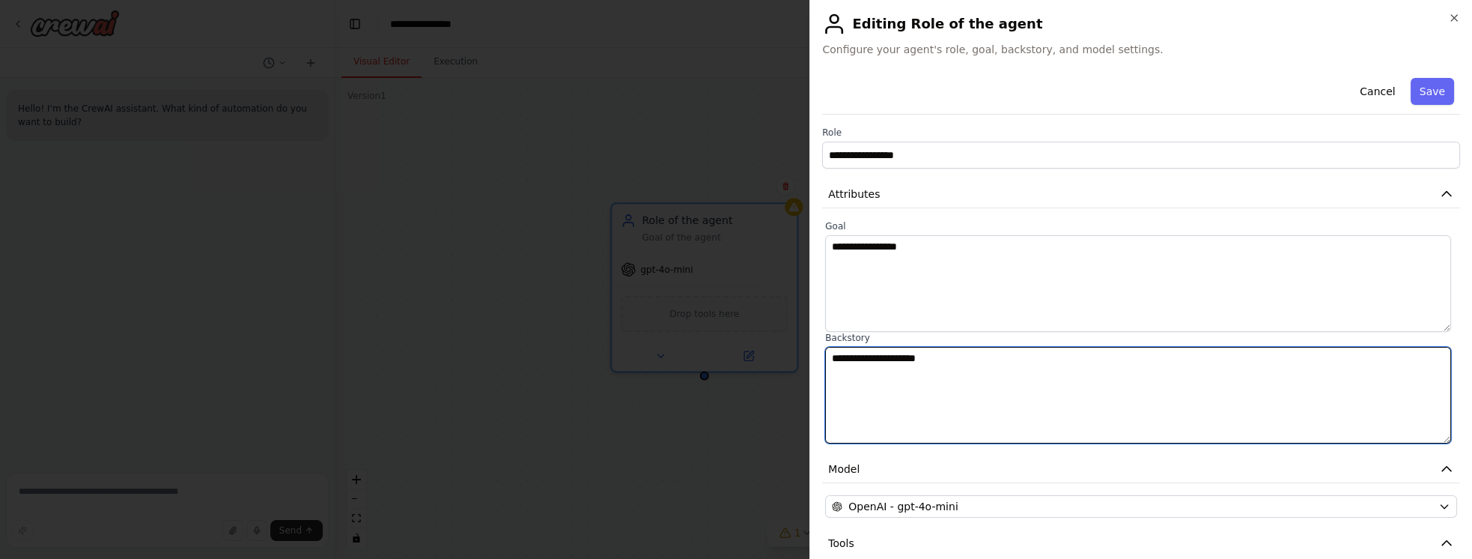
drag, startPoint x: 941, startPoint y: 386, endPoint x: 938, endPoint y: 285, distance: 101.9
click at [941, 381] on textarea "**********" at bounding box center [1137, 395] width 625 height 97
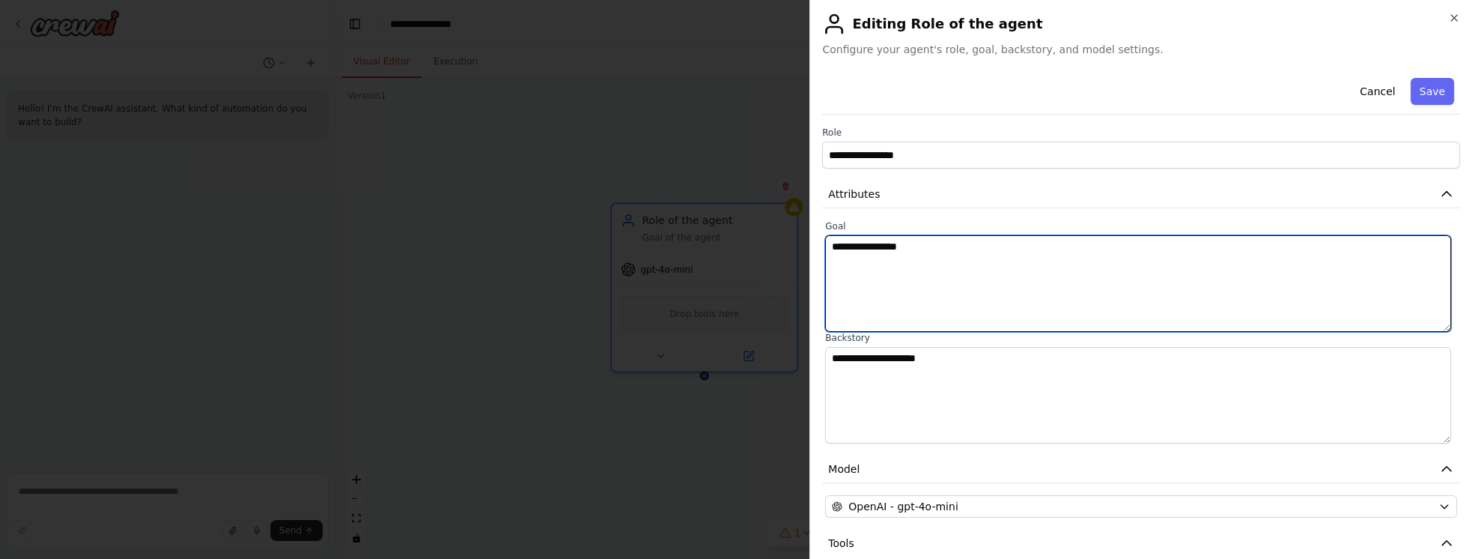
click at [938, 285] on textarea "**********" at bounding box center [1137, 283] width 625 height 97
drag, startPoint x: 938, startPoint y: 285, endPoint x: 938, endPoint y: 310, distance: 25.5
click at [938, 285] on textarea "**********" at bounding box center [1137, 283] width 625 height 97
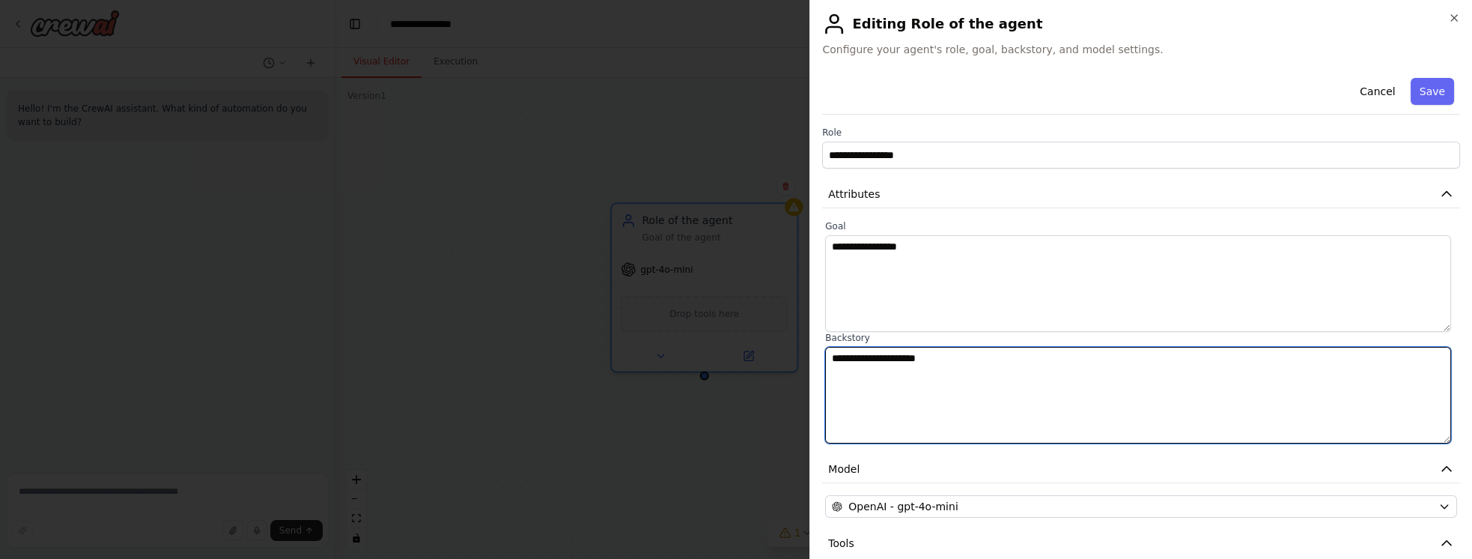
click at [941, 381] on textarea "**********" at bounding box center [1137, 395] width 625 height 97
click at [941, 379] on textarea "**********" at bounding box center [1137, 395] width 625 height 97
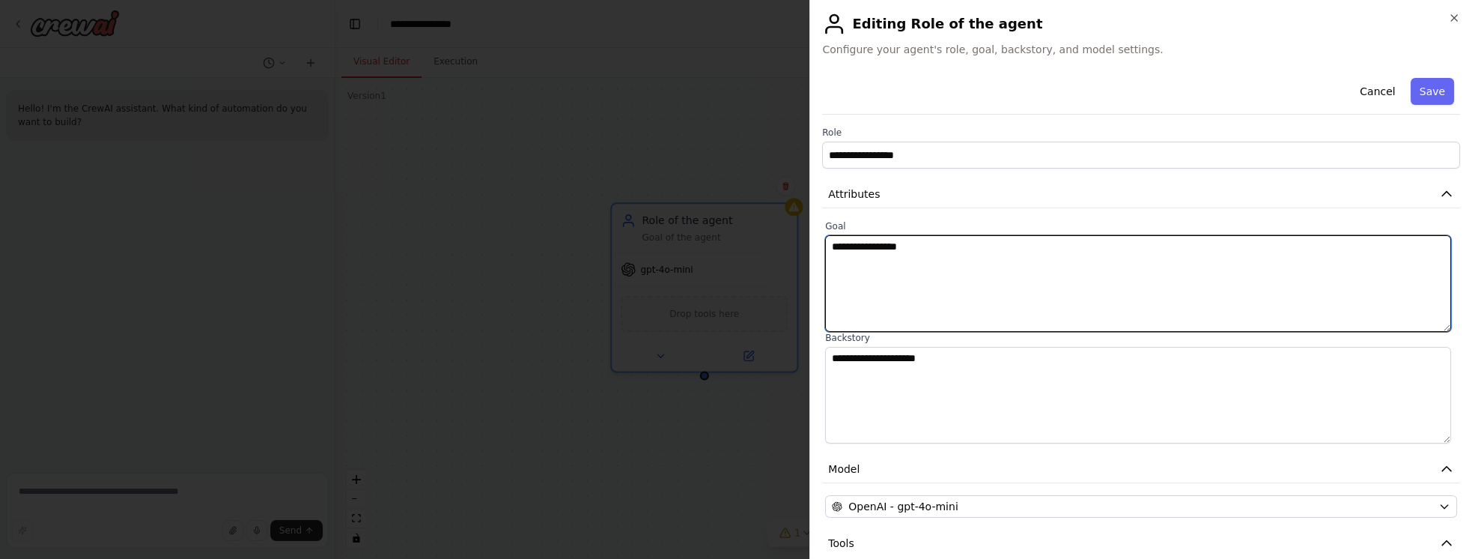
click at [953, 282] on textarea "**********" at bounding box center [1137, 283] width 625 height 97
